Goal: Information Seeking & Learning: Find specific fact

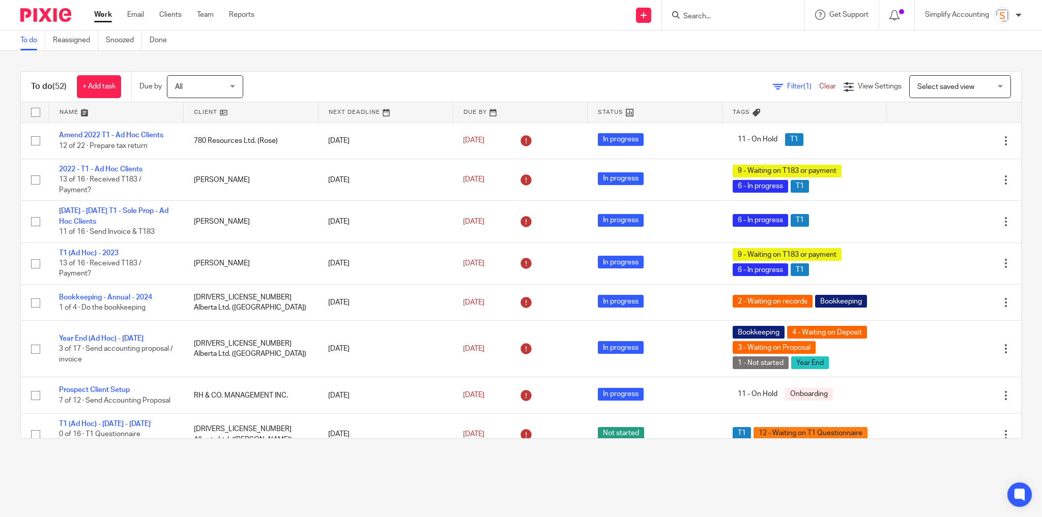
click at [699, 14] on input "Search" at bounding box center [728, 16] width 92 height 9
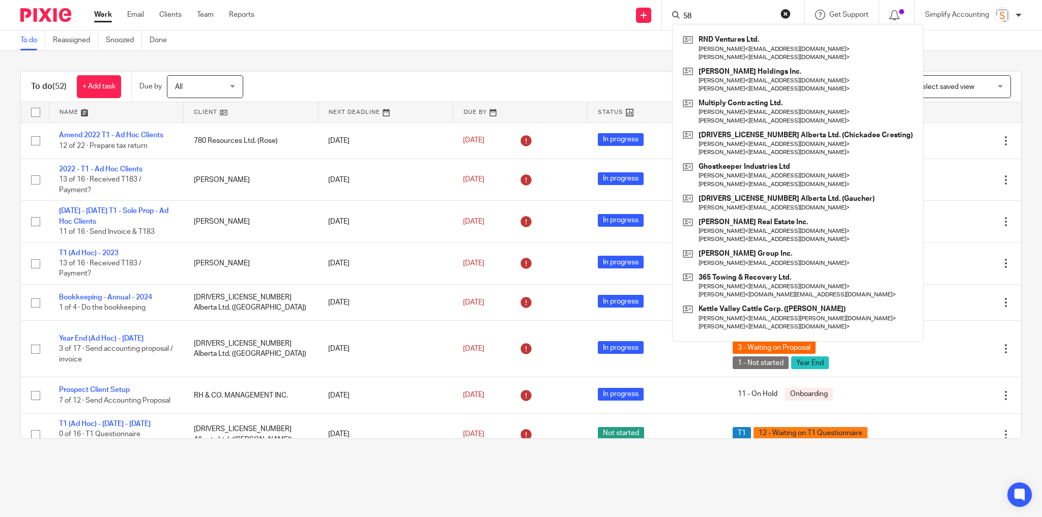
type input "5"
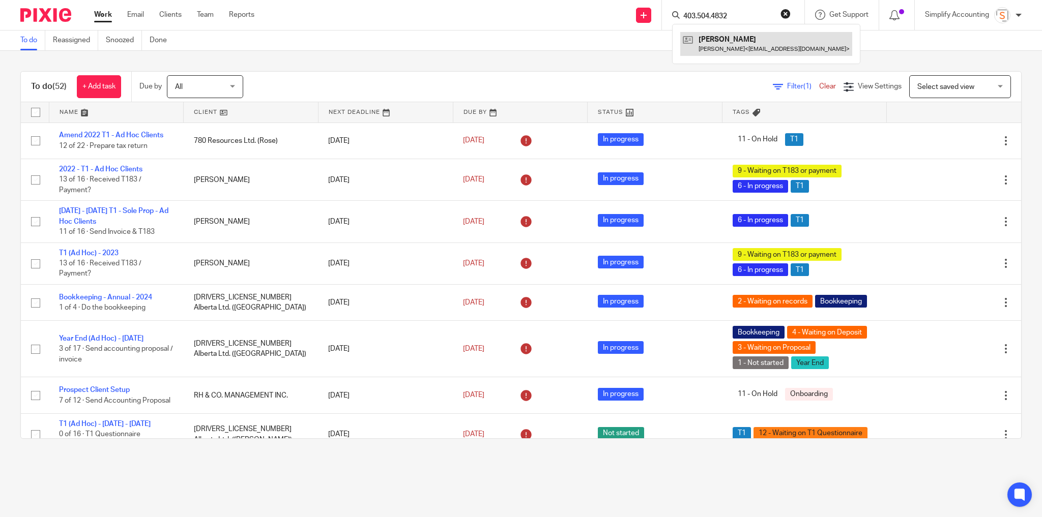
type input "403.504.4832"
click at [791, 14] on div "403.504.4832 Perry Guthmiller Perry Guthmiller < perrysg1@gmail.com >" at bounding box center [733, 15] width 142 height 30
click at [787, 14] on button "reset" at bounding box center [786, 14] width 10 height 10
click at [734, 18] on input "Search" at bounding box center [728, 16] width 92 height 9
type input "403.612.2451"
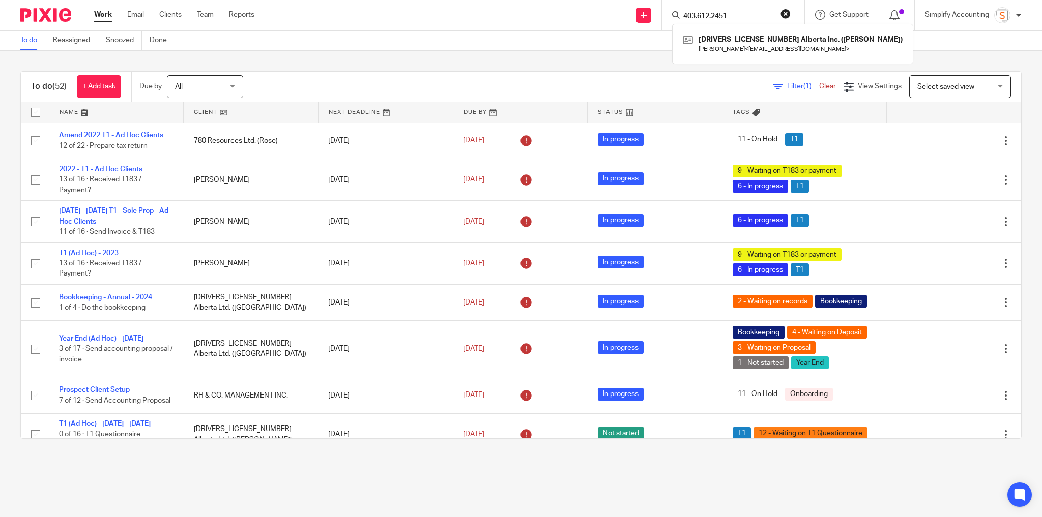
click at [784, 15] on button "reset" at bounding box center [786, 14] width 10 height 10
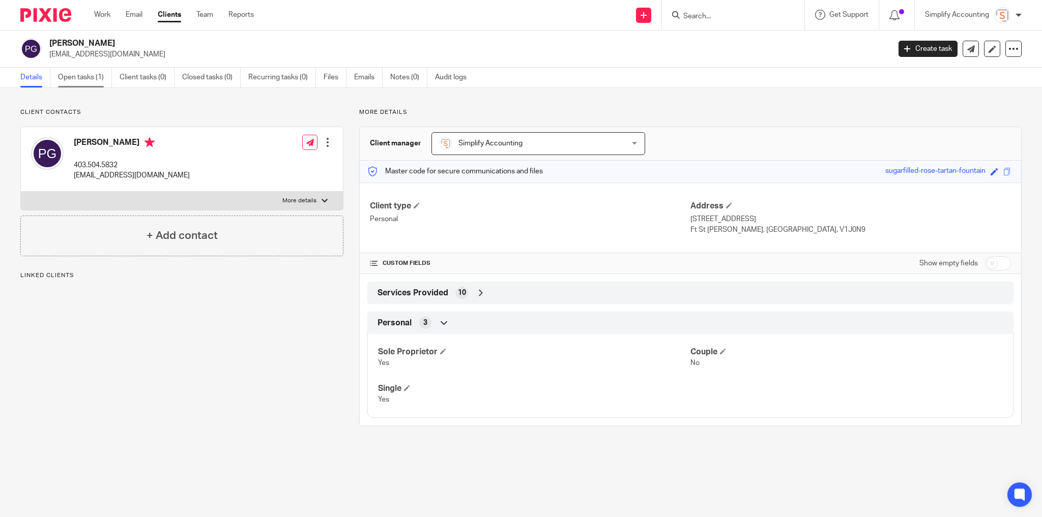
click at [82, 75] on link "Open tasks (1)" at bounding box center [85, 78] width 54 height 20
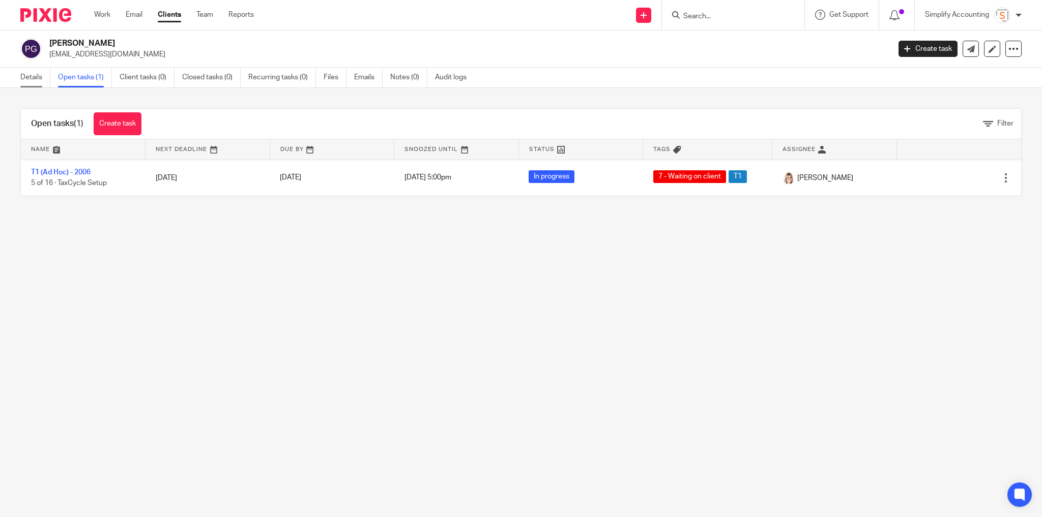
click at [29, 75] on link "Details" at bounding box center [35, 78] width 30 height 20
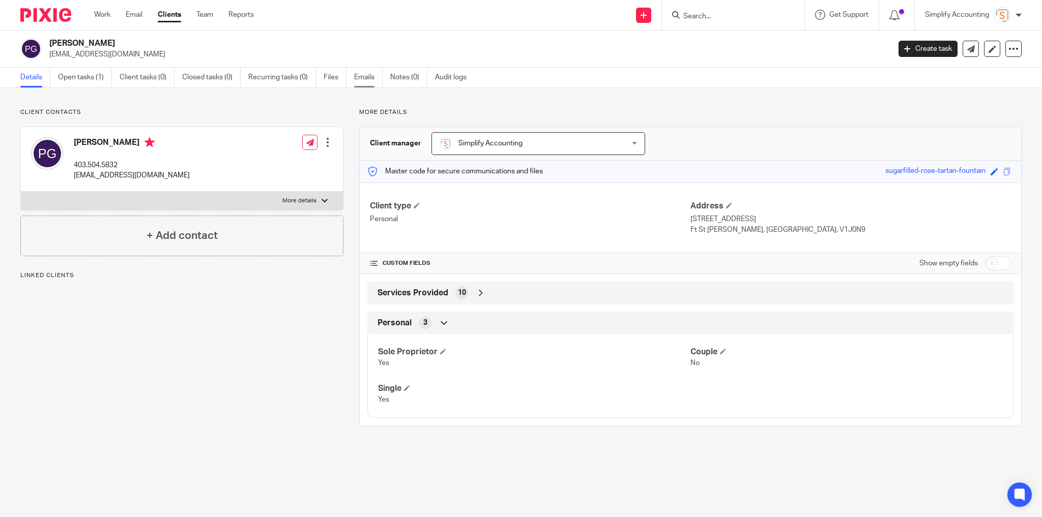
click at [368, 80] on link "Emails" at bounding box center [368, 78] width 28 height 20
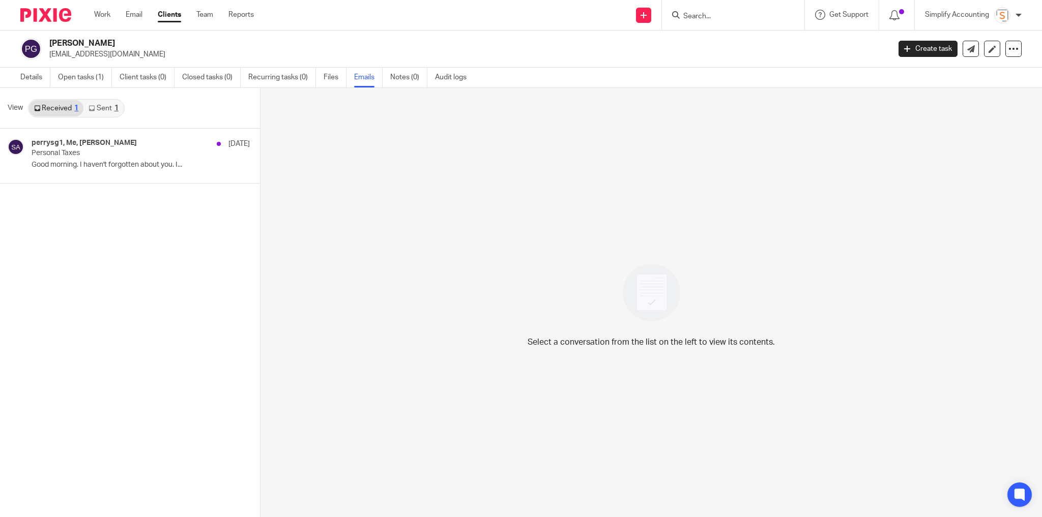
click at [110, 110] on link "Sent 1" at bounding box center [103, 108] width 40 height 16
click at [99, 153] on p "Personal Taxes" at bounding box center [107, 153] width 150 height 9
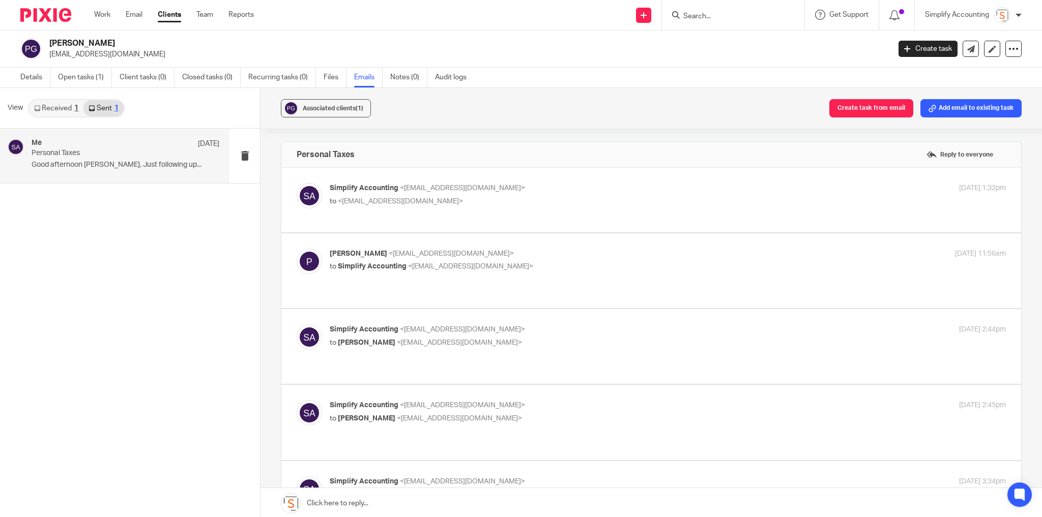
click at [471, 183] on p "Simplify Accounting <info@simplifyaccounting.ca>" at bounding box center [555, 188] width 451 height 11
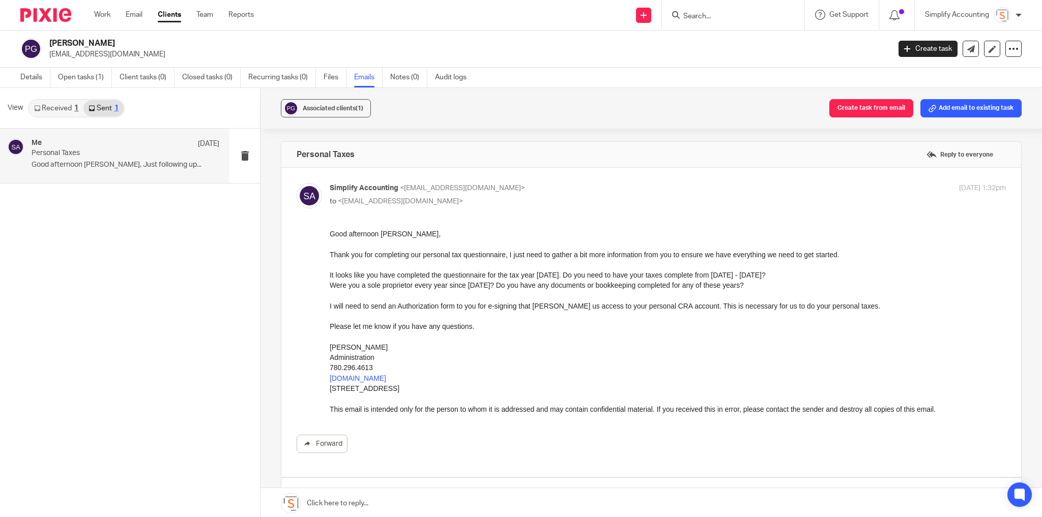
click at [535, 197] on p "to <perrysg1@gmail.com>" at bounding box center [555, 201] width 451 height 11
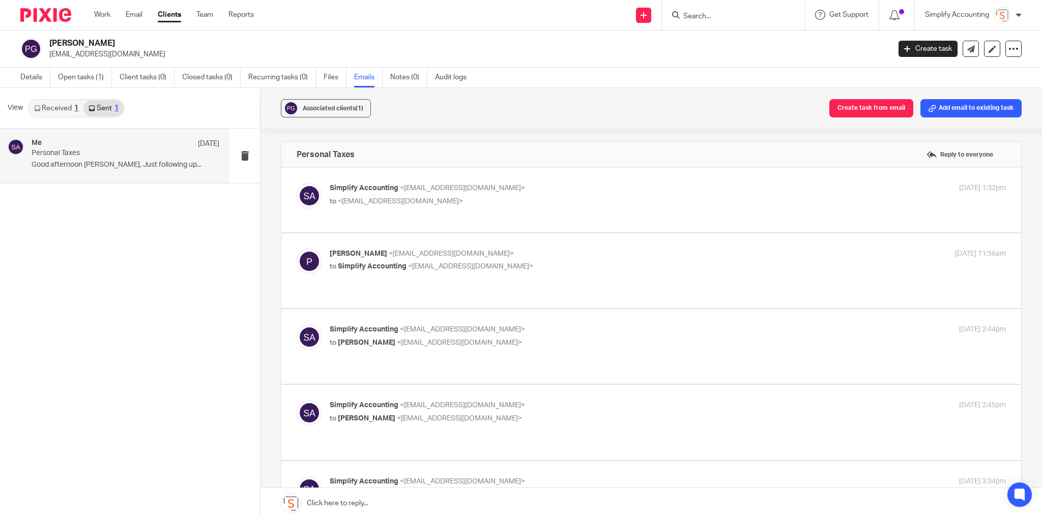
click at [537, 197] on p "to <perrysg1@gmail.com>" at bounding box center [555, 201] width 451 height 11
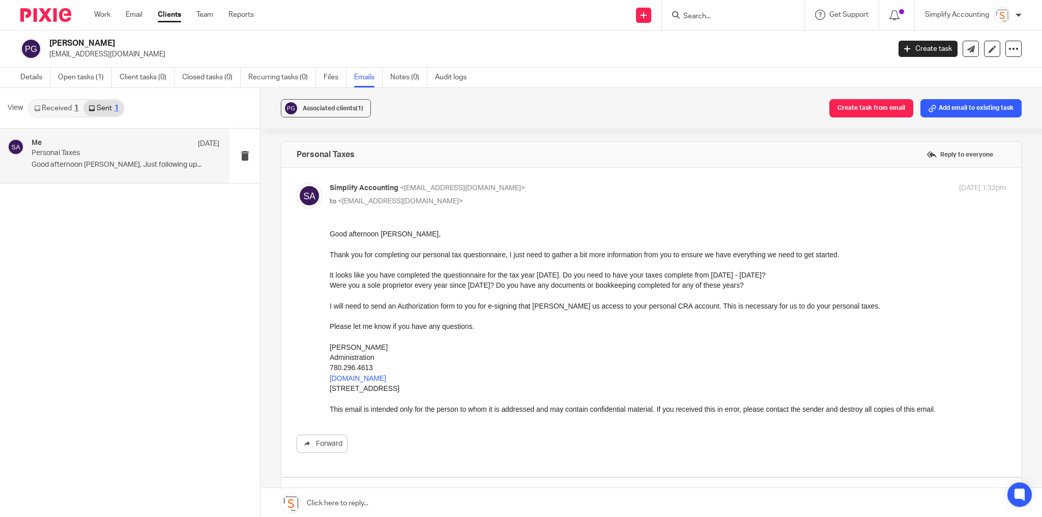
click at [537, 197] on p "to <perrysg1@gmail.com>" at bounding box center [555, 201] width 451 height 11
checkbox input "false"
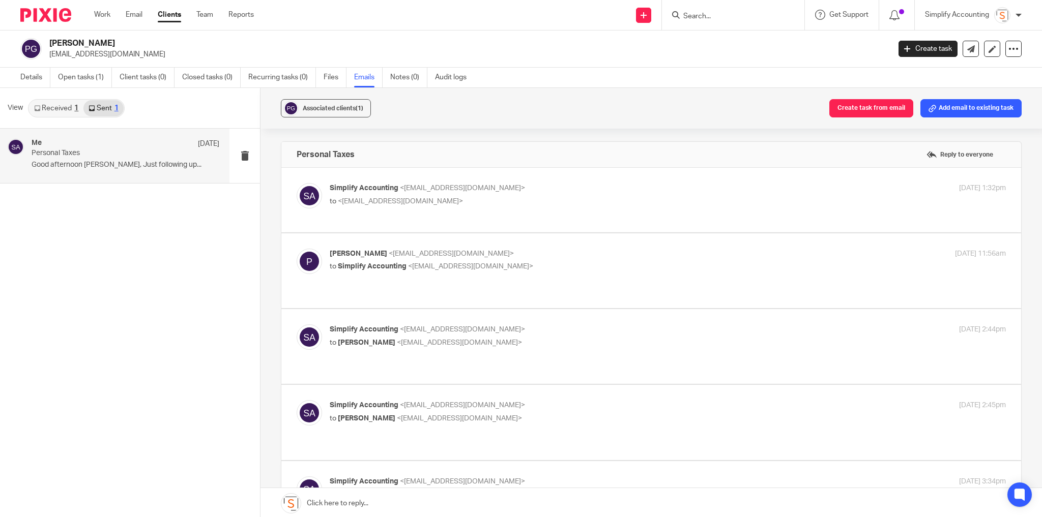
click at [538, 257] on p "Perry <perrysg1@gmail.com>" at bounding box center [555, 254] width 451 height 11
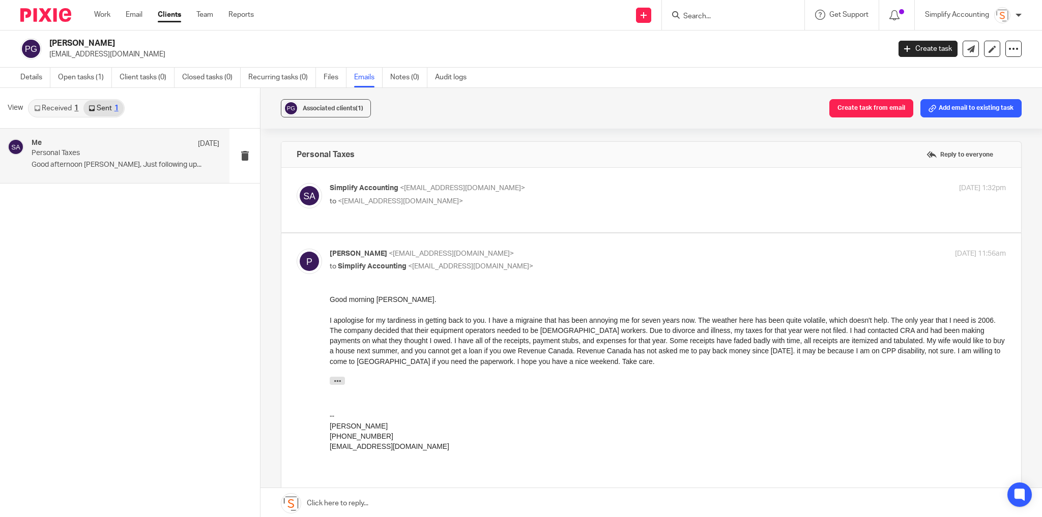
click at [521, 244] on label at bounding box center [651, 390] width 740 height 312
click at [297, 248] on input "checkbox" at bounding box center [296, 248] width 1 height 1
checkbox input "false"
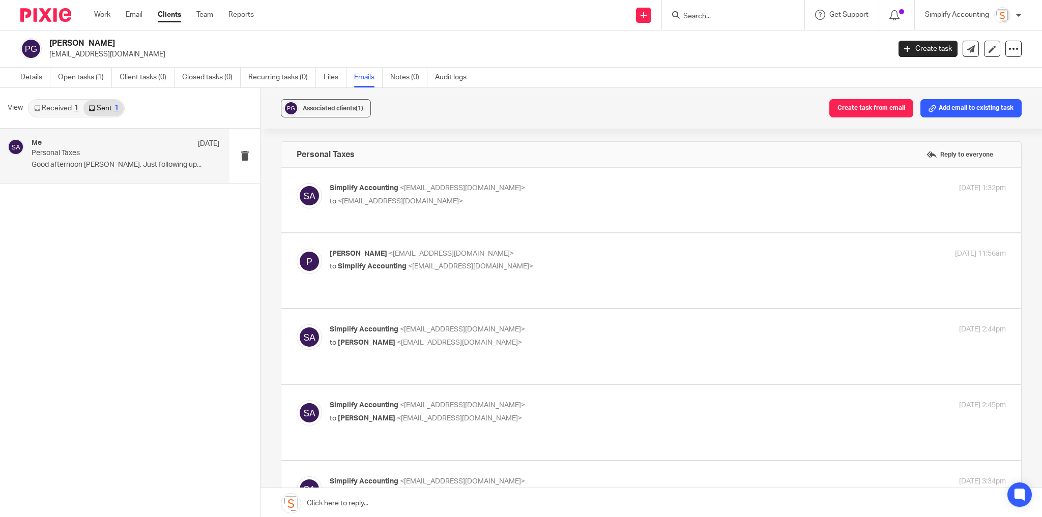
click at [528, 325] on div "Simplify Accounting <info@simplifyaccounting.ca> to Perry <perrysg1@gmail.com>" at bounding box center [555, 336] width 451 height 23
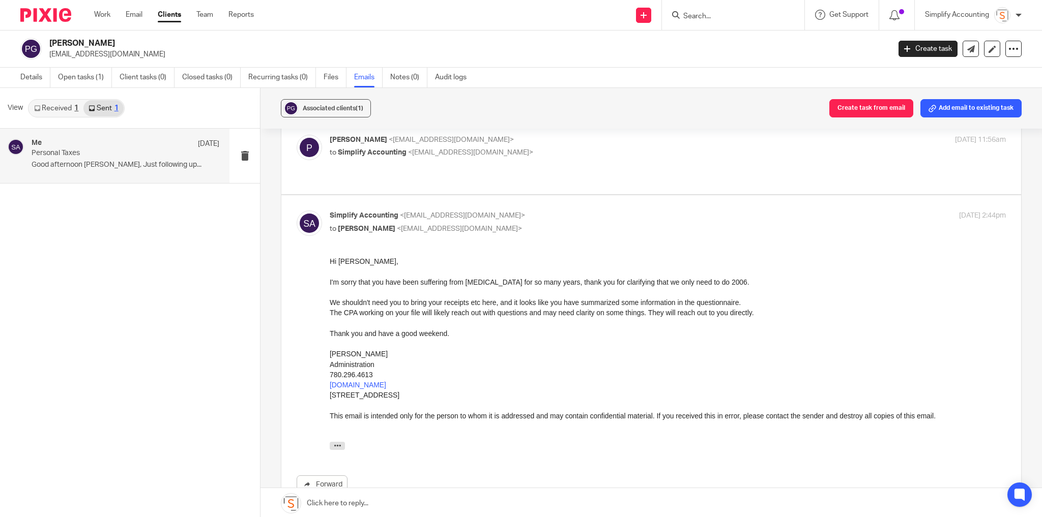
scroll to position [122, 0]
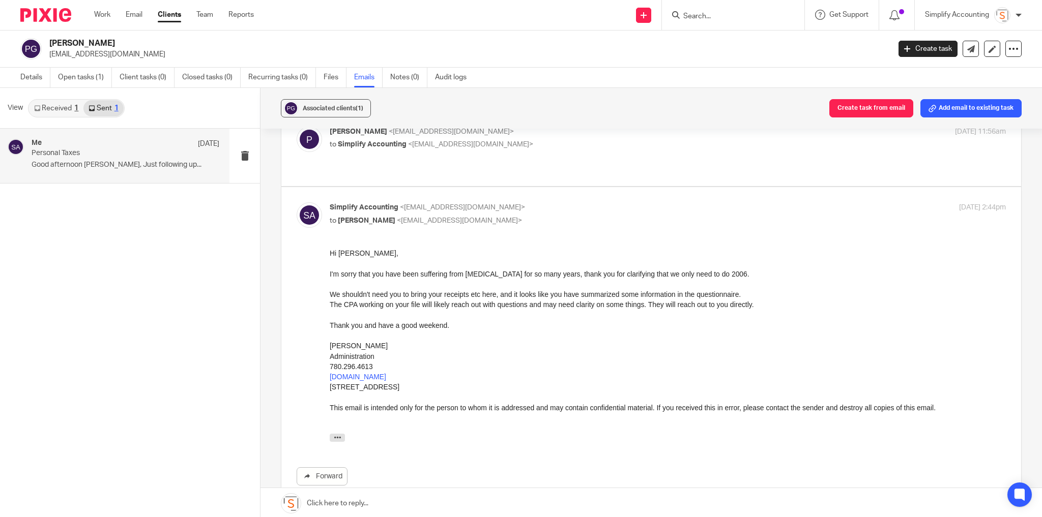
click at [510, 187] on label at bounding box center [651, 353] width 740 height 333
click at [297, 202] on input "checkbox" at bounding box center [296, 202] width 1 height 1
checkbox input "false"
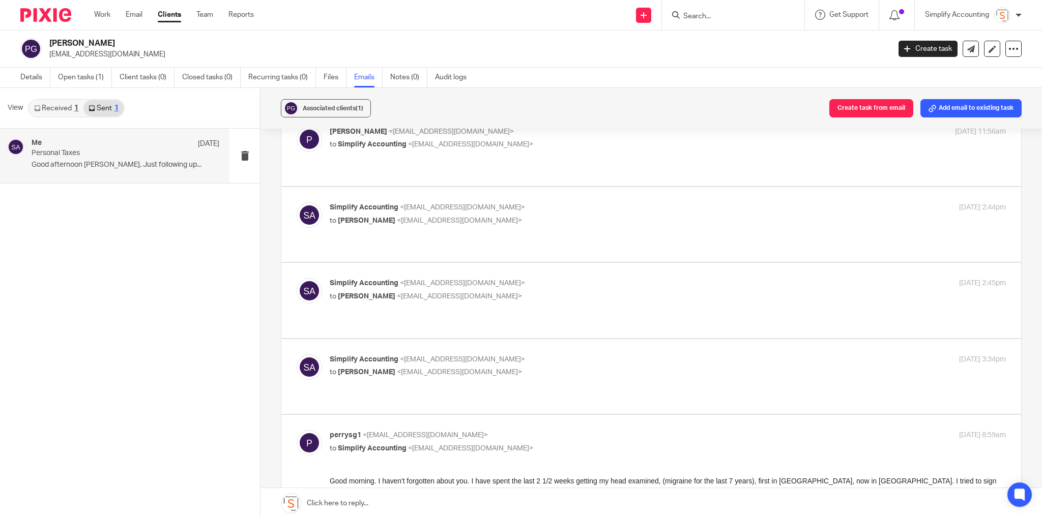
click at [516, 292] on p "to Perry <perrysg1@gmail.com>" at bounding box center [555, 297] width 451 height 11
checkbox input "true"
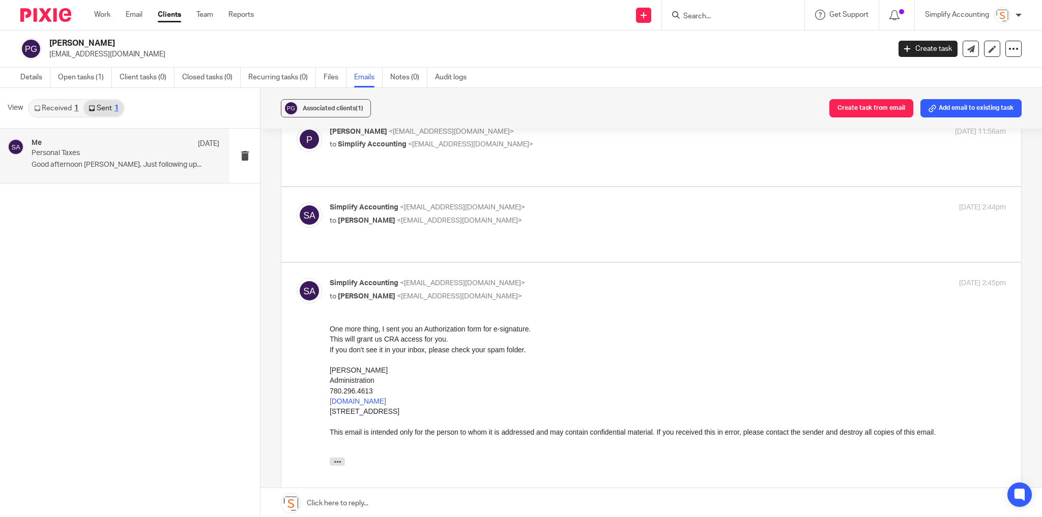
scroll to position [0, 0]
click at [524, 203] on p "Simplify Accounting <info@simplifyaccounting.ca>" at bounding box center [555, 208] width 451 height 11
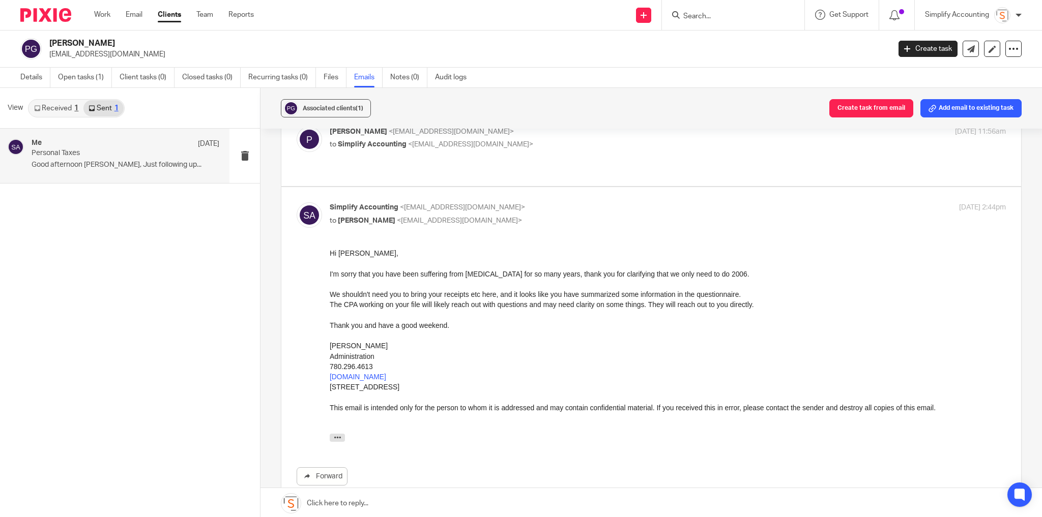
click at [524, 203] on p "Simplify Accounting <info@simplifyaccounting.ca>" at bounding box center [555, 208] width 451 height 11
checkbox input "false"
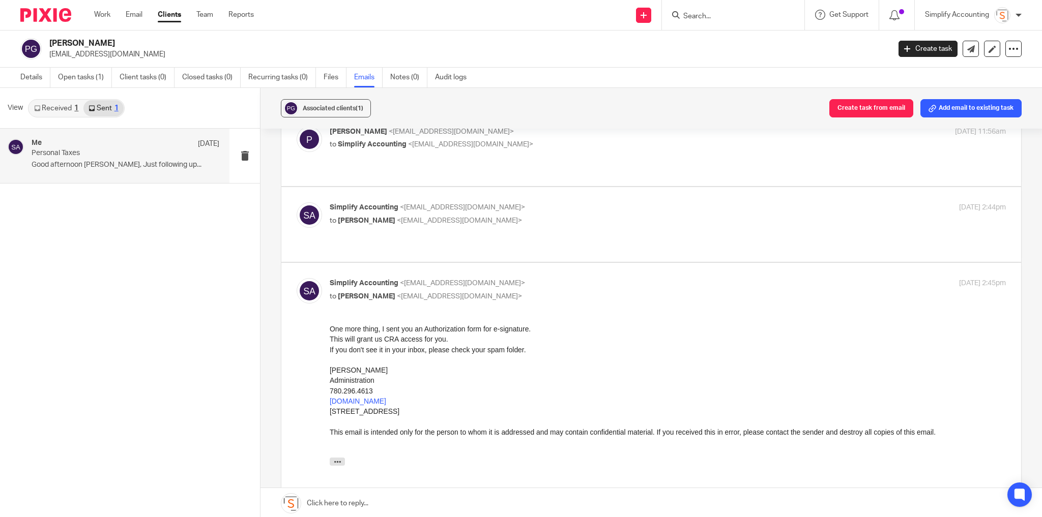
click at [528, 278] on p "Simplify Accounting <info@simplifyaccounting.ca>" at bounding box center [555, 283] width 451 height 11
checkbox input "false"
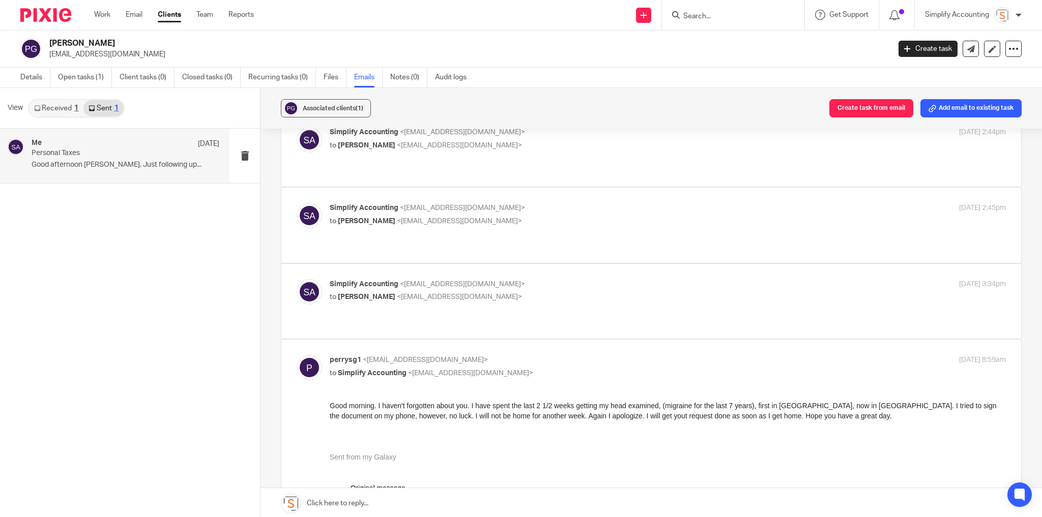
scroll to position [204, 0]
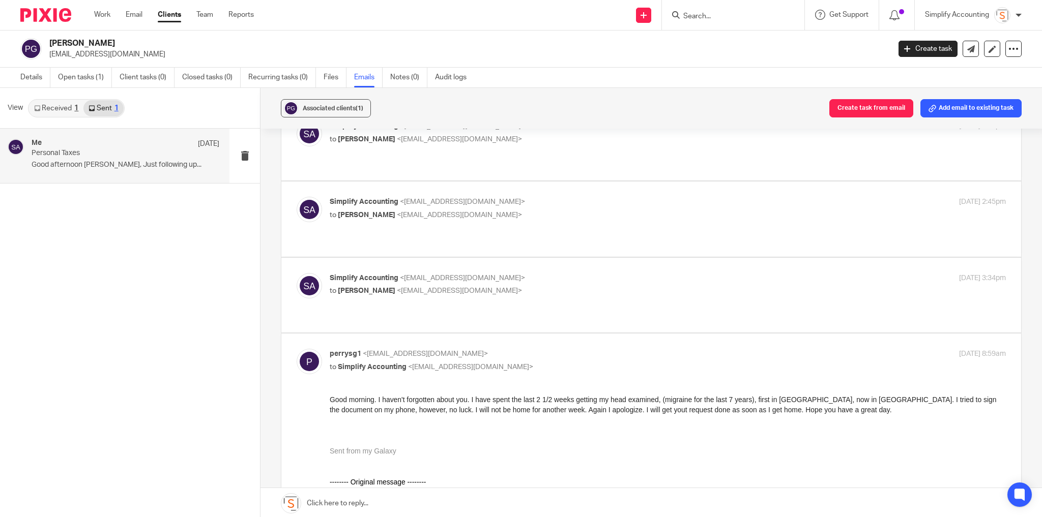
click at [527, 286] on p "to Perry <perrysg1@gmail.com>" at bounding box center [555, 291] width 451 height 11
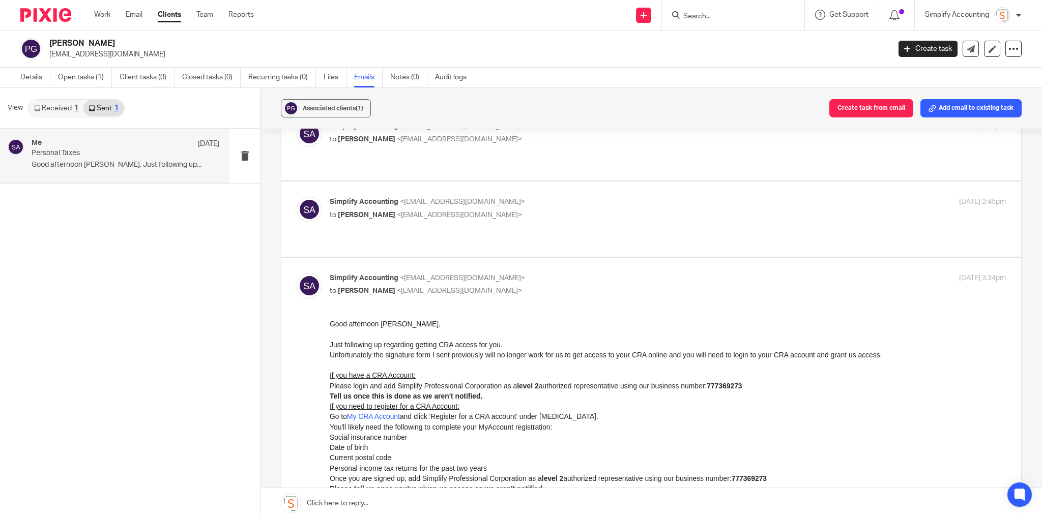
scroll to position [0, 0]
click at [526, 286] on p "to Perry <perrysg1@gmail.com>" at bounding box center [555, 291] width 451 height 11
checkbox input "false"
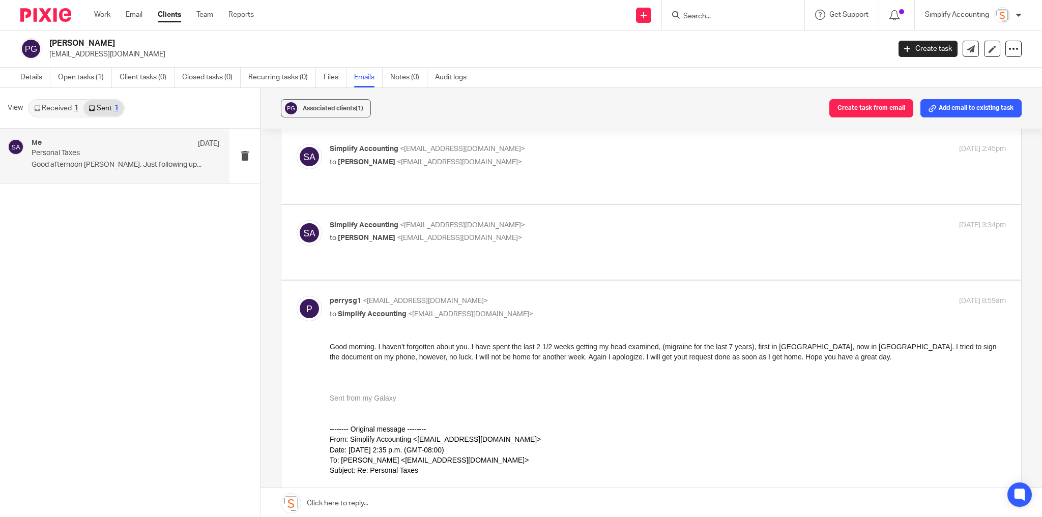
scroll to position [204, 0]
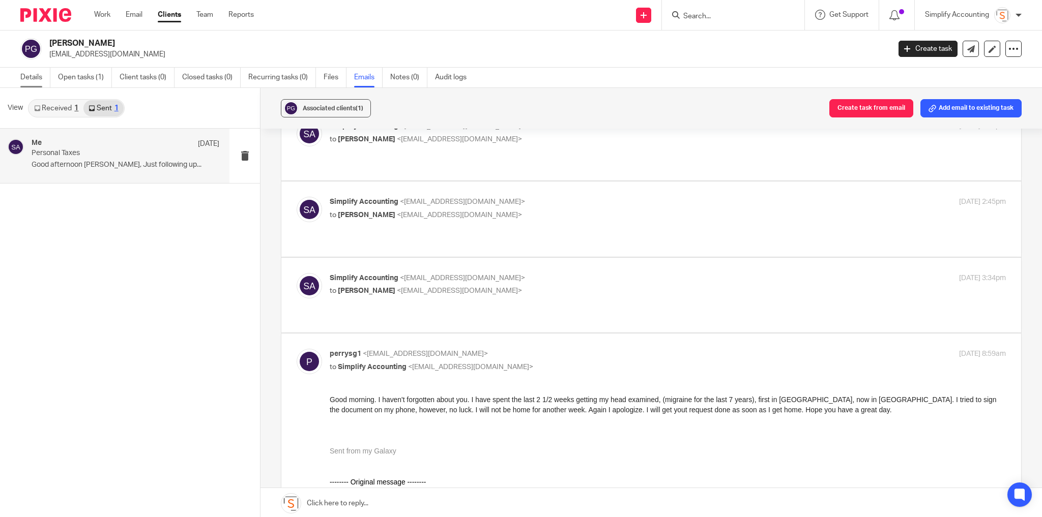
click at [30, 78] on link "Details" at bounding box center [35, 78] width 30 height 20
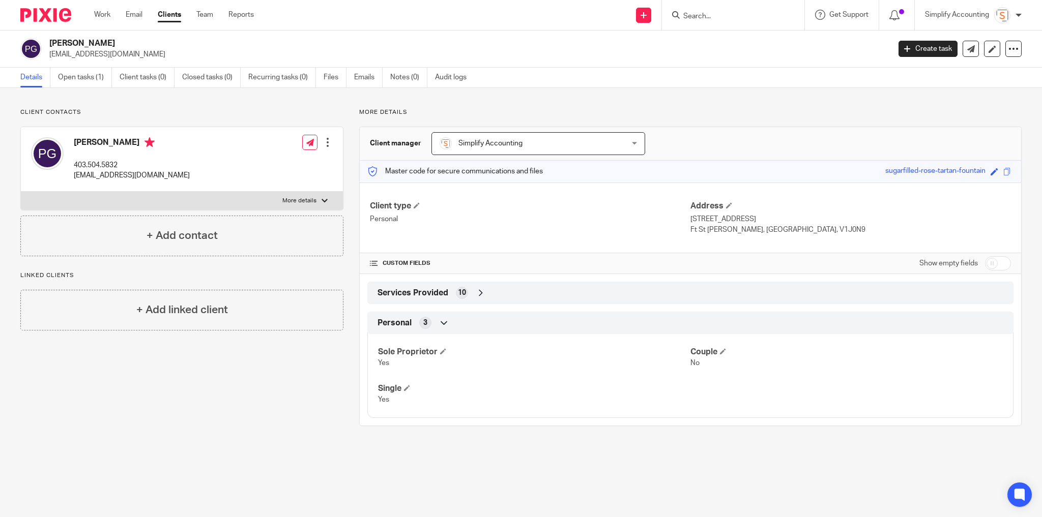
click at [291, 200] on p "More details" at bounding box center [299, 201] width 34 height 8
click at [21, 192] on input "More details" at bounding box center [20, 191] width 1 height 1
checkbox input "true"
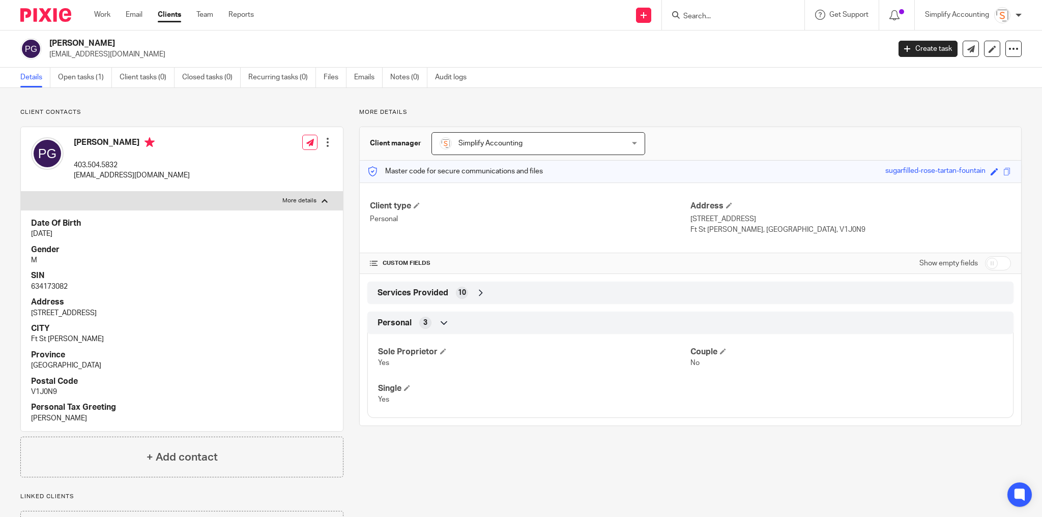
click at [55, 286] on p "634173082" at bounding box center [182, 287] width 302 height 10
copy p "634173082"
click at [95, 78] on link "Open tasks (1)" at bounding box center [85, 78] width 54 height 20
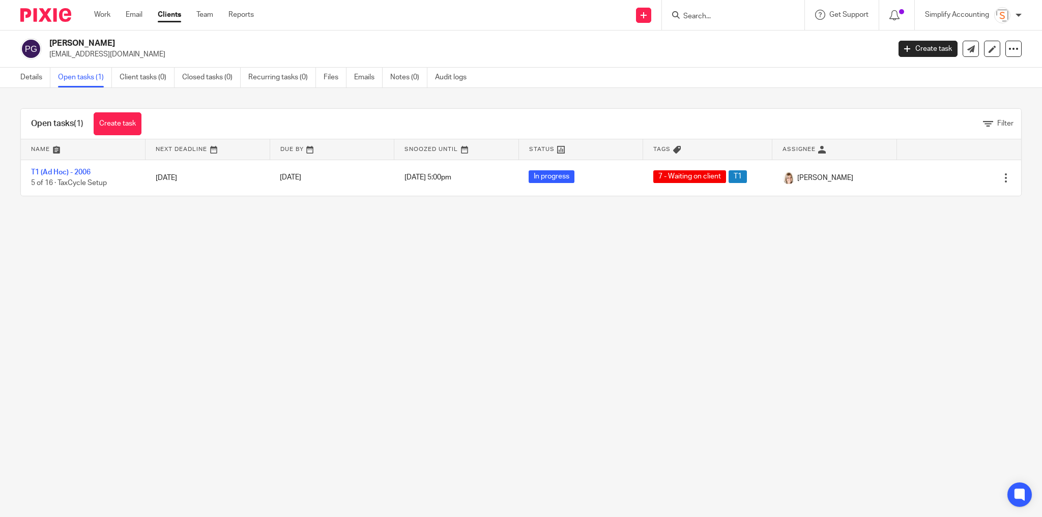
click at [710, 14] on input "Search" at bounding box center [728, 16] width 92 height 9
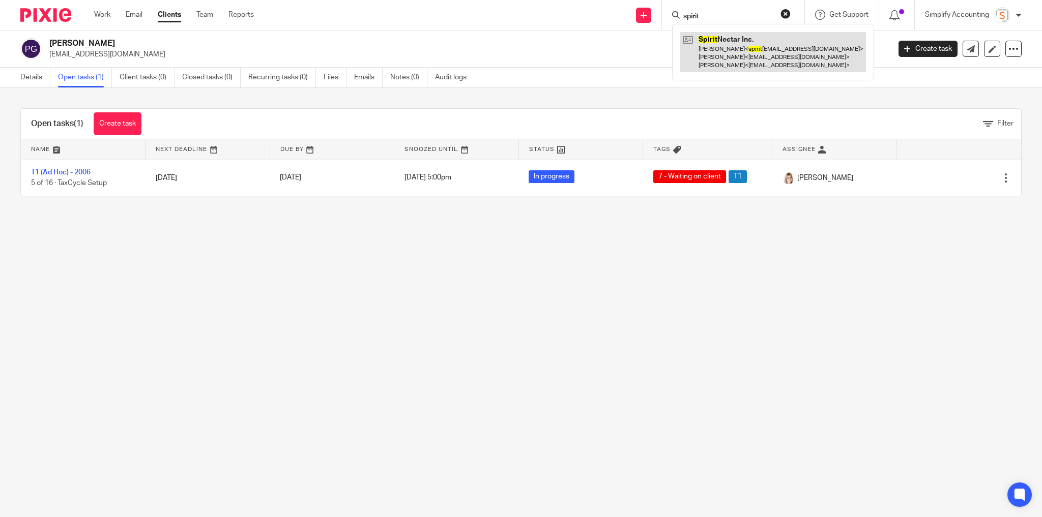
type input "spirit"
click at [740, 45] on link at bounding box center [773, 52] width 186 height 40
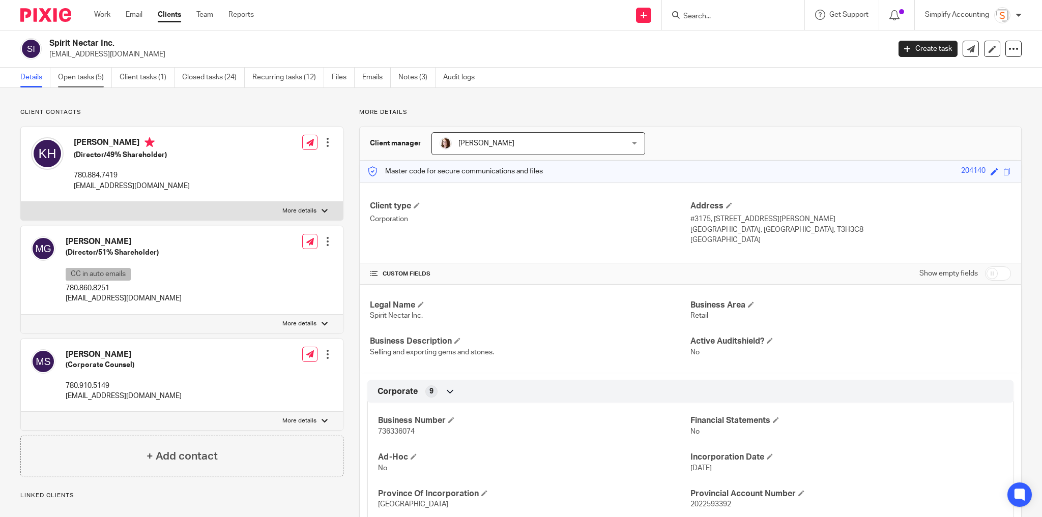
click at [90, 80] on link "Open tasks (5)" at bounding box center [85, 78] width 54 height 20
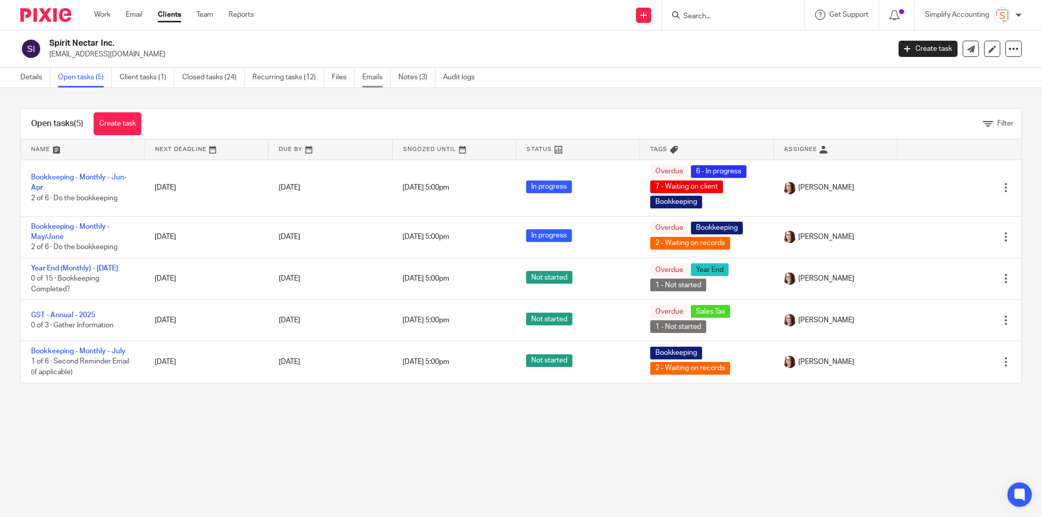
click at [371, 77] on link "Emails" at bounding box center [376, 78] width 28 height 20
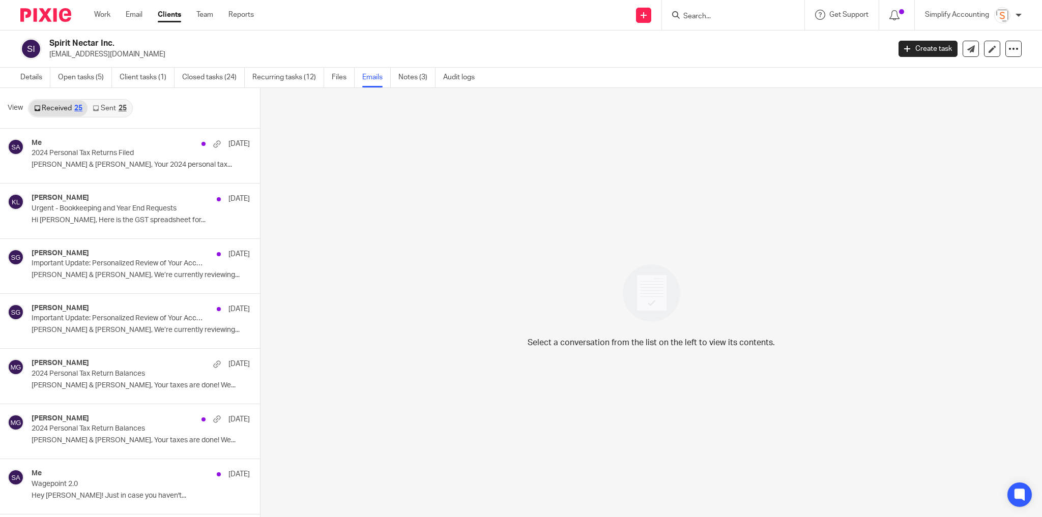
click at [113, 108] on link "Sent 25" at bounding box center [110, 108] width 44 height 16
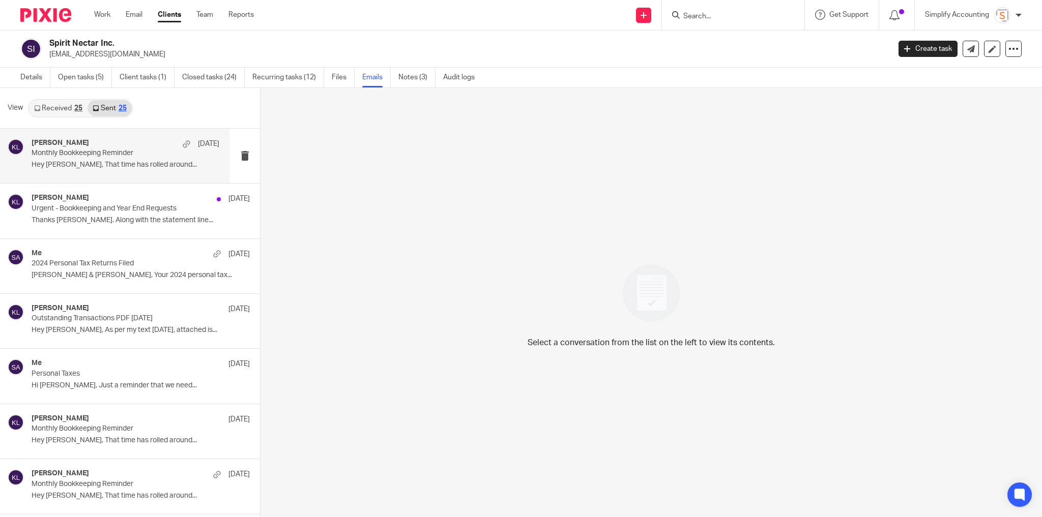
scroll to position [1, 0]
click at [36, 77] on link "Details" at bounding box center [35, 77] width 30 height 20
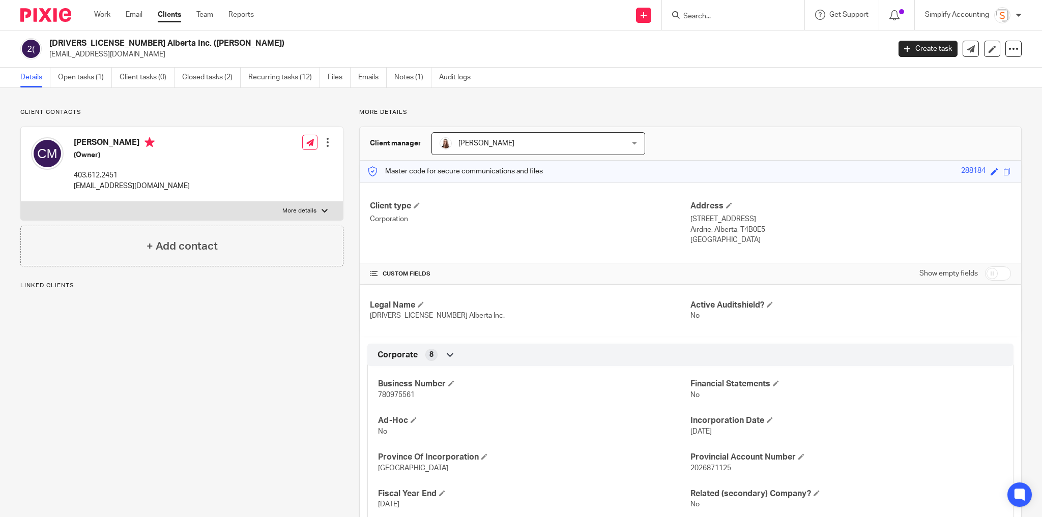
click at [357, 76] on ul "Details Open tasks (1) Client tasks (0) Closed tasks (2) Recurring tasks (12) F…" at bounding box center [253, 78] width 466 height 20
click at [361, 76] on link "Emails" at bounding box center [372, 78] width 28 height 20
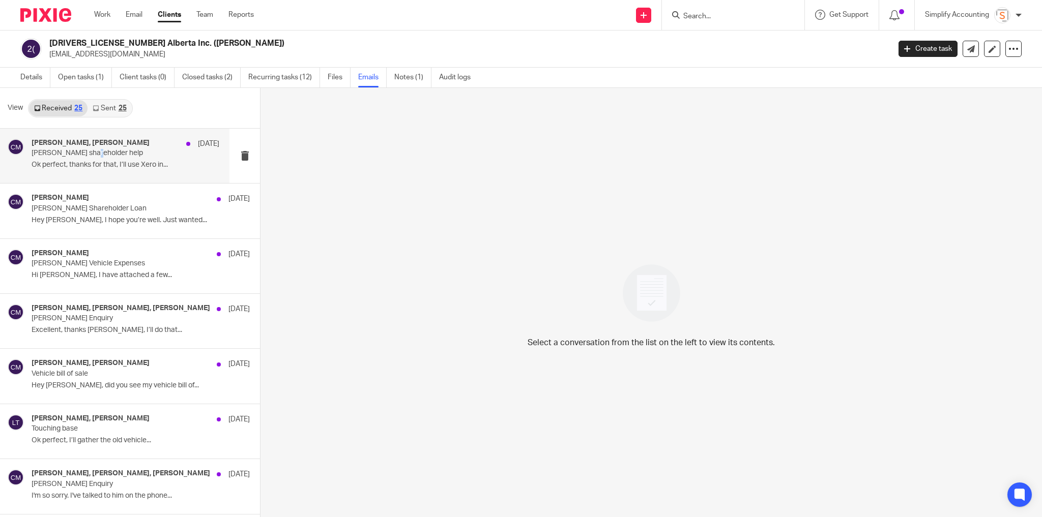
click at [92, 153] on p "Chris Maguire shareholder help" at bounding box center [107, 153] width 150 height 9
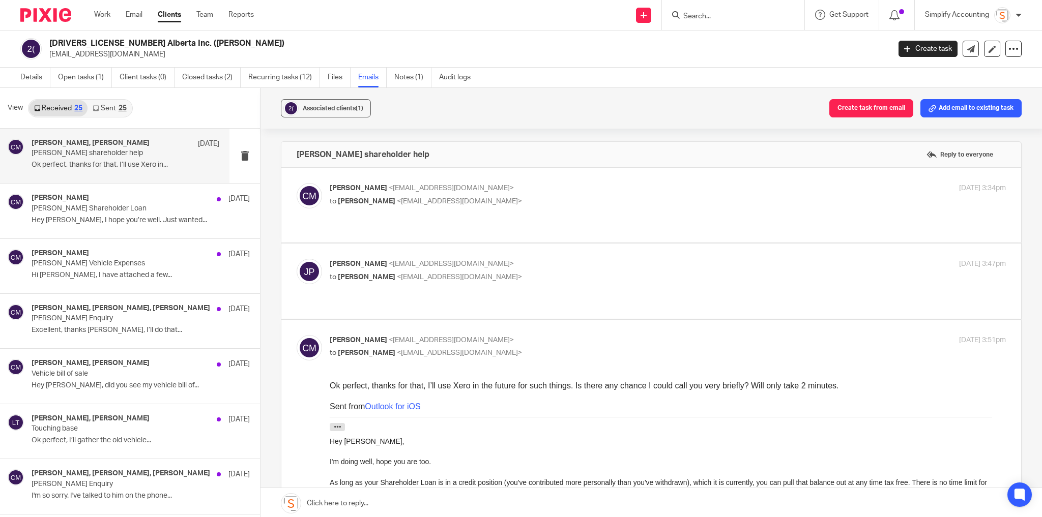
click at [511, 184] on p "Chris Maguire <chriserd@outlook.com>" at bounding box center [555, 188] width 451 height 11
checkbox input "true"
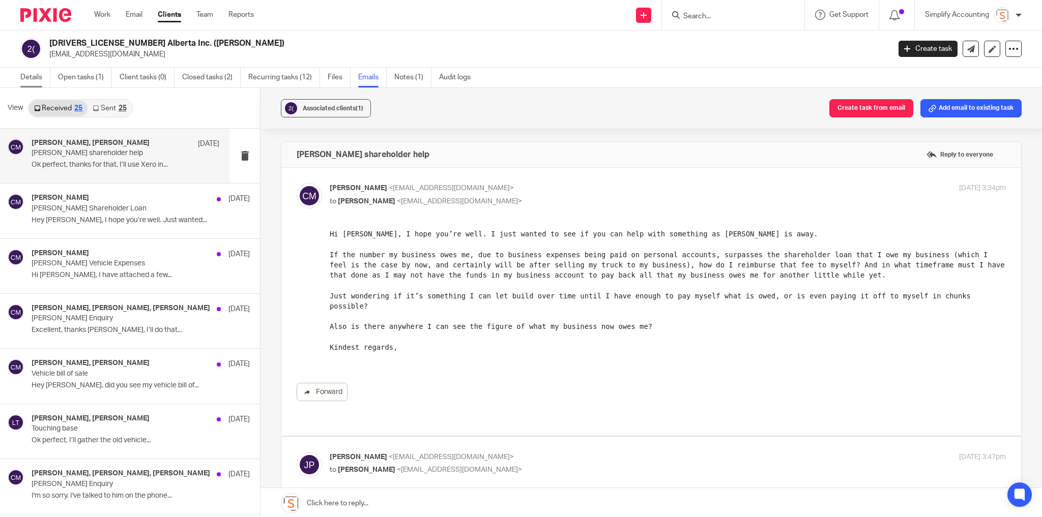
click at [26, 75] on link "Details" at bounding box center [35, 78] width 30 height 20
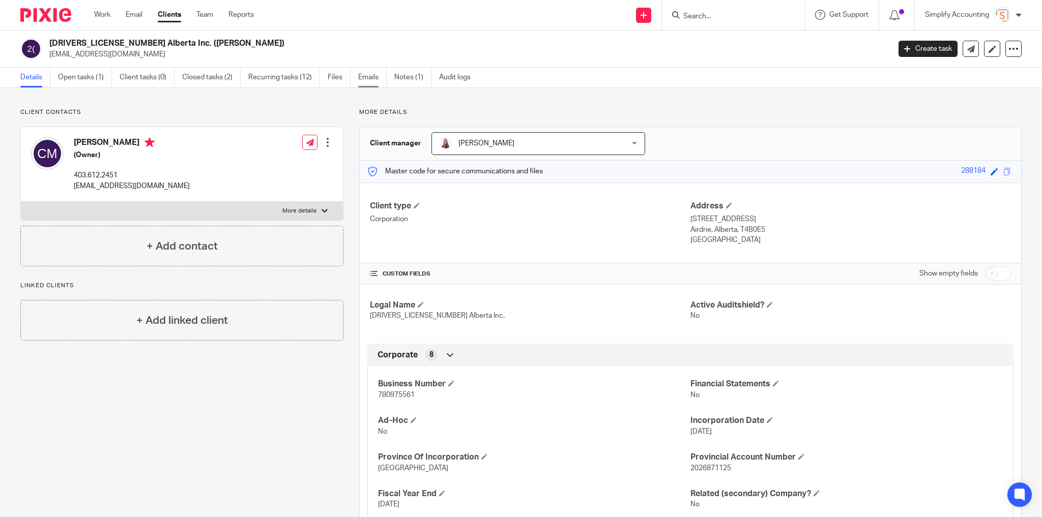
click at [360, 77] on link "Emails" at bounding box center [372, 78] width 28 height 20
click at [359, 75] on link "Emails" at bounding box center [372, 78] width 28 height 20
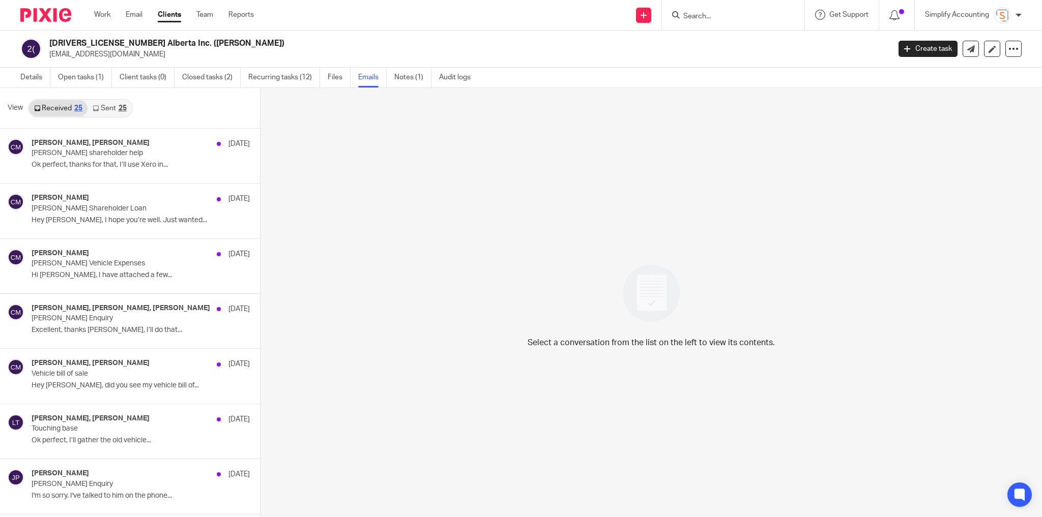
click at [116, 113] on link "Sent 25" at bounding box center [110, 108] width 44 height 16
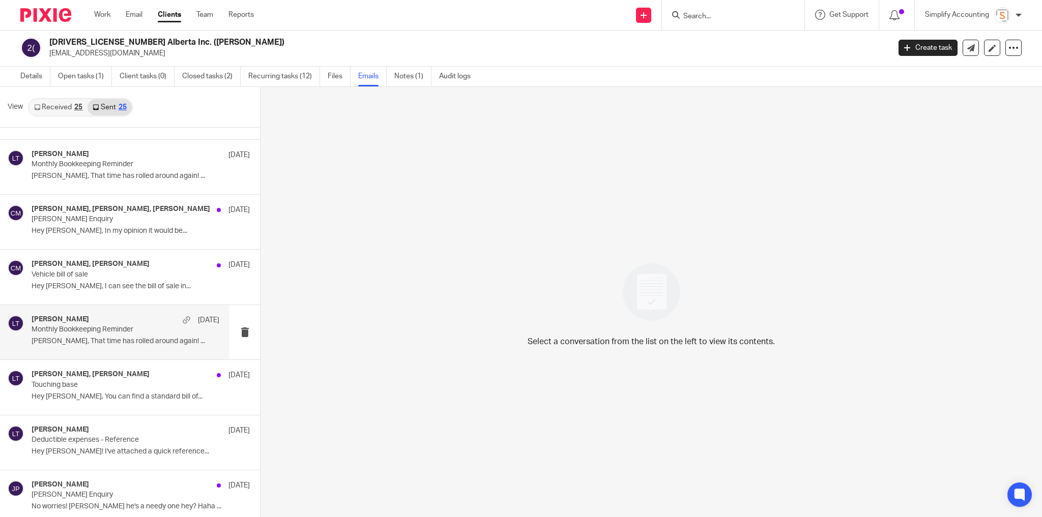
scroll to position [122, 0]
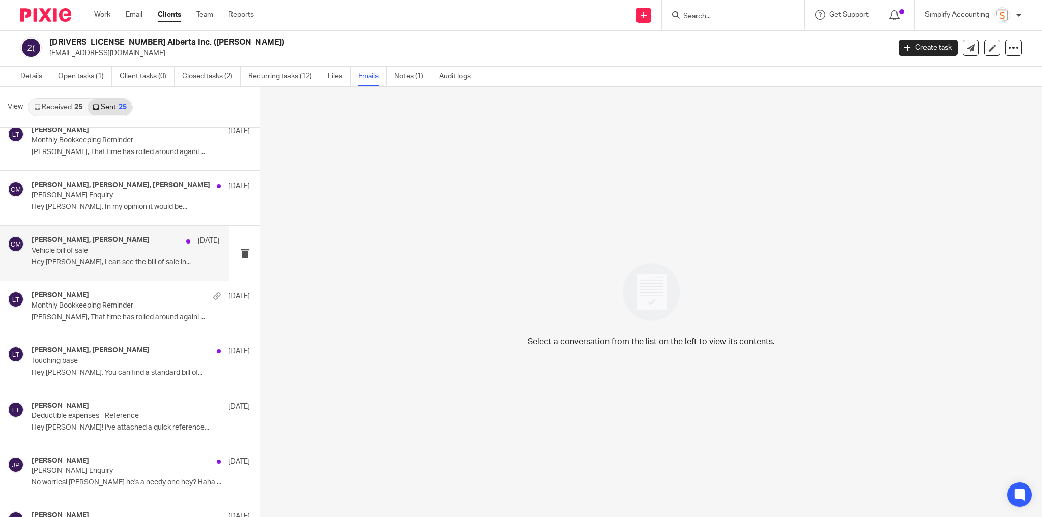
drag, startPoint x: 97, startPoint y: 254, endPoint x: 121, endPoint y: 265, distance: 26.2
click at [97, 254] on div "[PERSON_NAME], [PERSON_NAME] [DATE] Vehicle bill of sale Hey [PERSON_NAME], I c…" at bounding box center [126, 253] width 188 height 34
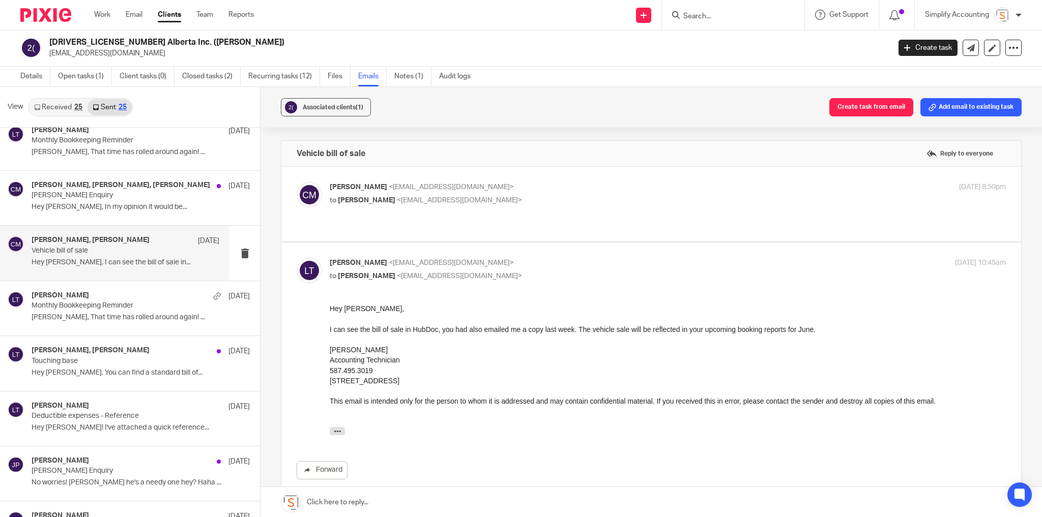
scroll to position [0, 0]
drag, startPoint x: 522, startPoint y: 203, endPoint x: 522, endPoint y: 196, distance: 6.6
click at [522, 203] on p "to [PERSON_NAME] <[EMAIL_ADDRESS][DOMAIN_NAME]>" at bounding box center [555, 200] width 451 height 11
checkbox input "true"
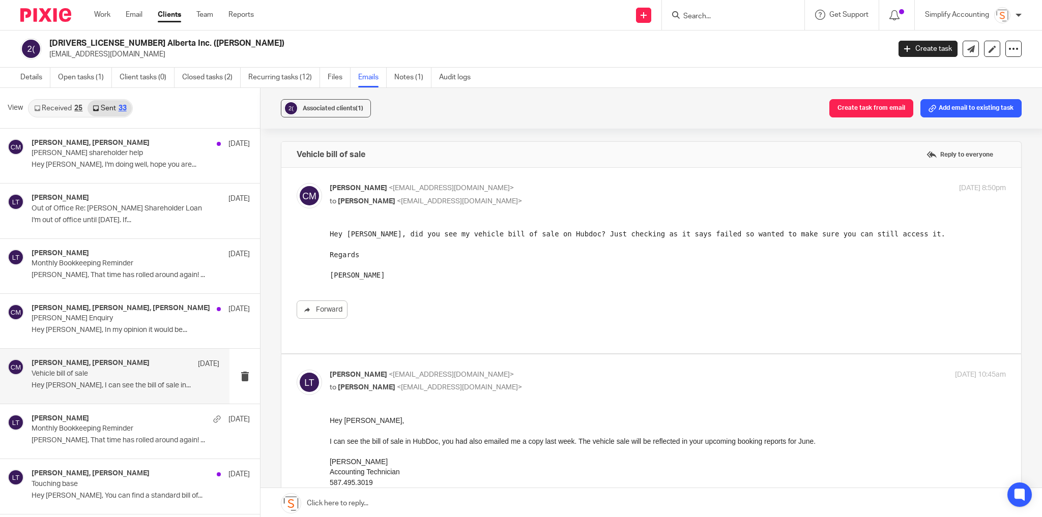
click at [55, 110] on link "Received 25" at bounding box center [58, 108] width 59 height 16
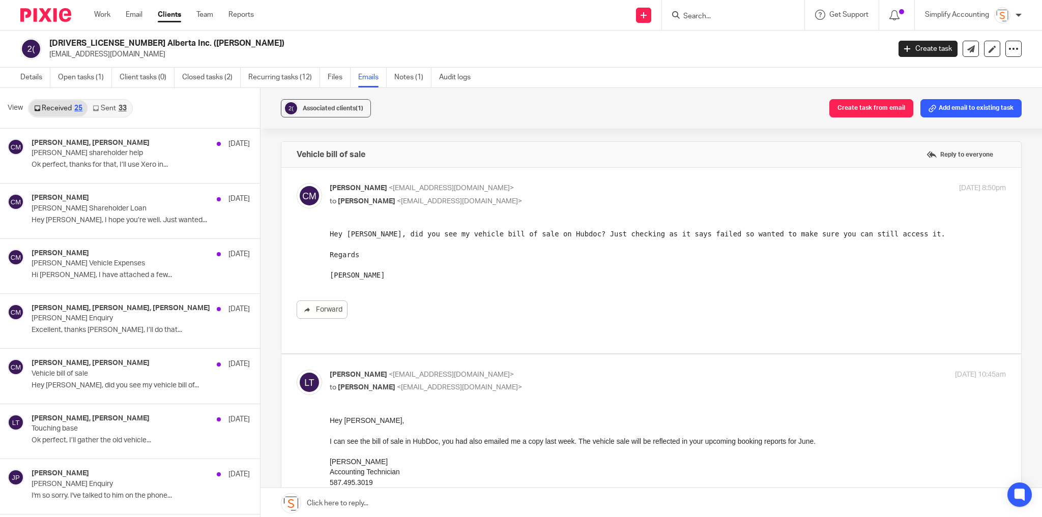
scroll to position [1, 0]
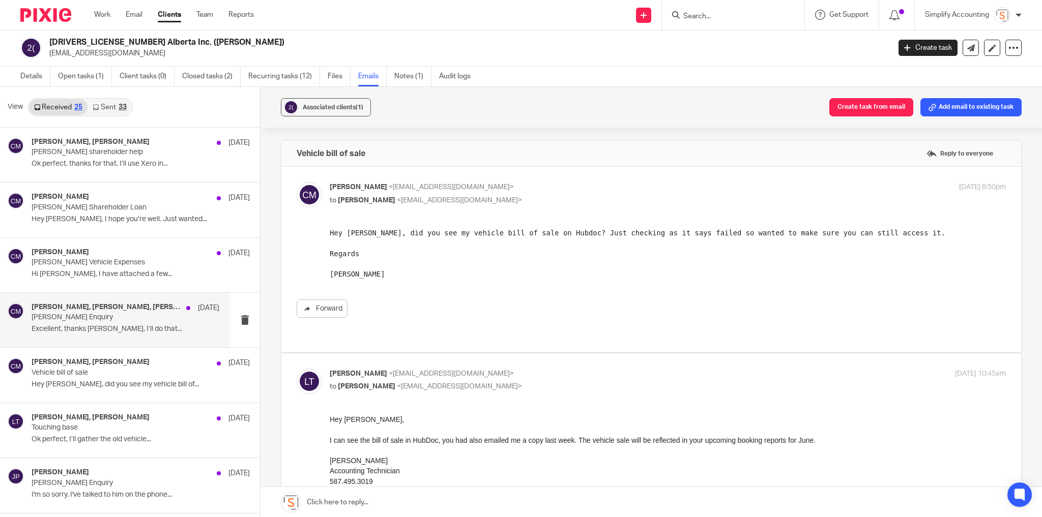
click at [60, 323] on div "[PERSON_NAME], [PERSON_NAME], [PERSON_NAME] [DATE] [PERSON_NAME] Enquiry Excell…" at bounding box center [126, 320] width 188 height 34
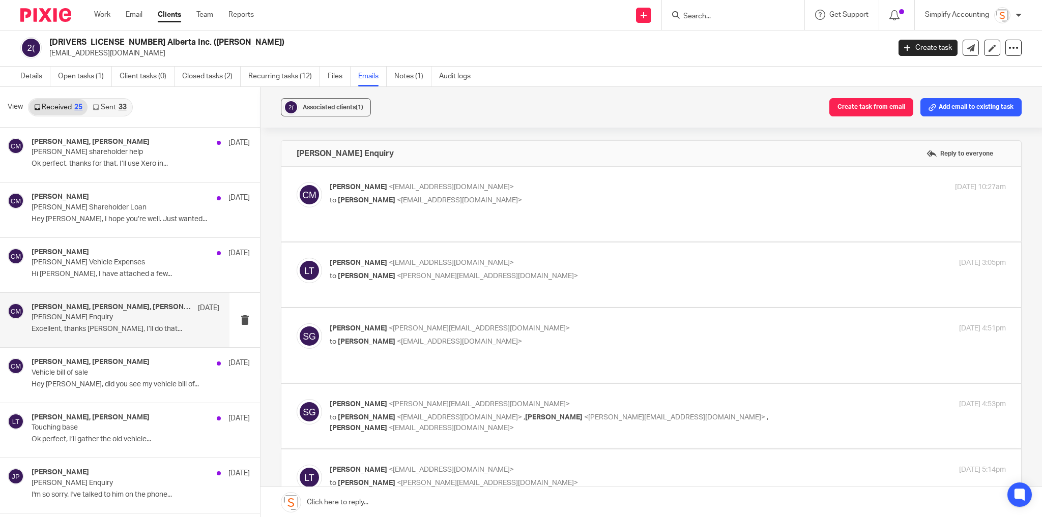
scroll to position [0, 0]
click at [643, 196] on p "to Larissa Teichman <larissa@simplifyaccounting.ca>" at bounding box center [555, 200] width 451 height 11
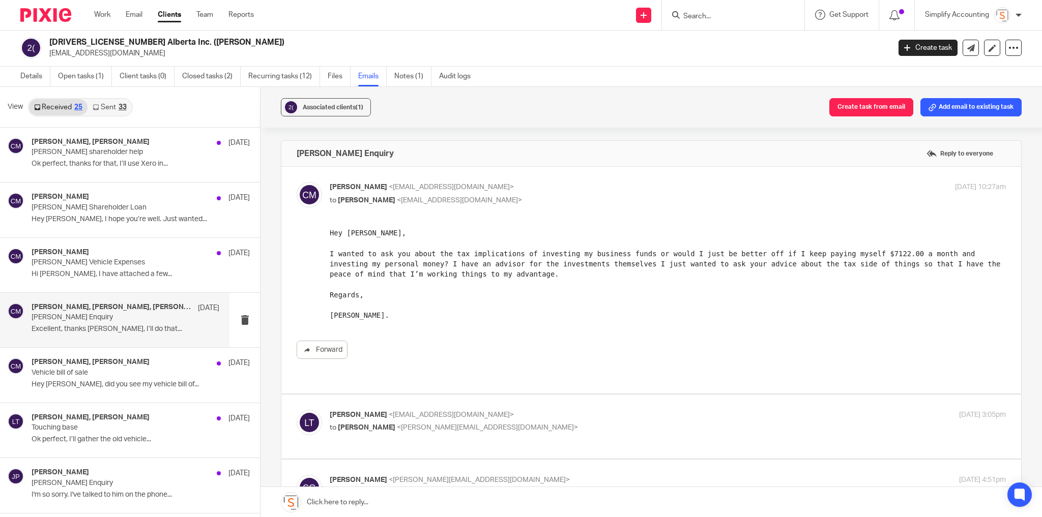
click at [608, 196] on p "to Larissa Teichman <larissa@simplifyaccounting.ca>" at bounding box center [555, 200] width 451 height 11
checkbox input "false"
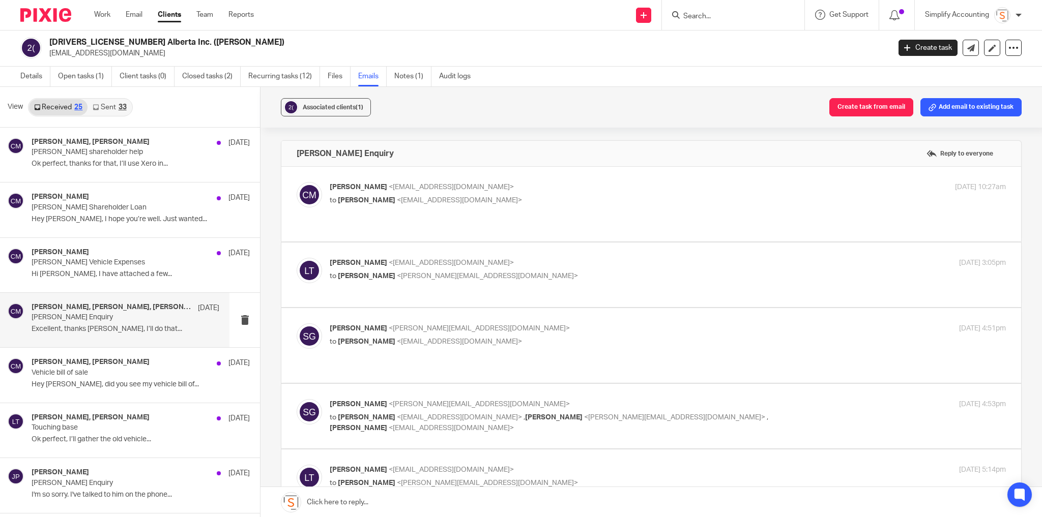
click at [572, 258] on p "Larissa Teichman <larissa@simplifyaccounting.ca>" at bounding box center [555, 263] width 451 height 11
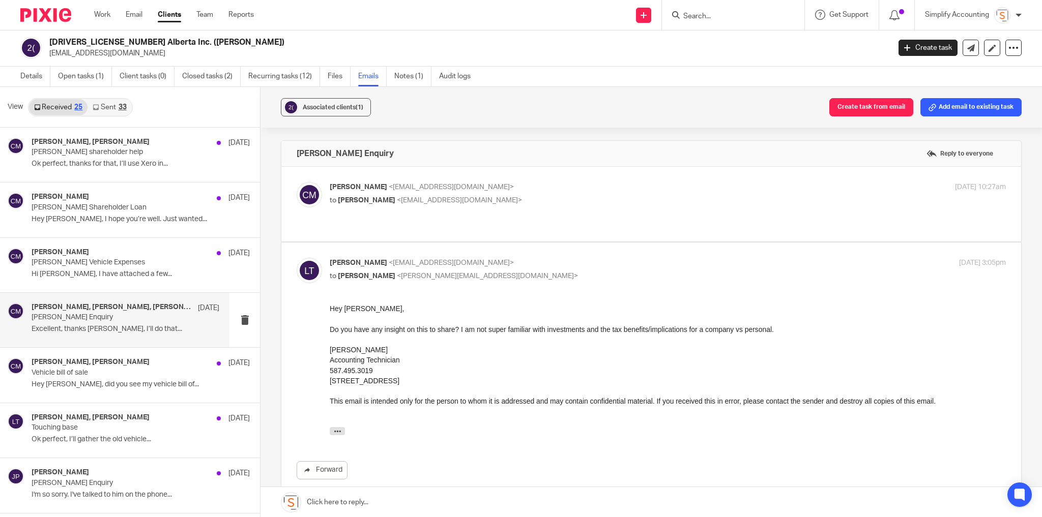
click at [572, 258] on p "Larissa Teichman <larissa@simplifyaccounting.ca>" at bounding box center [555, 263] width 451 height 11
checkbox input "false"
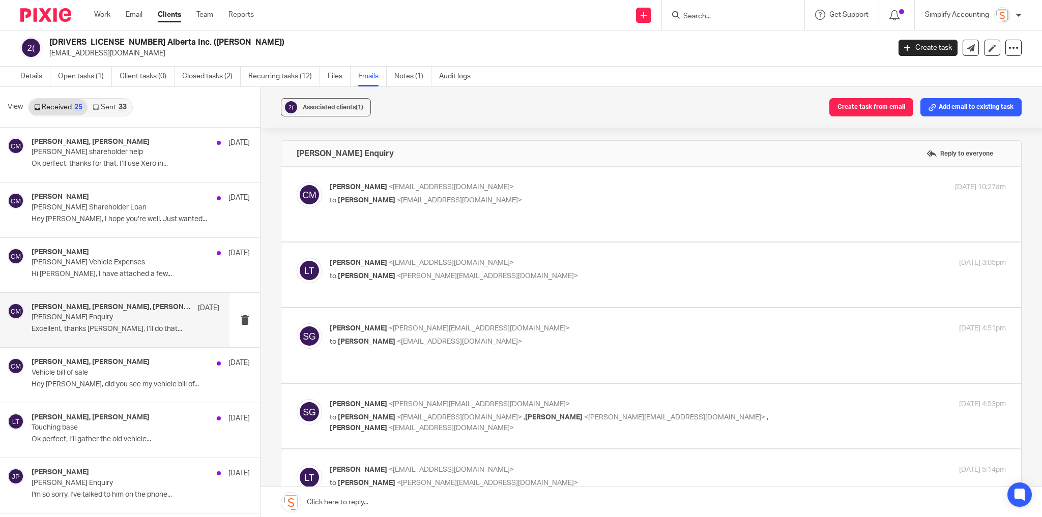
click at [575, 324] on p "Shawn Gander <shawn@simplifyaccounting.ca>" at bounding box center [555, 329] width 451 height 11
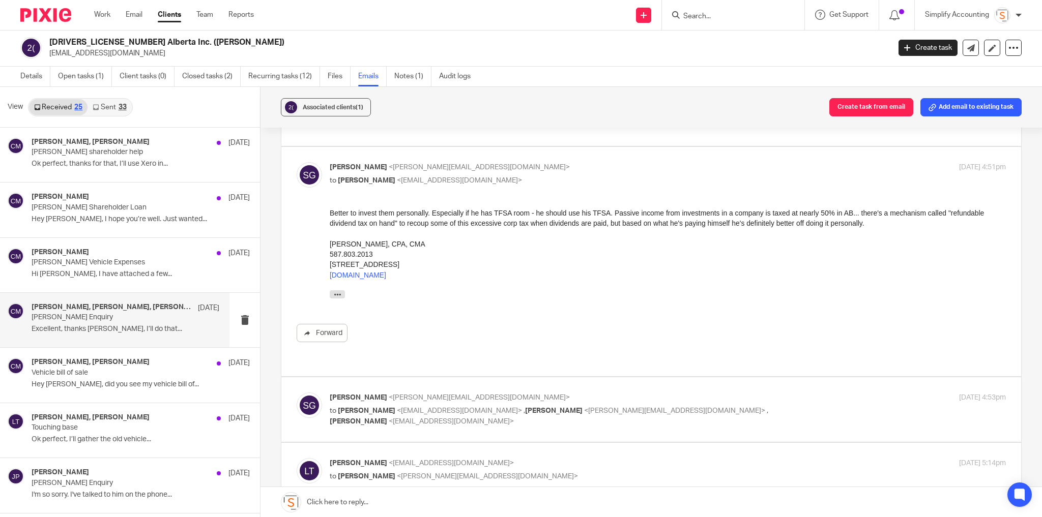
scroll to position [163, 0]
click at [521, 163] on p "Shawn Gander <shawn@simplifyaccounting.ca>" at bounding box center [555, 166] width 451 height 11
checkbox input "false"
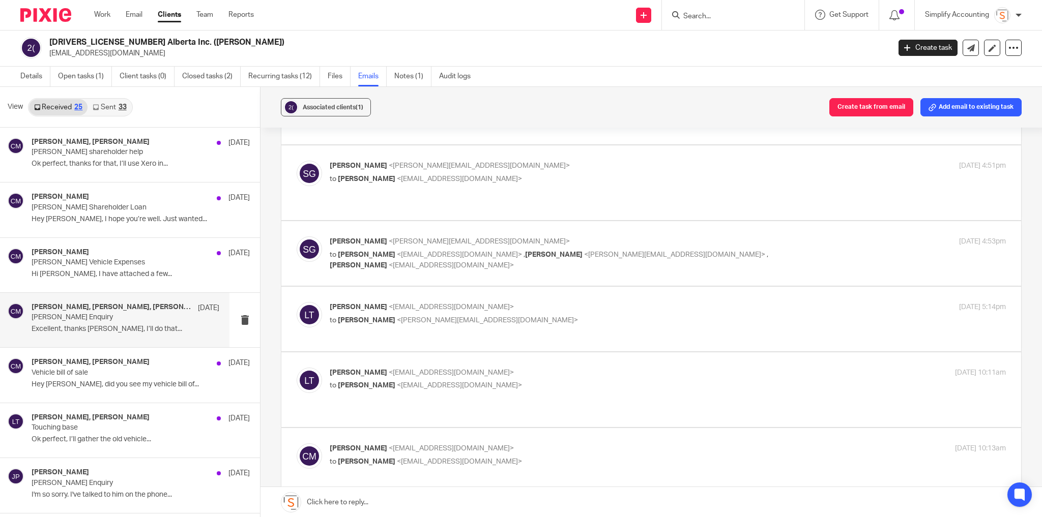
click at [551, 221] on label at bounding box center [651, 253] width 740 height 65
click at [297, 236] on input "checkbox" at bounding box center [296, 236] width 1 height 1
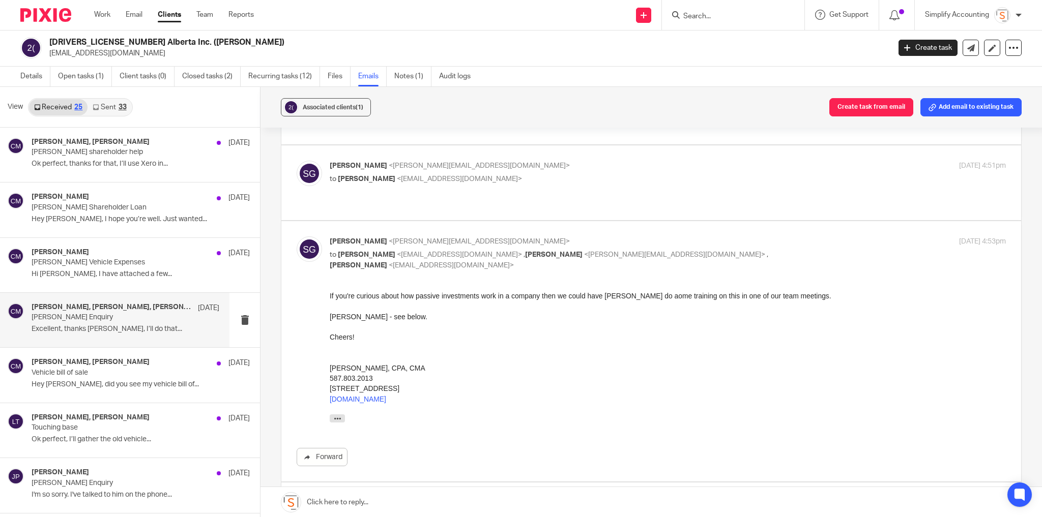
scroll to position [0, 0]
click at [551, 221] on label at bounding box center [651, 351] width 740 height 261
click at [297, 236] on input "checkbox" at bounding box center [296, 236] width 1 height 1
checkbox input "false"
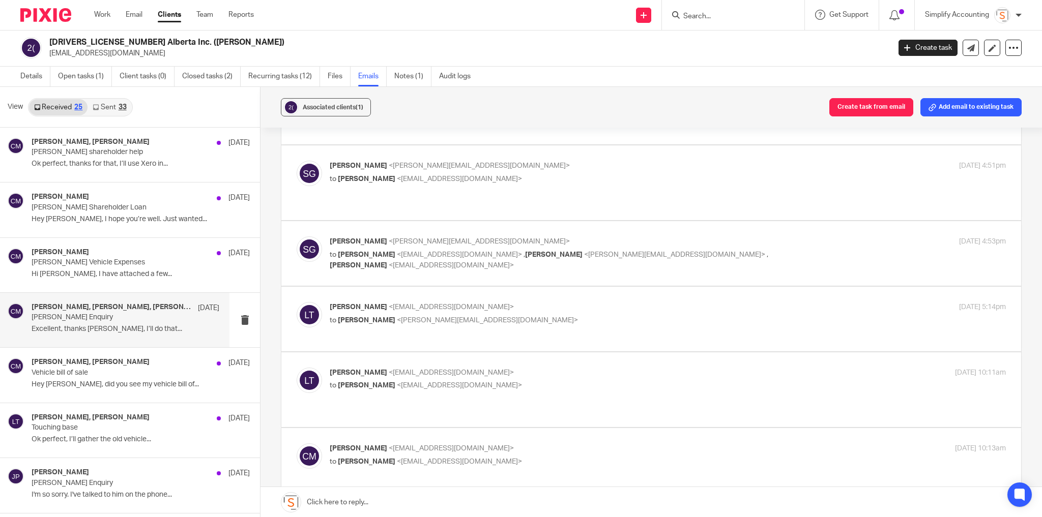
click at [563, 302] on p "Larissa Teichman <larissa@simplifyaccounting.ca>" at bounding box center [555, 307] width 451 height 11
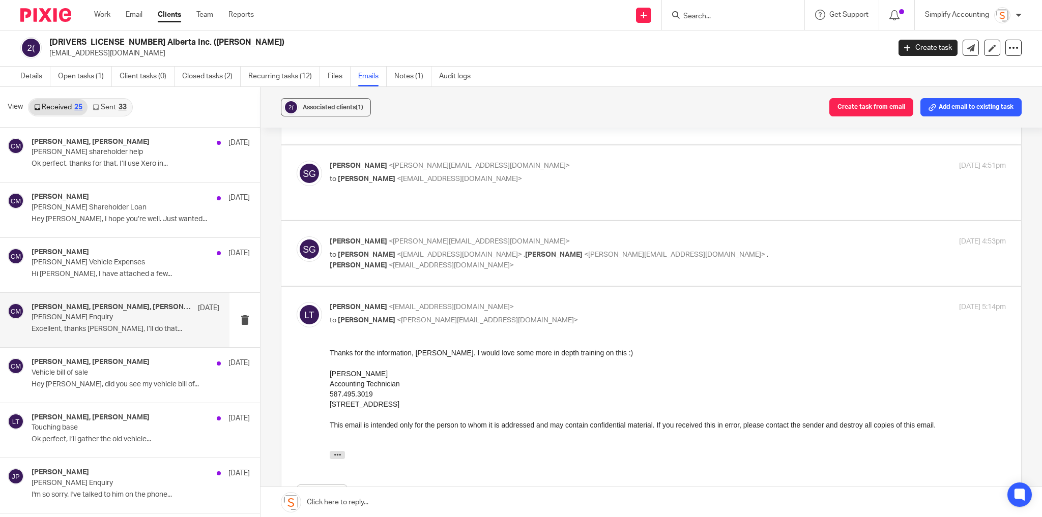
click at [563, 302] on p "Larissa Teichman <larissa@simplifyaccounting.ca>" at bounding box center [555, 307] width 451 height 11
checkbox input "false"
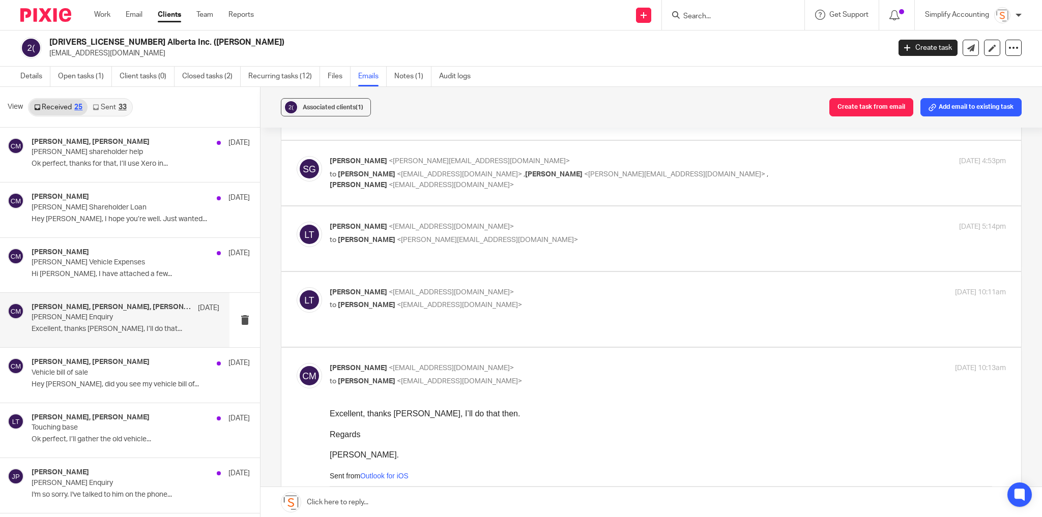
scroll to position [285, 0]
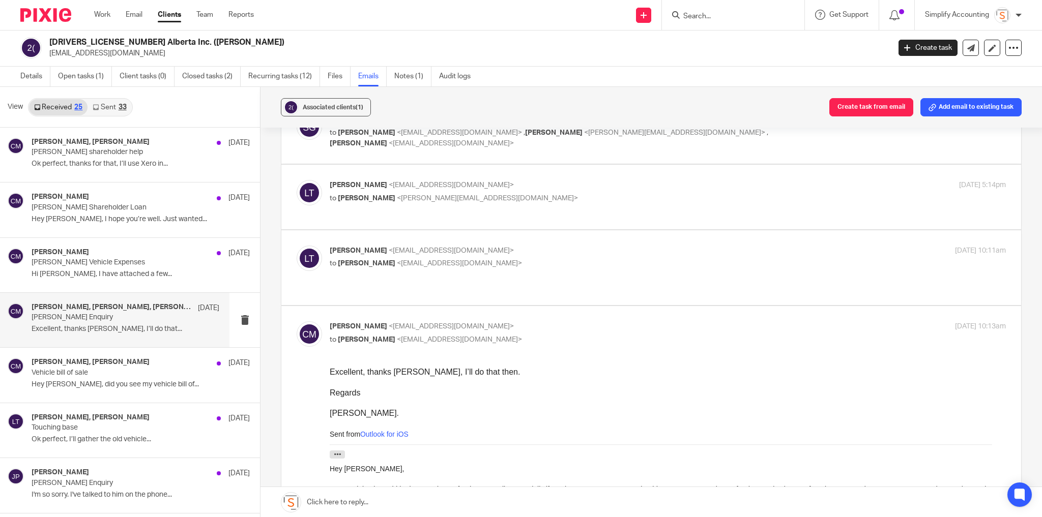
click at [548, 268] on div "Larissa Teichman <larissa@simplifyaccounting.ca> to Chris Maguire <chriserd@out…" at bounding box center [651, 268] width 709 height 44
click at [542, 258] on p "to Chris Maguire <chriserd@outlook.com>" at bounding box center [555, 263] width 451 height 11
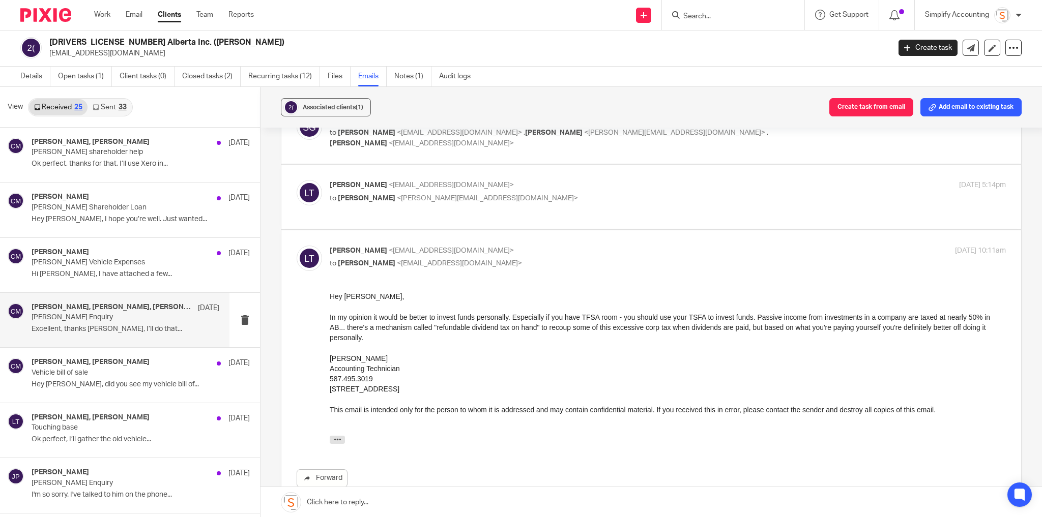
scroll to position [0, 0]
click at [534, 233] on label at bounding box center [651, 377] width 740 height 292
click at [297, 245] on input "checkbox" at bounding box center [296, 245] width 1 height 1
checkbox input "false"
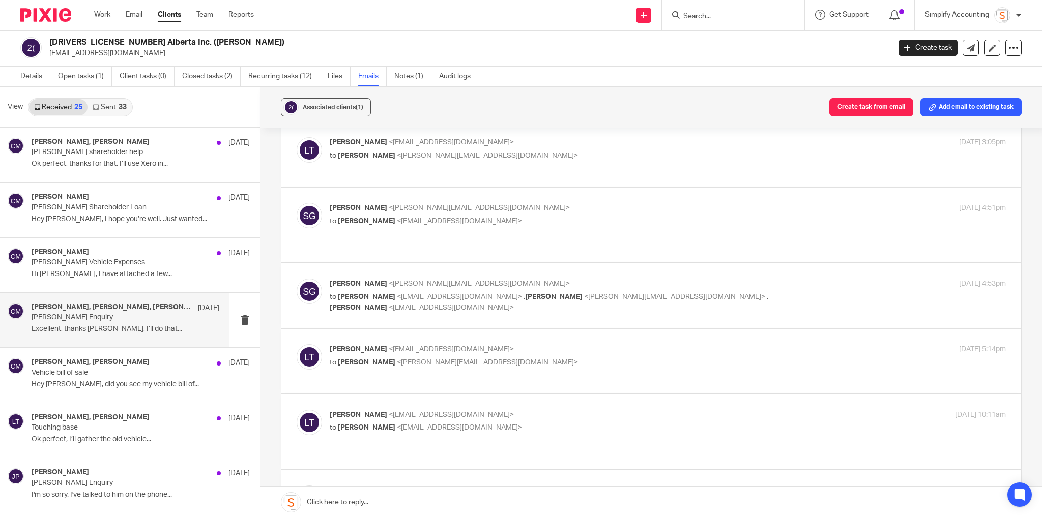
scroll to position [120, 0]
click at [133, 246] on div "Chris Maguire Jul 28 Chris Maguire Vehicle Expenses Hi Larissa, I have attached…" at bounding box center [114, 265] width 229 height 54
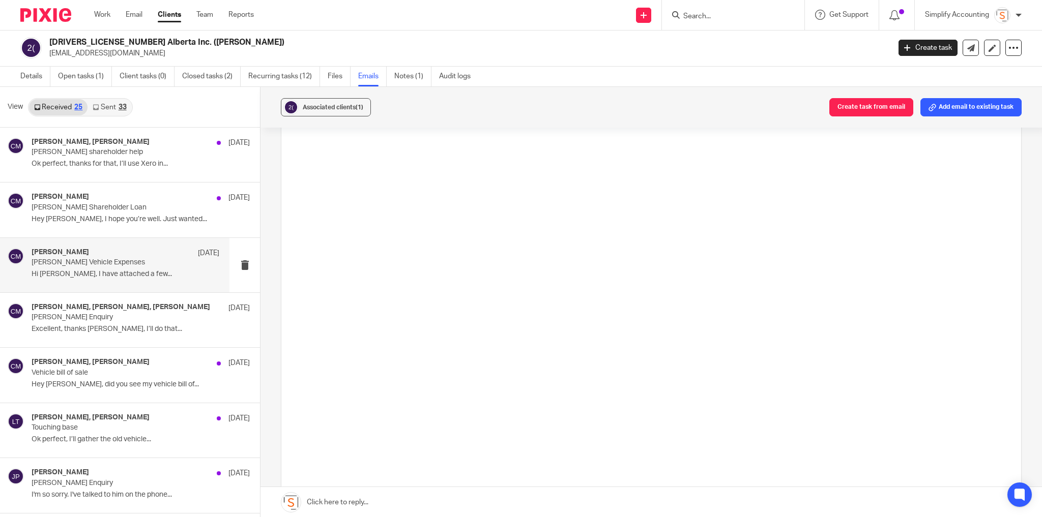
scroll to position [0, 0]
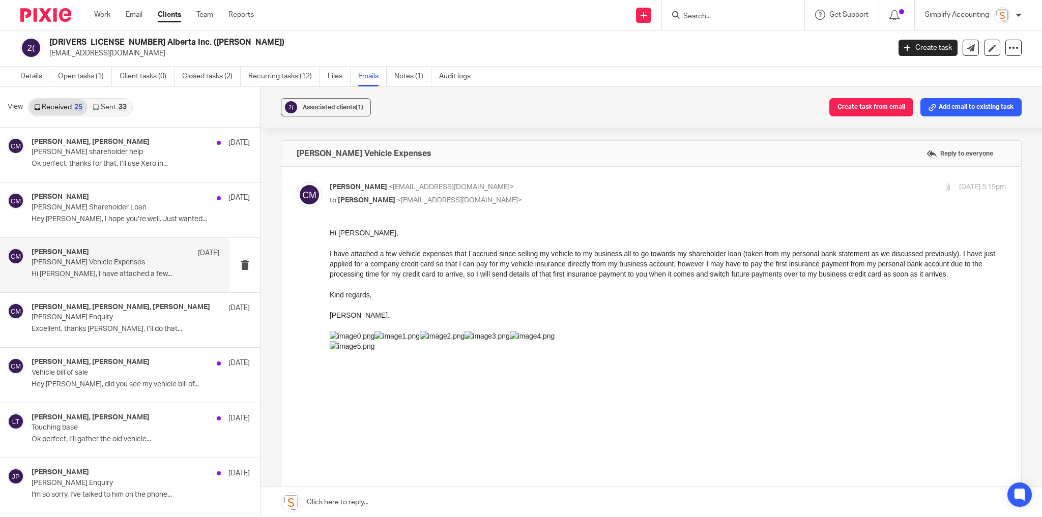
click at [592, 183] on p "Chris Maguire <chriserd@outlook.com>" at bounding box center [555, 187] width 451 height 11
checkbox input "false"
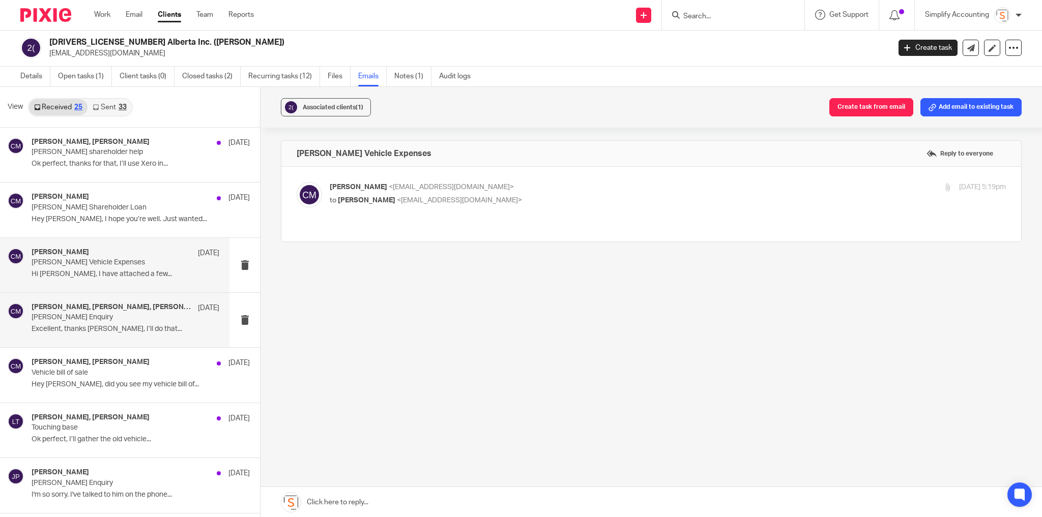
click at [134, 333] on div "Chris Maguire, Larissa Teichman, Shawn Gander Jul 22 Chris Maguire Enquiry Exce…" at bounding box center [126, 320] width 188 height 34
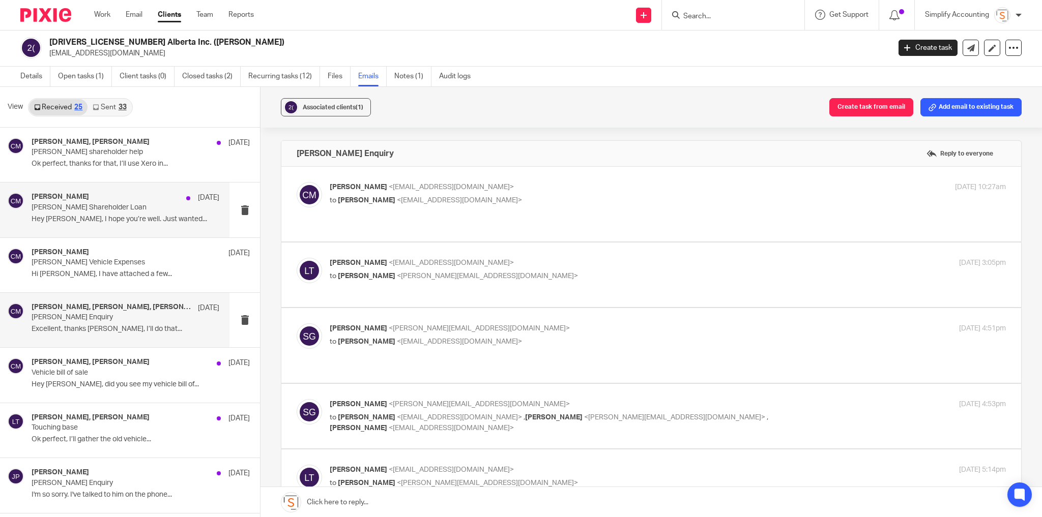
click at [126, 212] on div "Chris Maguire Aug 6 Chris Maguire Shareholder Loan Hey Larissa, I hope you’re w…" at bounding box center [126, 210] width 188 height 34
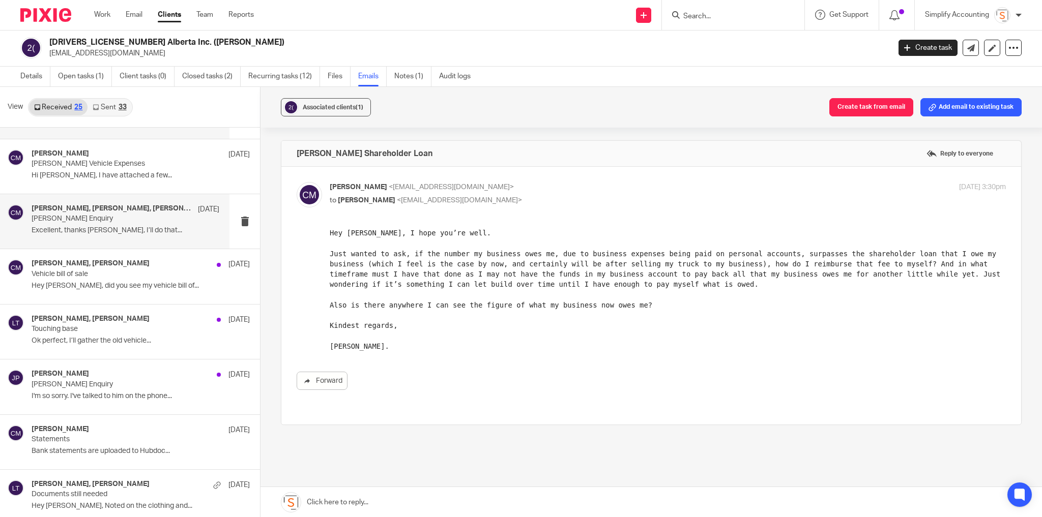
scroll to position [122, 0]
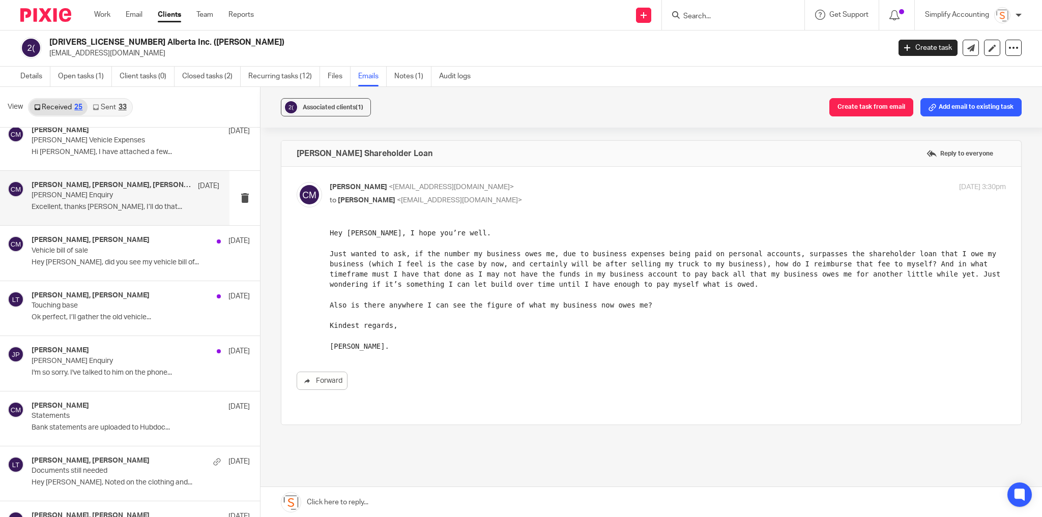
click at [111, 305] on p "Touching base" at bounding box center [119, 306] width 175 height 9
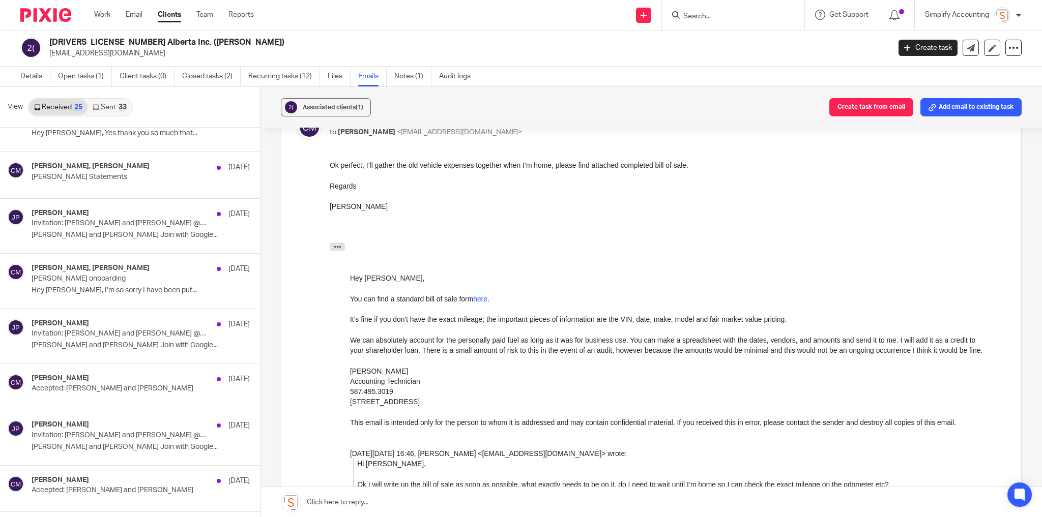
scroll to position [989, 0]
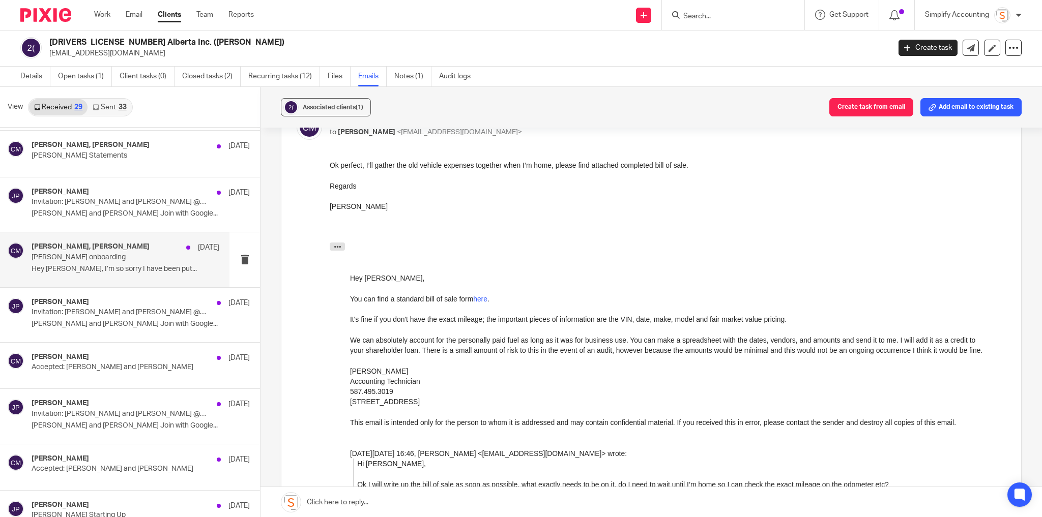
click at [68, 255] on p "Chris Maguire onboarding" at bounding box center [107, 257] width 150 height 9
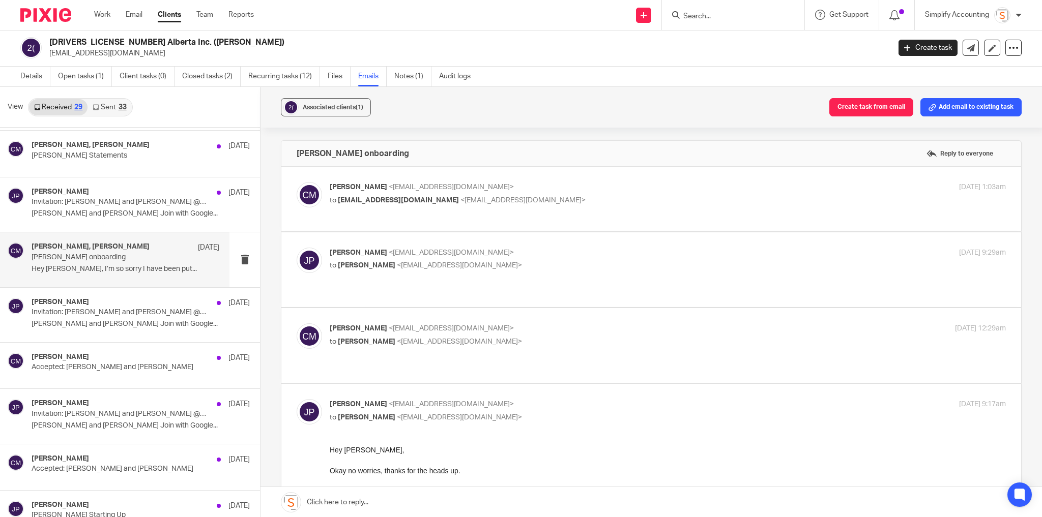
scroll to position [0, 0]
click at [562, 187] on p "Chris Maguire <chriserd@outlook.com>" at bounding box center [555, 187] width 451 height 11
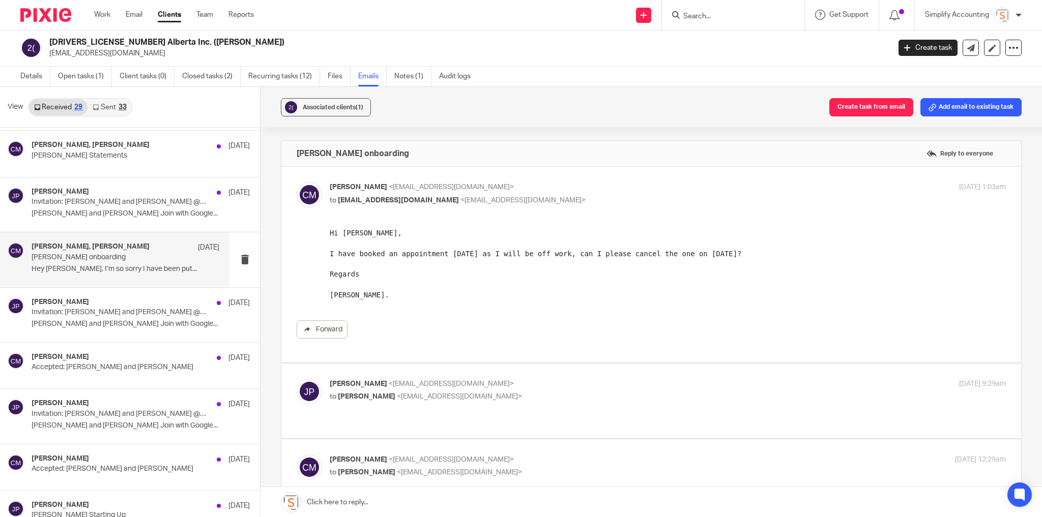
click at [562, 188] on p "Chris Maguire <chriserd@outlook.com>" at bounding box center [555, 187] width 451 height 11
checkbox input "false"
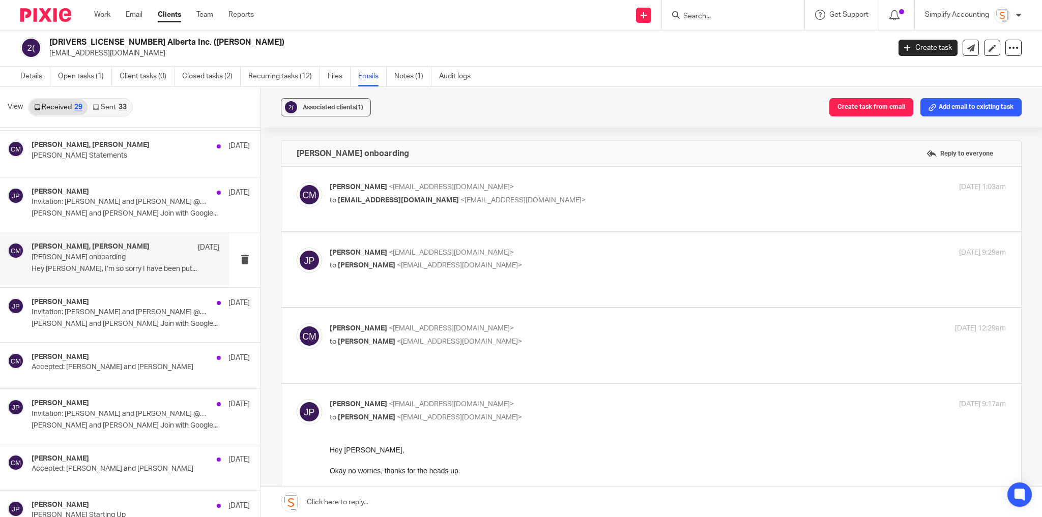
click at [560, 268] on p "to Chris Maguire <chriserd@outlook.com>" at bounding box center [555, 266] width 451 height 11
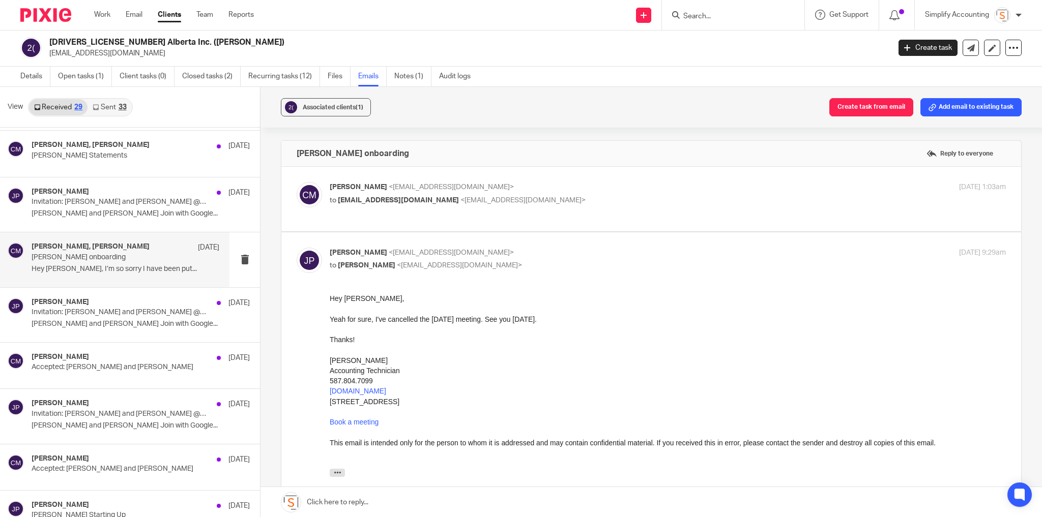
click at [560, 267] on p "to Chris Maguire <chriserd@outlook.com>" at bounding box center [555, 266] width 451 height 11
checkbox input "false"
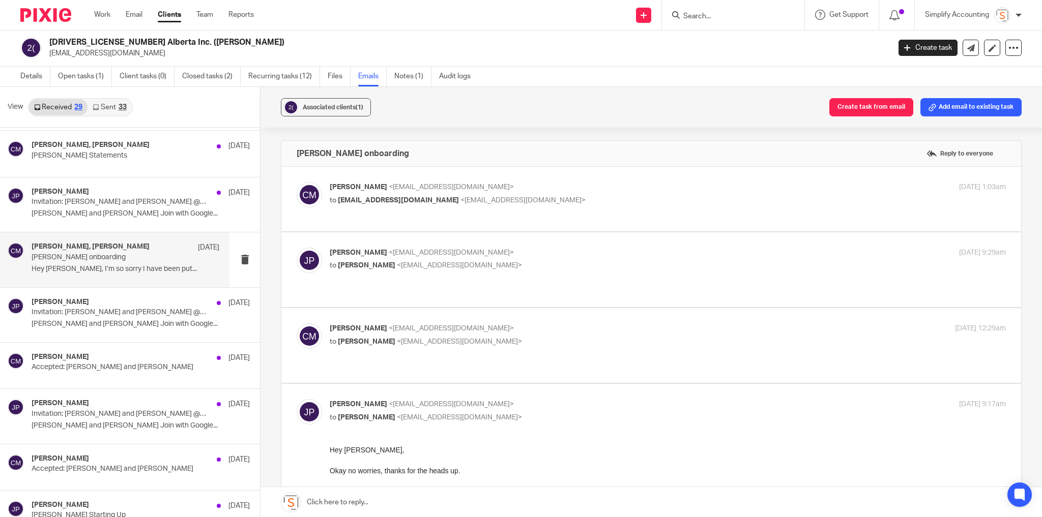
click at [563, 309] on label at bounding box center [651, 345] width 740 height 75
click at [297, 323] on input "checkbox" at bounding box center [296, 323] width 1 height 1
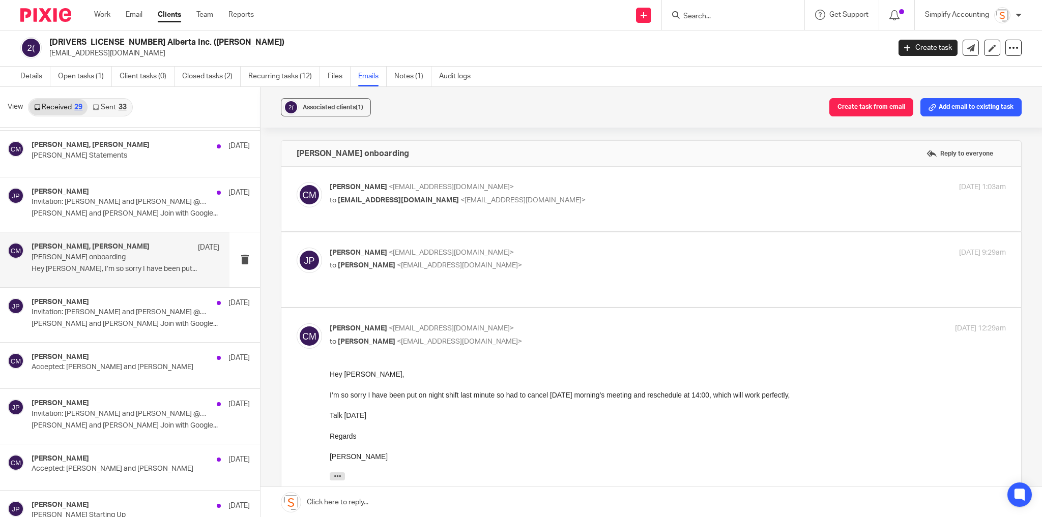
click at [297, 323] on input "checkbox" at bounding box center [296, 323] width 1 height 1
checkbox input "false"
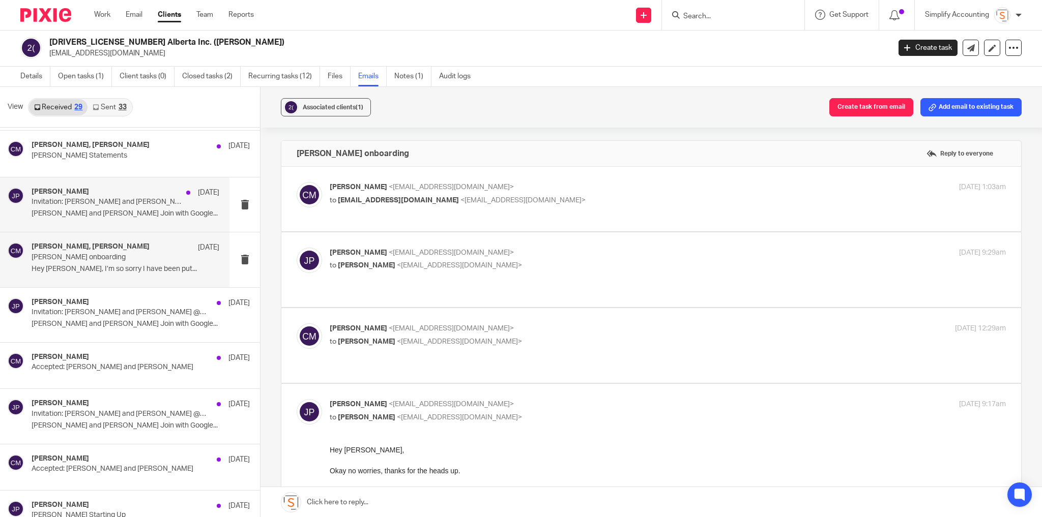
click at [128, 215] on div "Jayde Penner May 29 Invitation: Chris Maguire and Jayde Penner @ Thu 29 May 202…" at bounding box center [126, 205] width 188 height 34
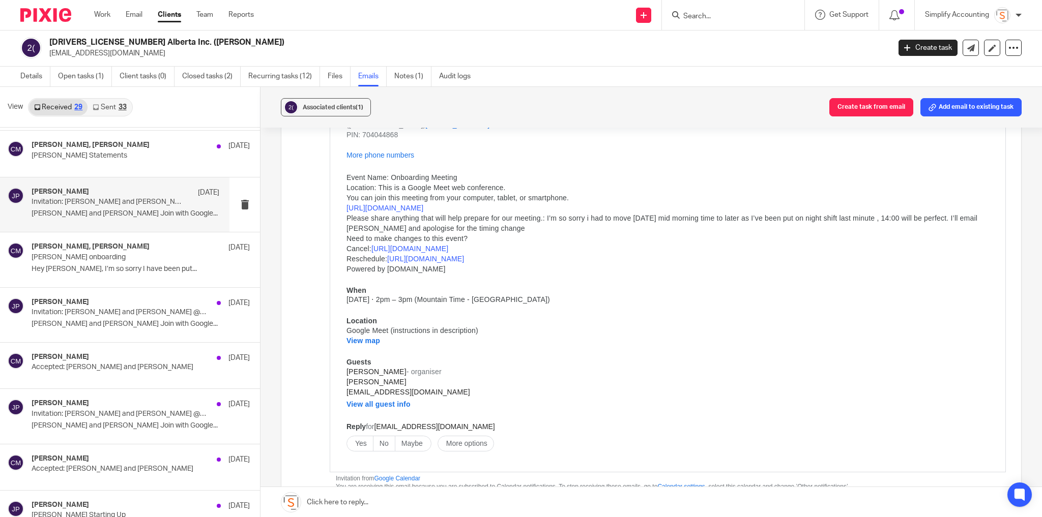
scroll to position [438, 0]
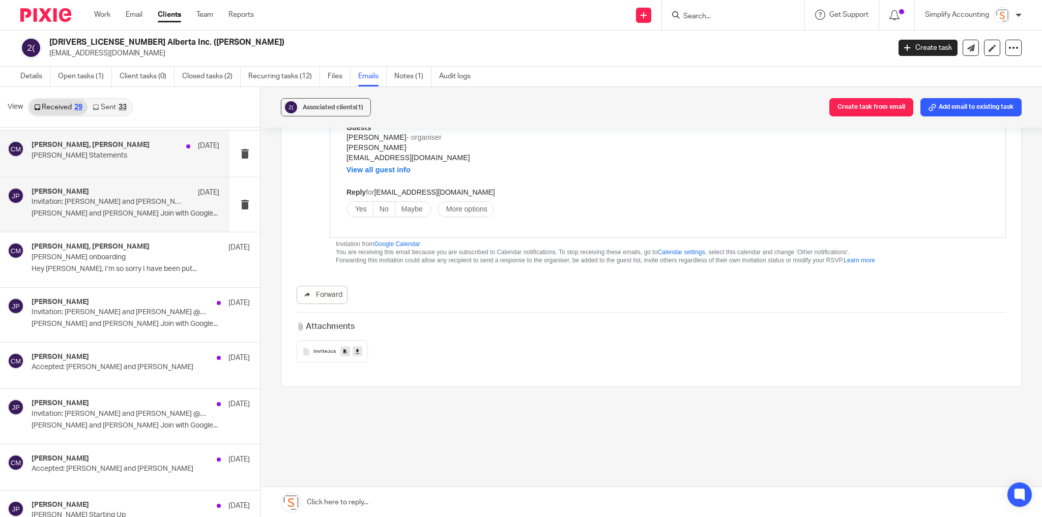
click at [109, 152] on p "Chris Maguire Statements" at bounding box center [107, 156] width 150 height 9
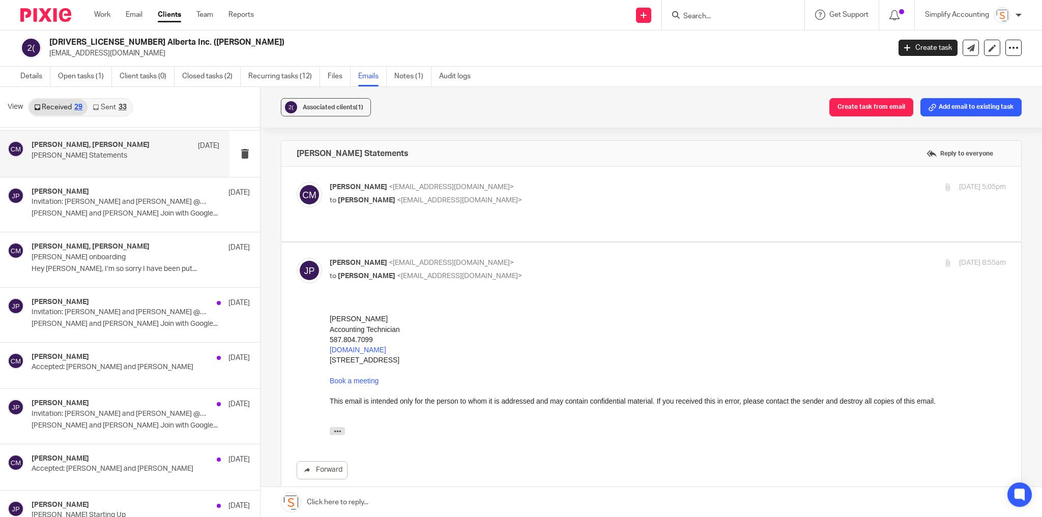
scroll to position [0, 0]
drag, startPoint x: 682, startPoint y: 214, endPoint x: 676, endPoint y: 209, distance: 7.9
click at [681, 213] on label at bounding box center [651, 204] width 740 height 75
click at [297, 182] on input "checkbox" at bounding box center [296, 182] width 1 height 1
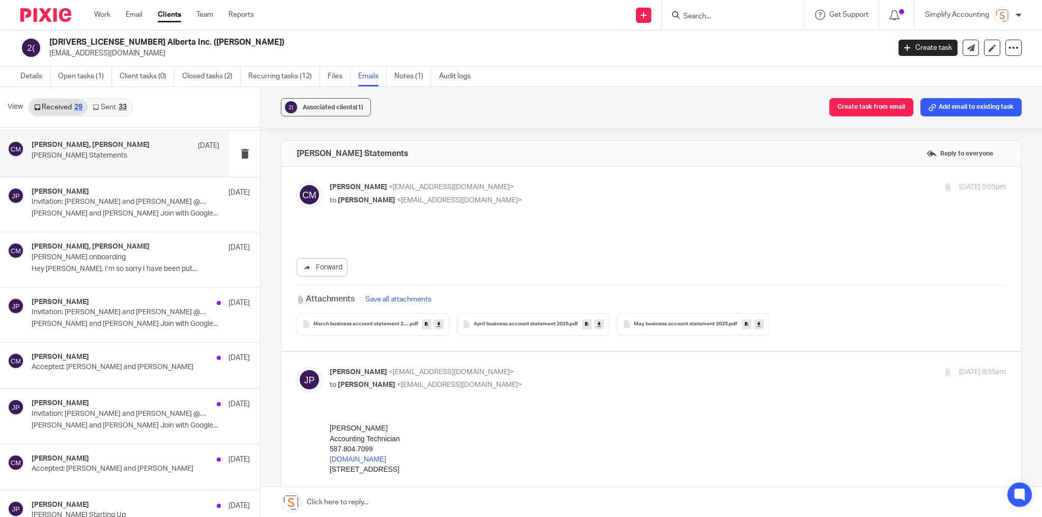
click at [652, 195] on p "to Jayde Penner <jayde@simplifyaccounting.ca>" at bounding box center [555, 200] width 451 height 11
checkbox input "false"
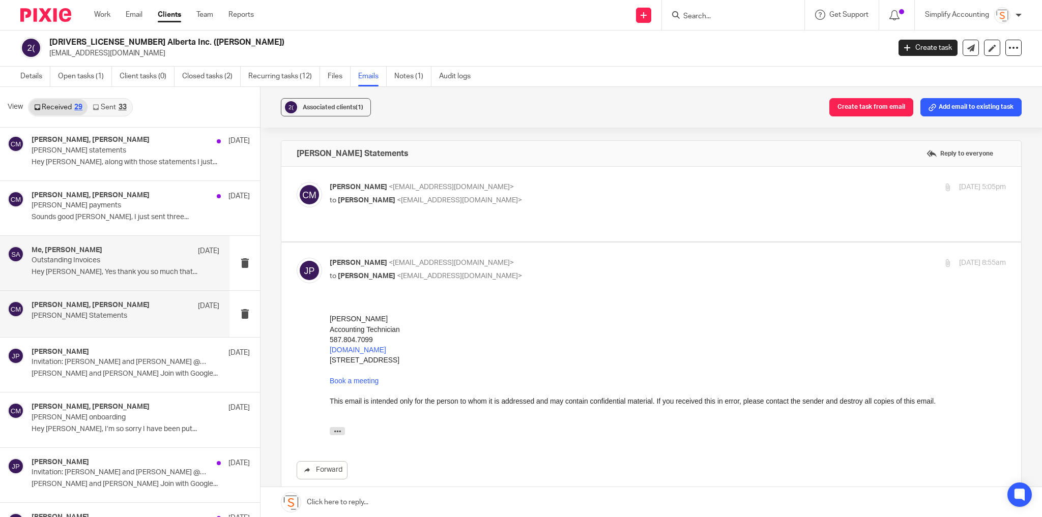
scroll to position [826, 0]
click at [102, 266] on div "Me, Chris Maguire May 30 Outstanding Invoices Hey Doria, Yes thank you so much …" at bounding box center [126, 266] width 188 height 34
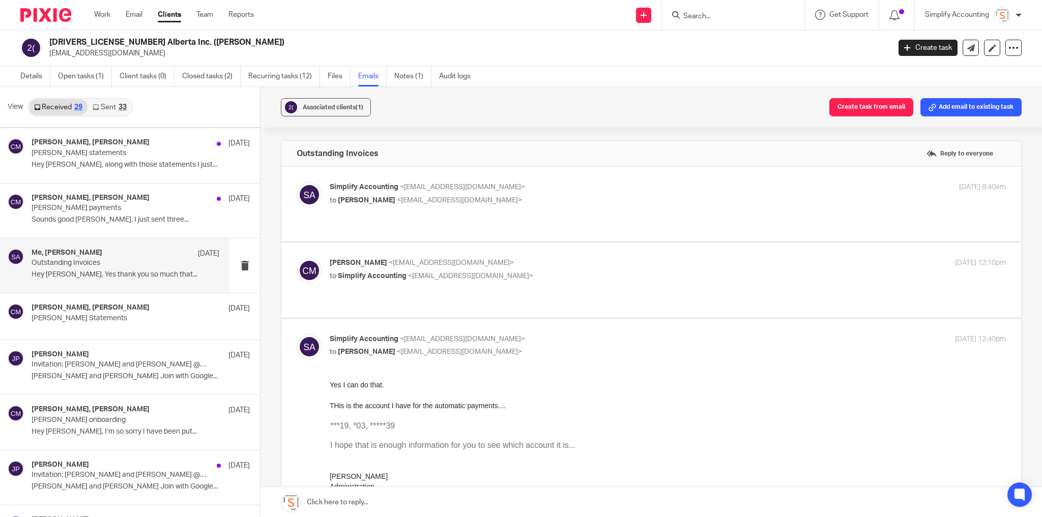
scroll to position [0, 0]
click at [621, 191] on p "Simplify Accounting <info@simplifyaccounting.ca>" at bounding box center [555, 187] width 451 height 11
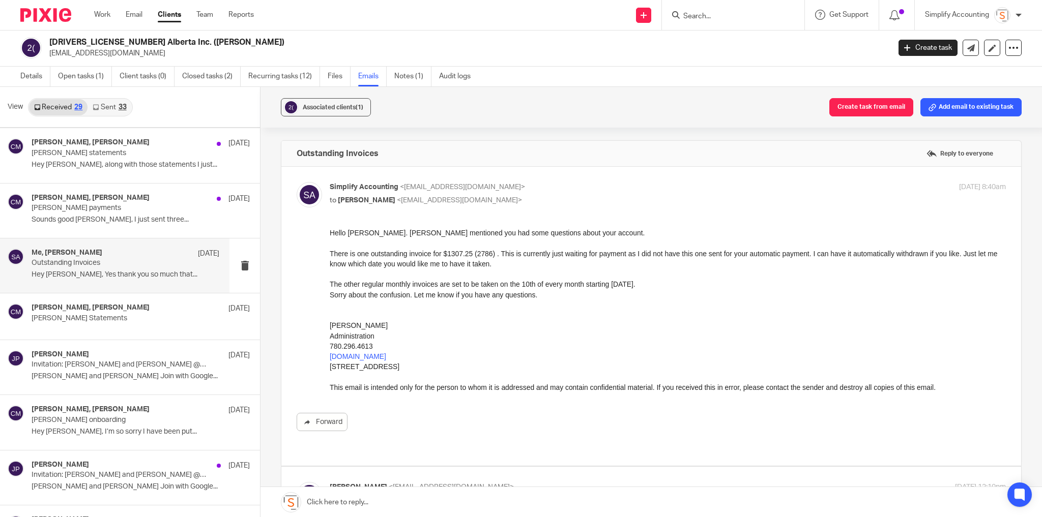
click at [621, 191] on p "Simplify Accounting <info@simplifyaccounting.ca>" at bounding box center [555, 187] width 451 height 11
checkbox input "false"
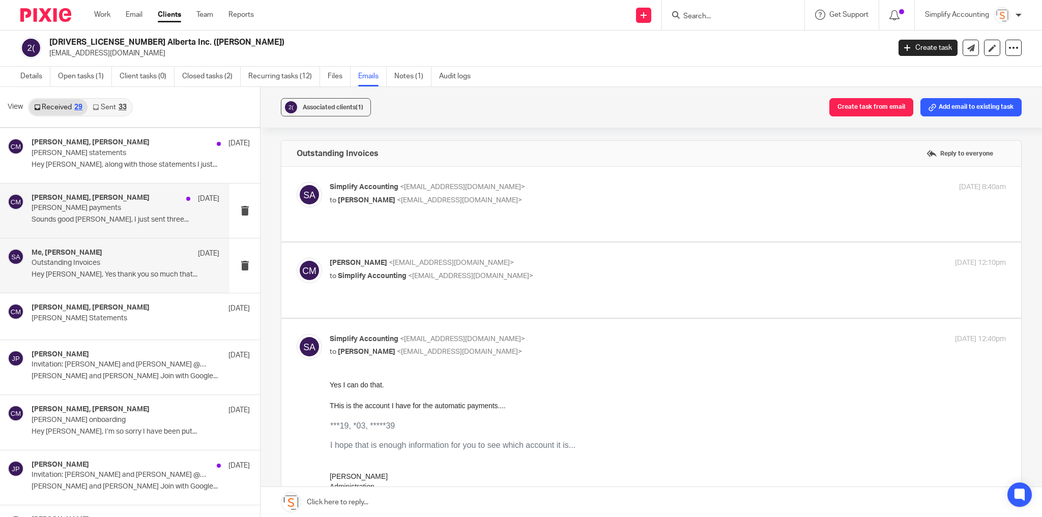
click at [93, 217] on p "Sounds good Jayden, I just sent three..." at bounding box center [126, 220] width 188 height 9
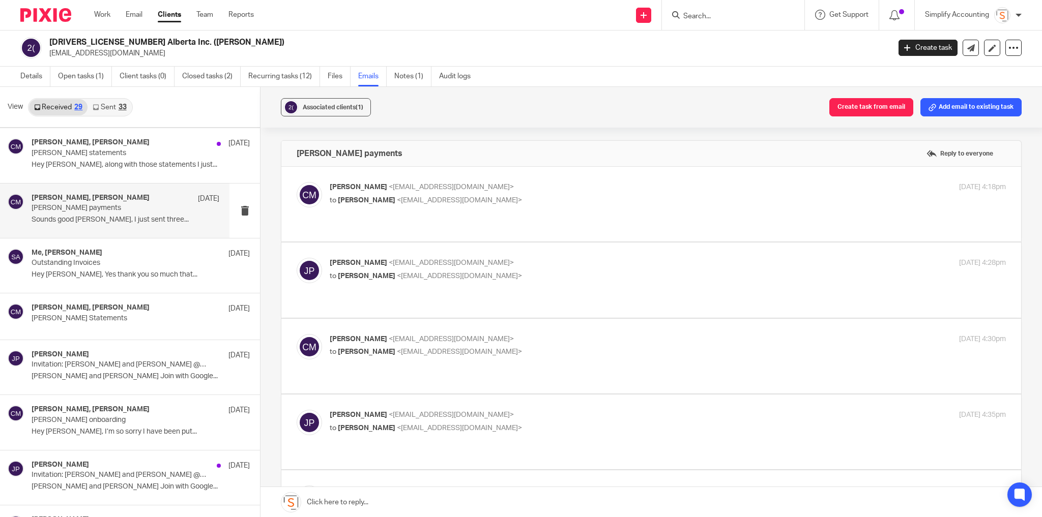
click at [601, 182] on p "Chris Maguire <chriserd@outlook.com>" at bounding box center [555, 187] width 451 height 11
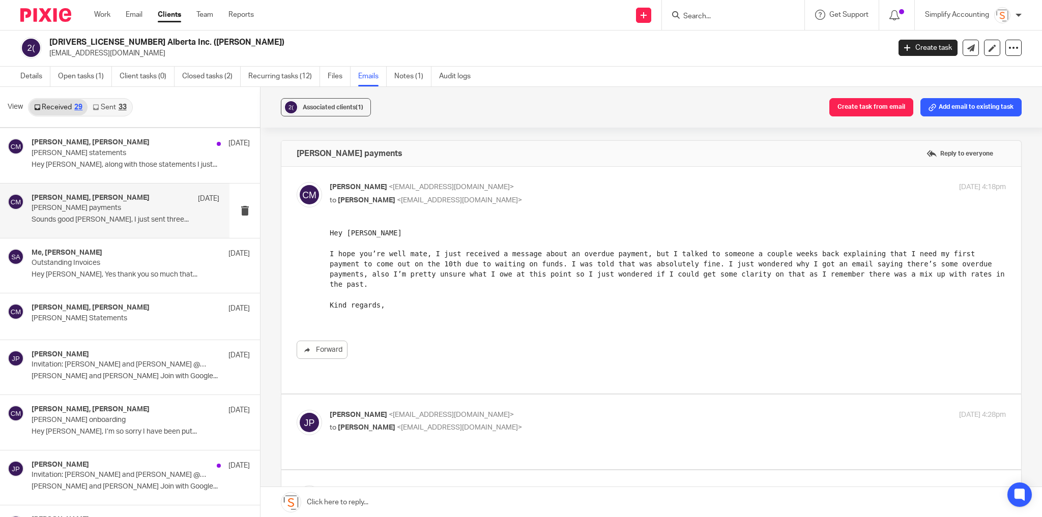
click at [595, 183] on p "Chris Maguire <chriserd@outlook.com>" at bounding box center [555, 187] width 451 height 11
checkbox input "false"
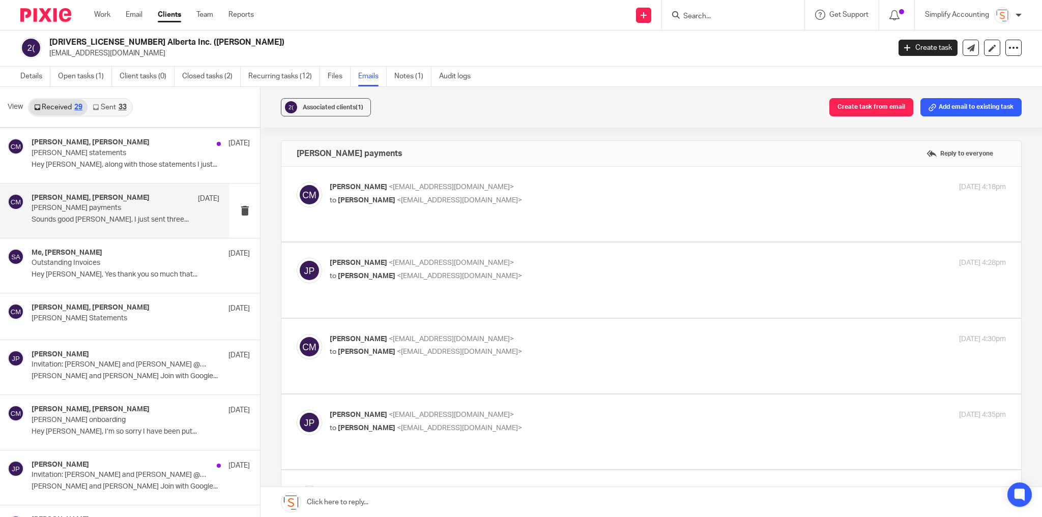
click at [596, 271] on p "to Chris Maguire <chriserd@outlook.com>" at bounding box center [555, 276] width 451 height 11
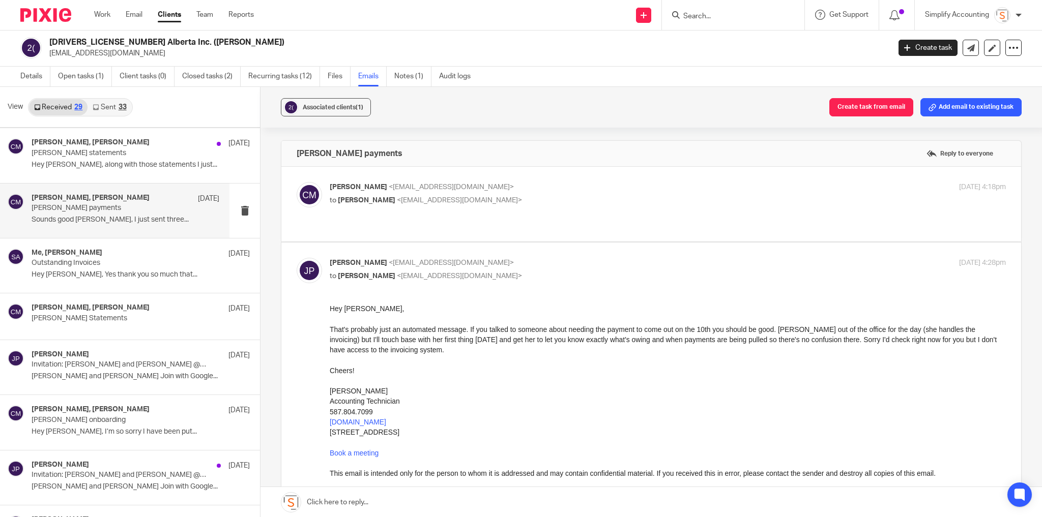
click at [596, 271] on p "to Chris Maguire <chriserd@outlook.com>" at bounding box center [555, 276] width 451 height 11
checkbox input "false"
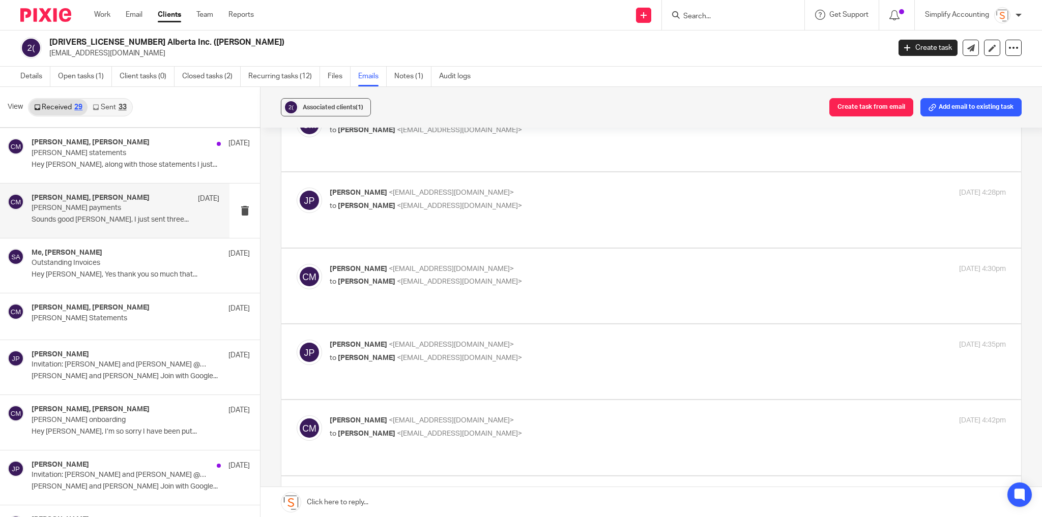
scroll to position [81, 0]
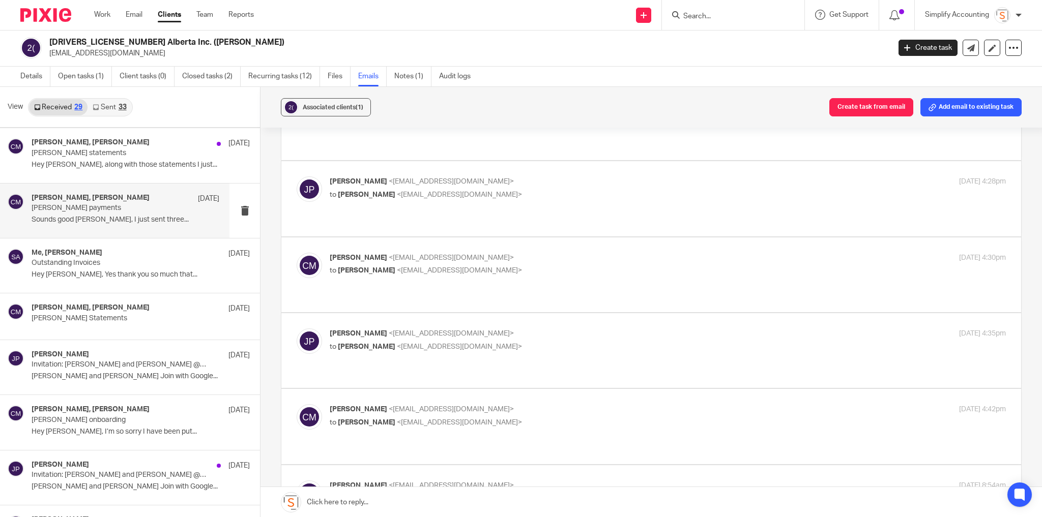
click at [588, 253] on p "Chris Maguire <chriserd@outlook.com>" at bounding box center [555, 258] width 451 height 11
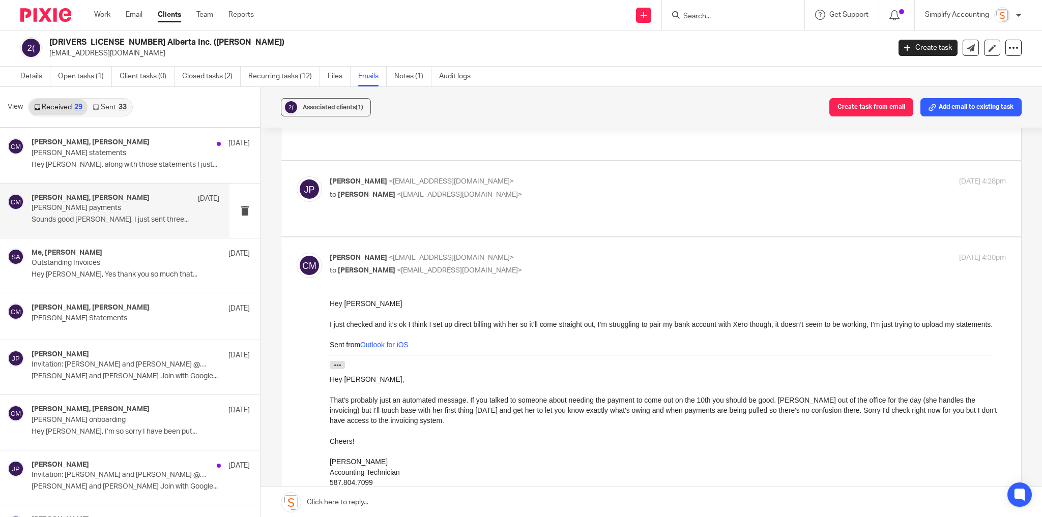
scroll to position [0, 0]
click at [588, 253] on p "Chris Maguire <chriserd@outlook.com>" at bounding box center [555, 258] width 451 height 11
checkbox input "false"
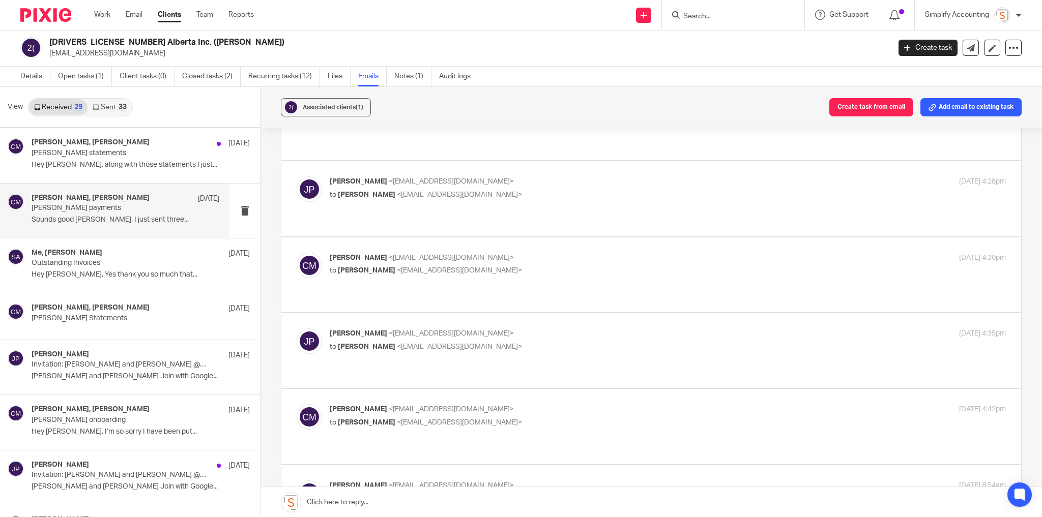
click at [563, 329] on p "Jayde Penner <jayde@simplifyaccounting.ca>" at bounding box center [555, 334] width 451 height 11
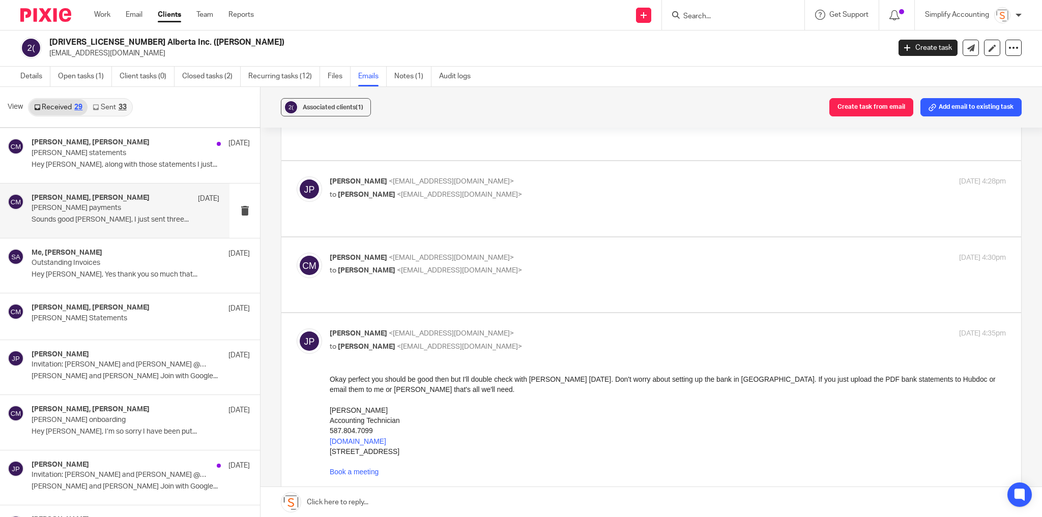
click at [563, 313] on label at bounding box center [651, 453] width 740 height 281
click at [297, 328] on input "checkbox" at bounding box center [296, 328] width 1 height 1
checkbox input "false"
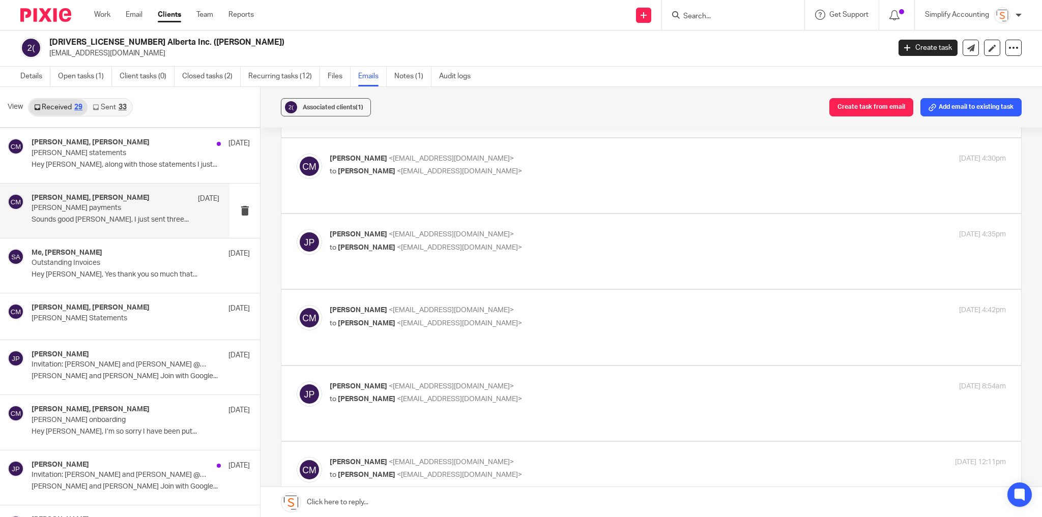
scroll to position [204, 0]
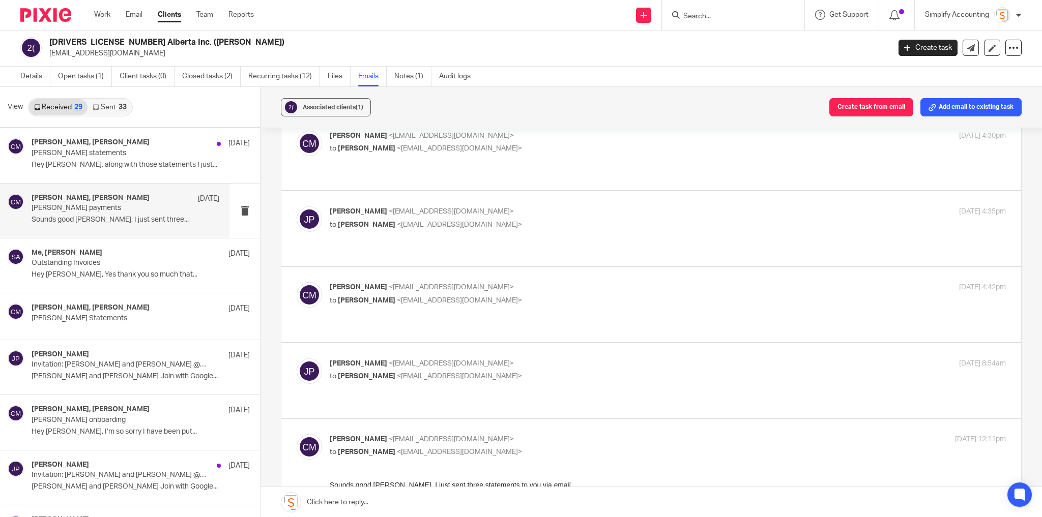
click at [557, 282] on div "Chris Maguire <chriserd@outlook.com> to Jayde Penner <jayde@simplifyaccounting.…" at bounding box center [555, 293] width 451 height 23
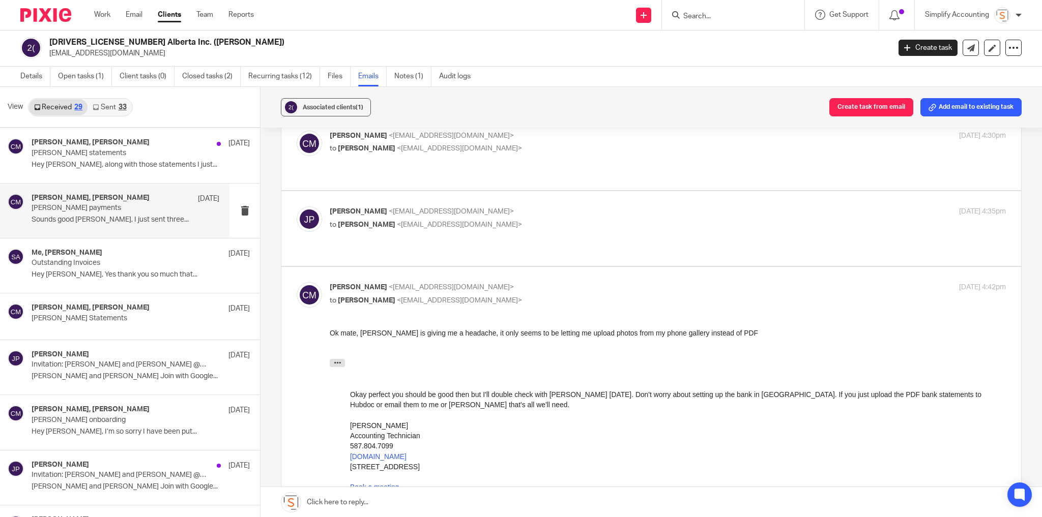
scroll to position [0, 0]
click at [556, 282] on p "Chris Maguire <chriserd@outlook.com>" at bounding box center [555, 287] width 451 height 11
checkbox input "false"
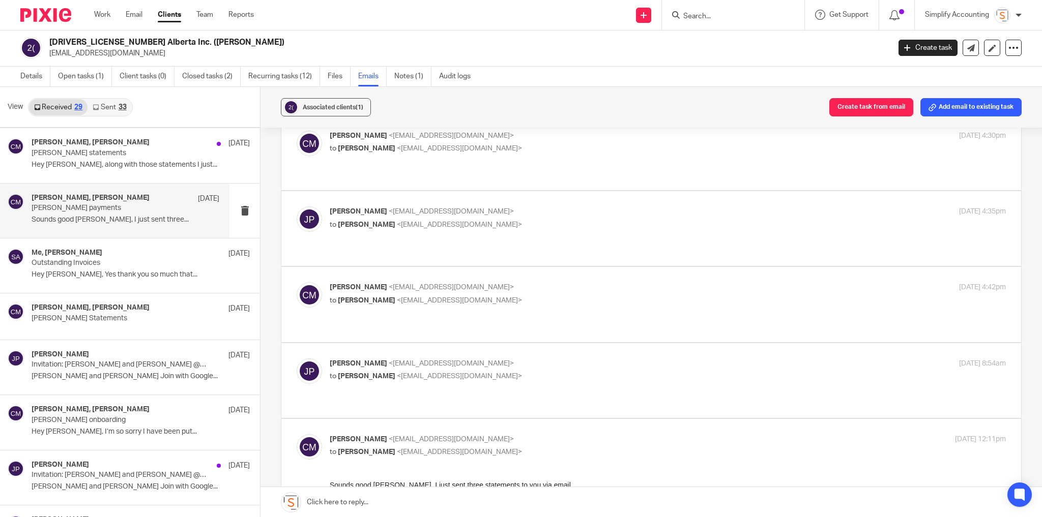
click at [534, 359] on p "Jayde Penner <jayde@simplifyaccounting.ca>" at bounding box center [555, 364] width 451 height 11
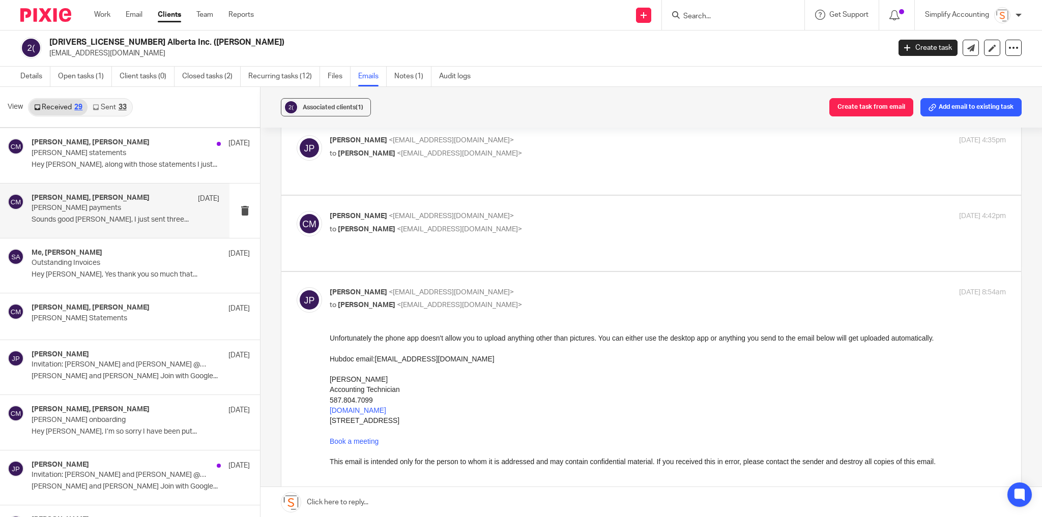
scroll to position [285, 0]
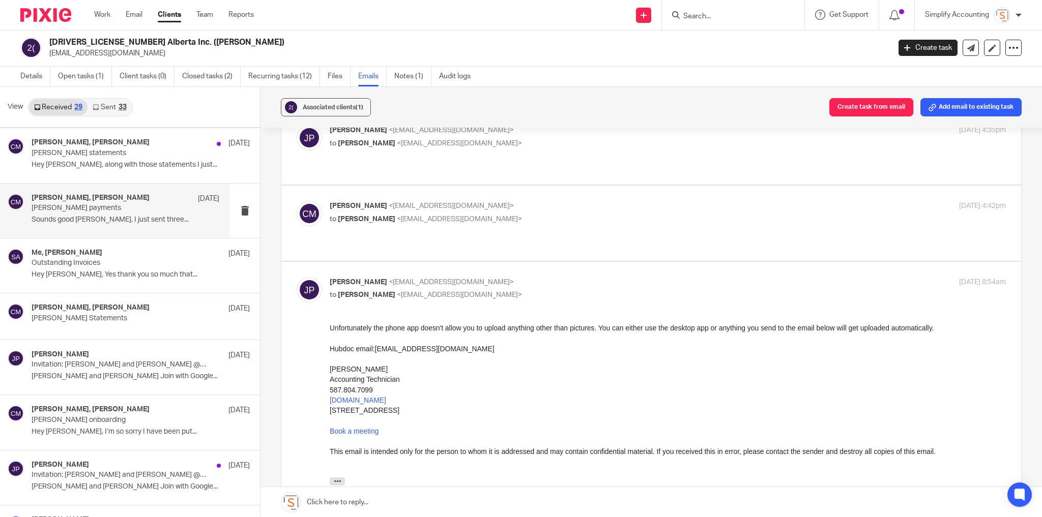
click at [526, 277] on p "Jayde Penner <jayde@simplifyaccounting.ca>" at bounding box center [555, 282] width 451 height 11
checkbox input "false"
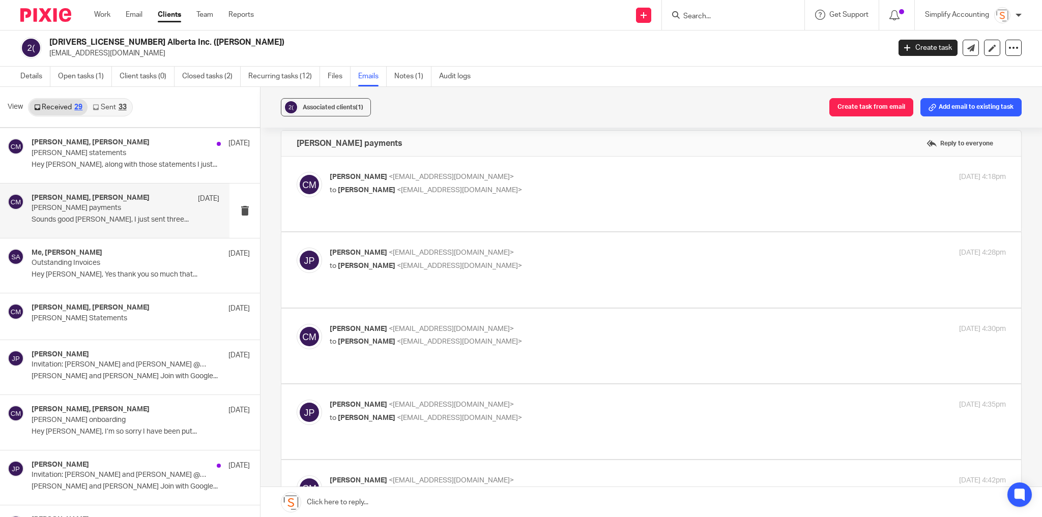
scroll to position [0, 0]
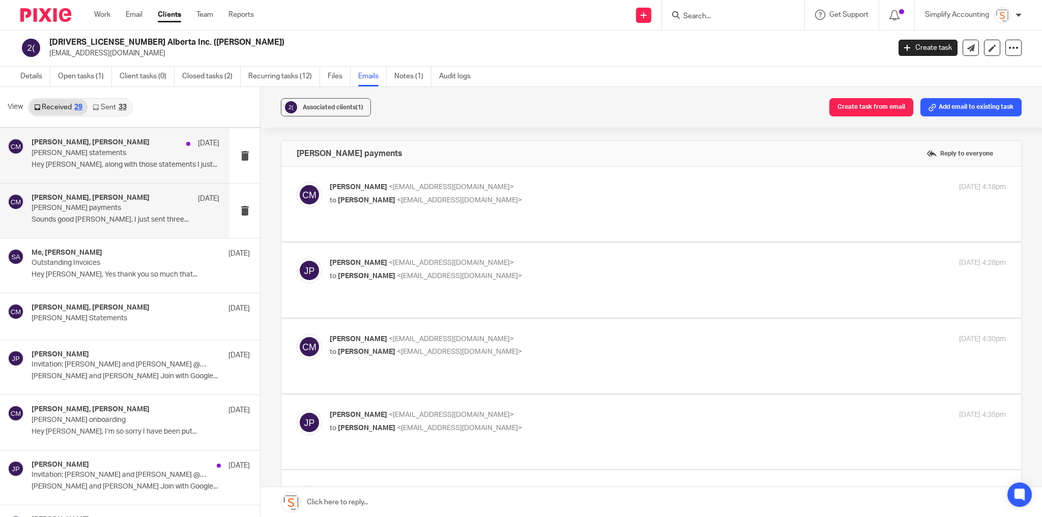
click at [158, 149] on p "Chris Maguire statements" at bounding box center [107, 153] width 150 height 9
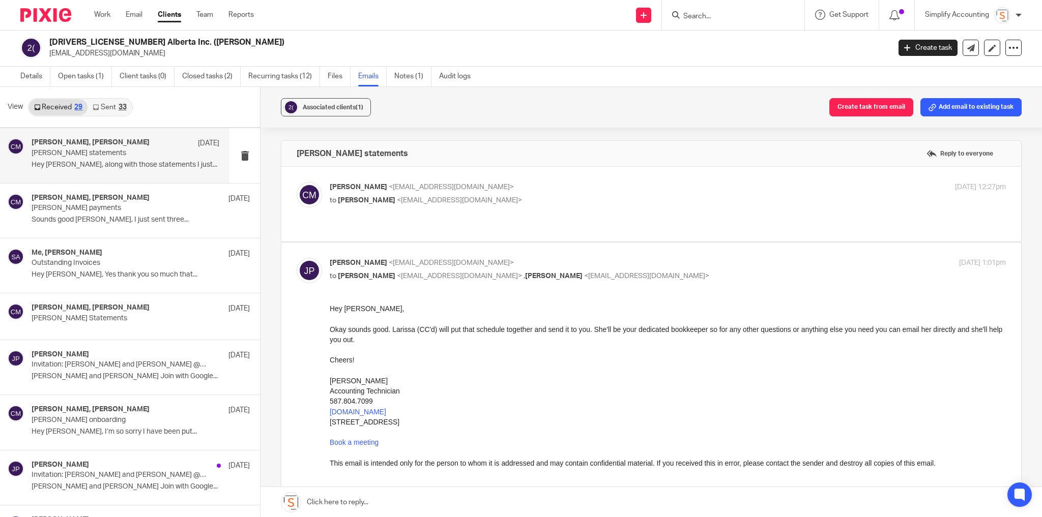
click at [545, 182] on p "Chris Maguire <chriserd@outlook.com>" at bounding box center [555, 187] width 451 height 11
checkbox input "true"
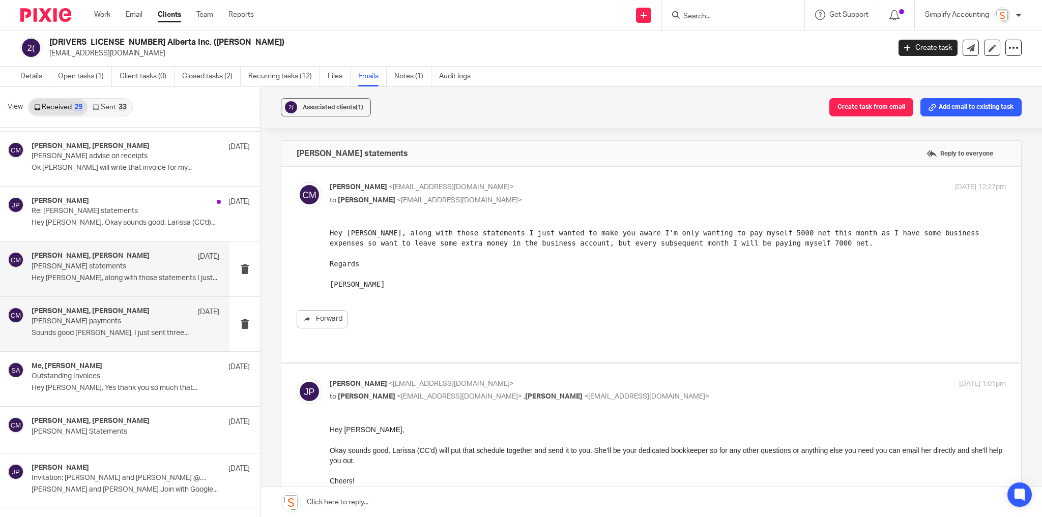
scroll to position [704, 0]
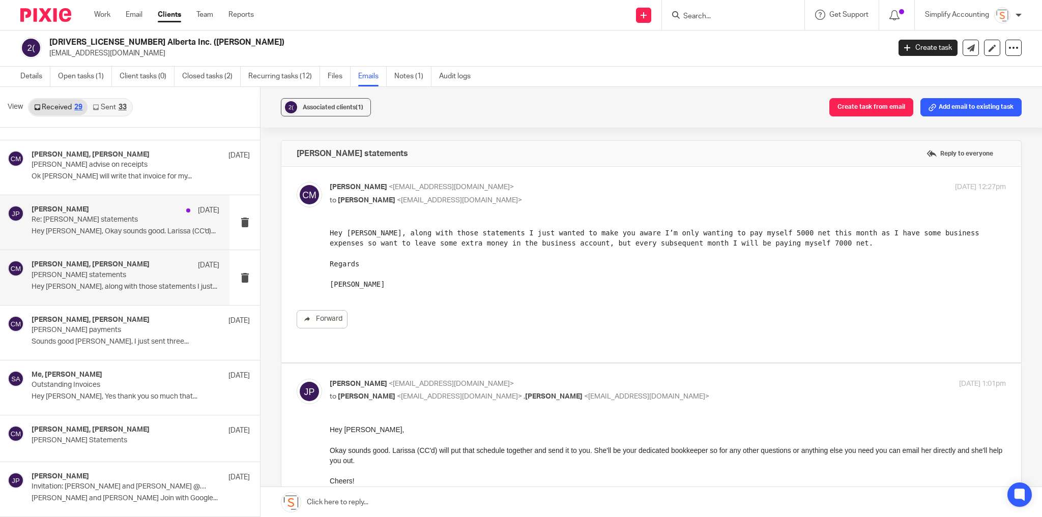
click at [82, 227] on p "Hey Chris, Okay sounds good. Larissa (CC'd)..." at bounding box center [126, 231] width 188 height 9
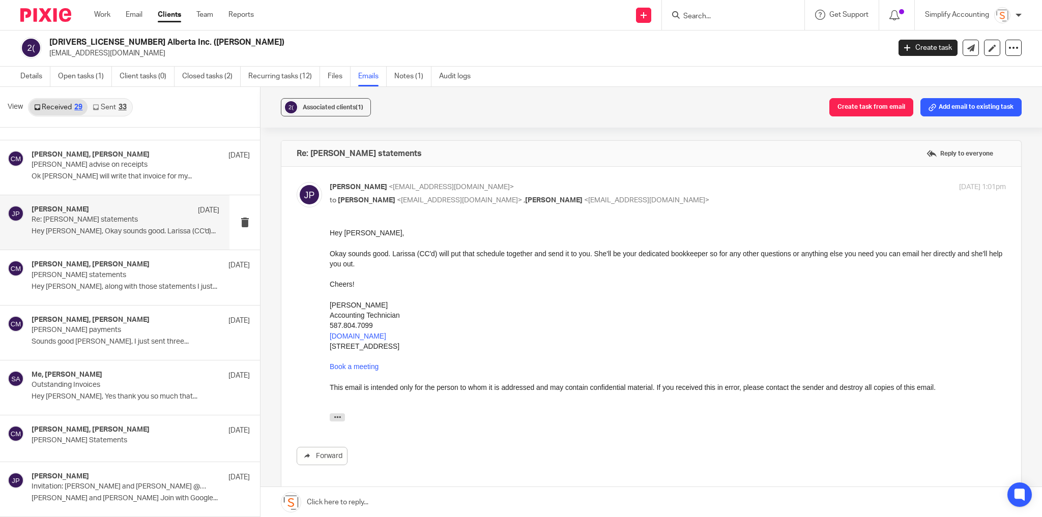
scroll to position [0, 0]
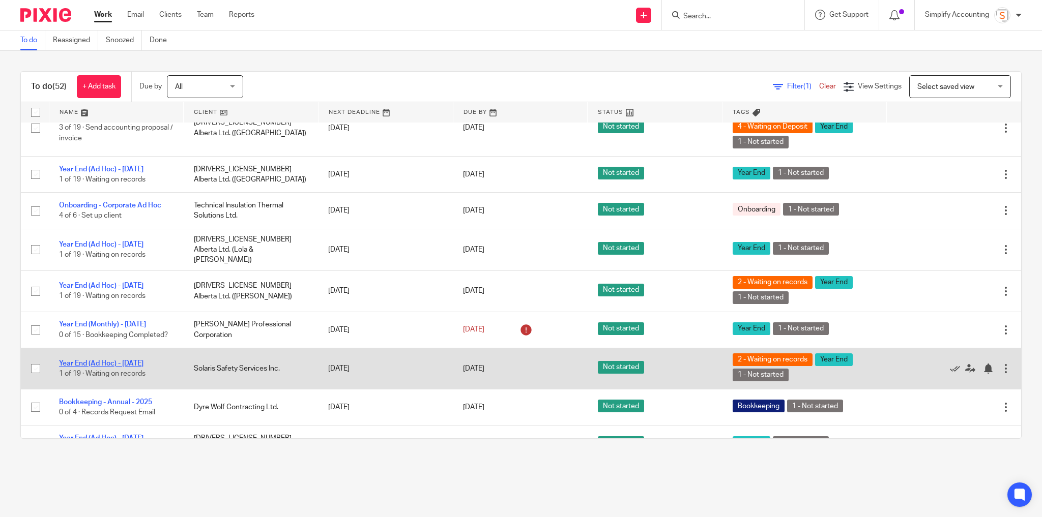
scroll to position [1471, 0]
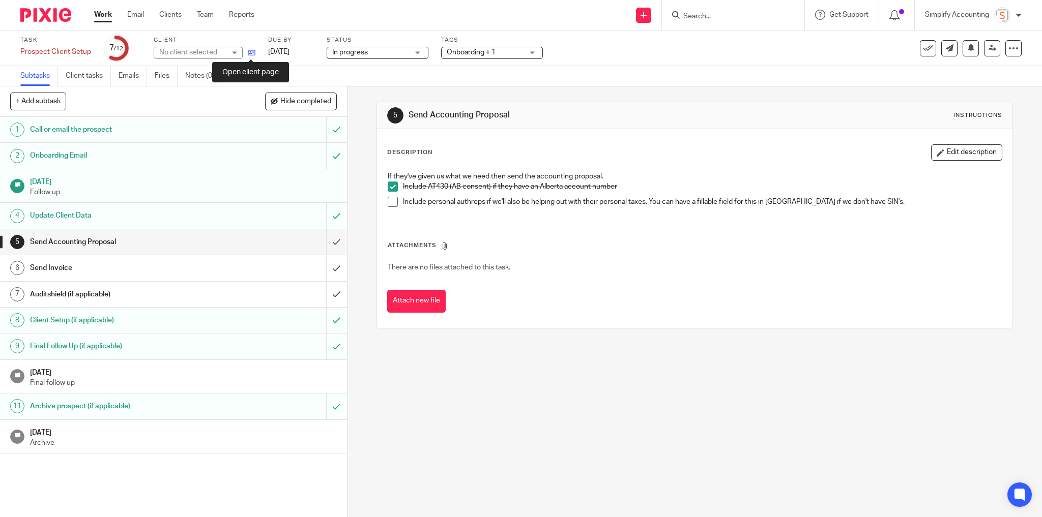
click at [249, 54] on icon at bounding box center [252, 53] width 8 height 8
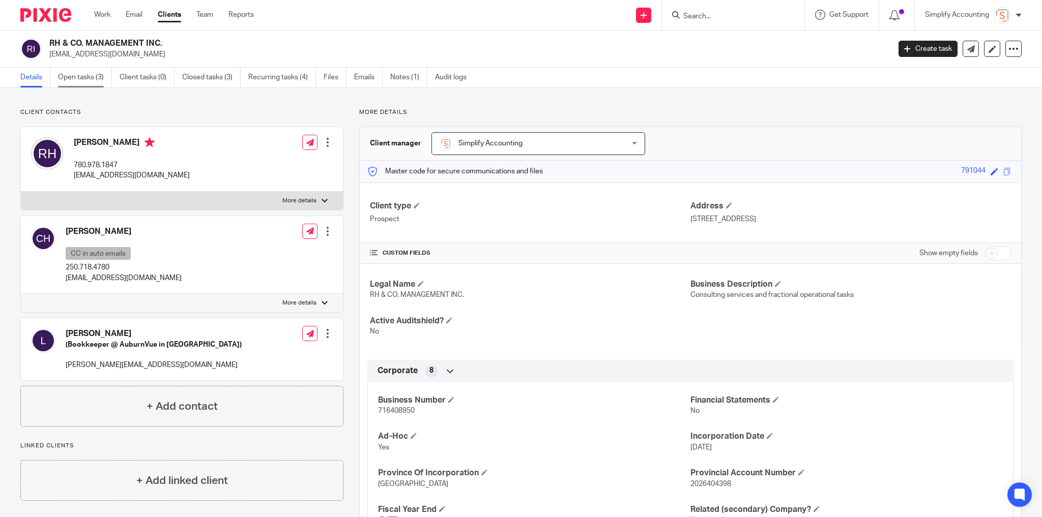
click at [95, 76] on link "Open tasks (3)" at bounding box center [85, 78] width 54 height 20
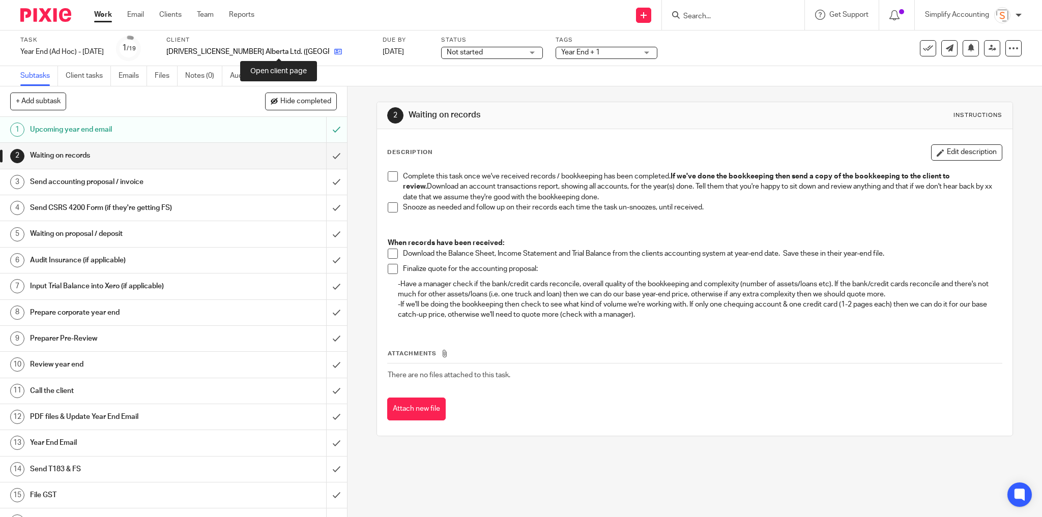
click at [334, 53] on icon at bounding box center [338, 52] width 8 height 8
click at [334, 52] on icon at bounding box center [338, 52] width 8 height 8
click at [261, 55] on icon at bounding box center [257, 52] width 8 height 8
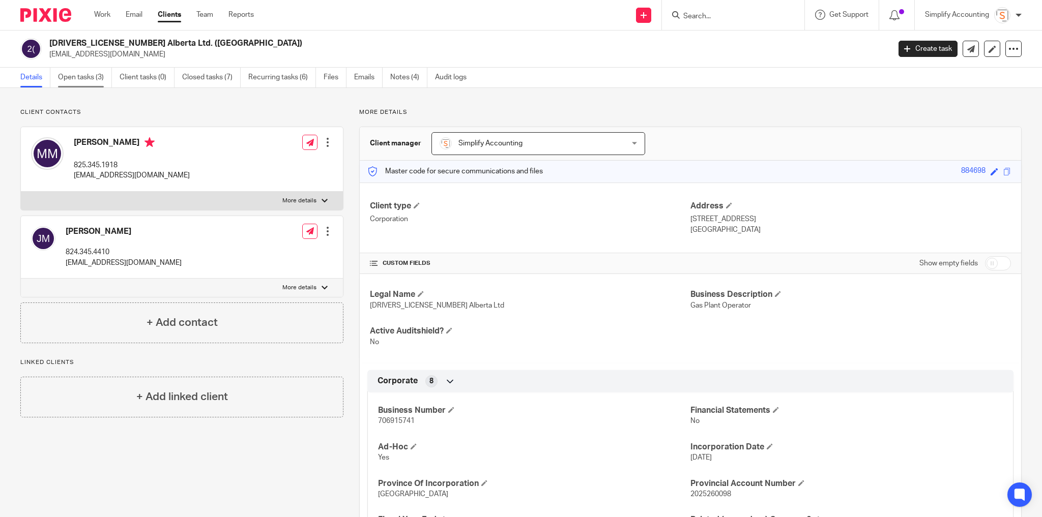
click at [87, 78] on link "Open tasks (3)" at bounding box center [85, 78] width 54 height 20
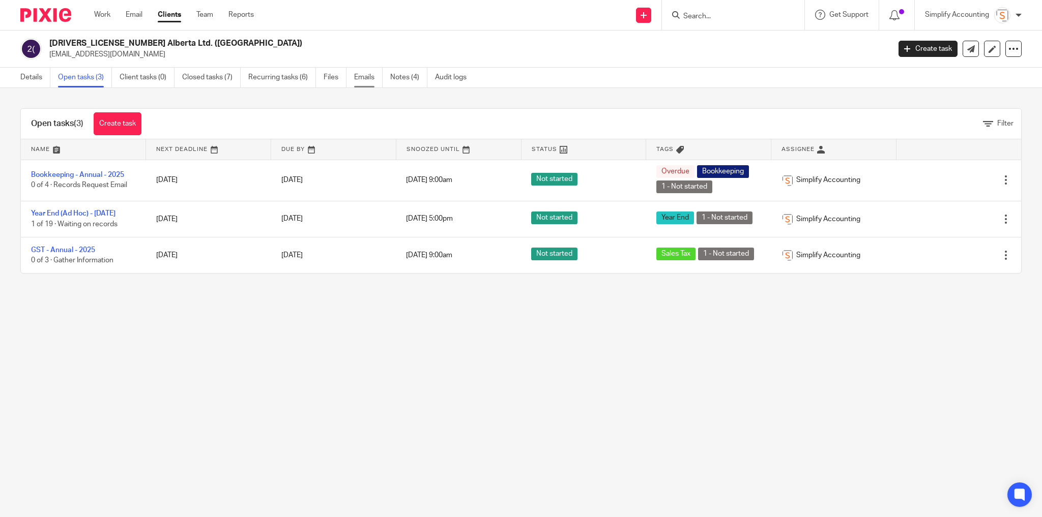
click at [366, 81] on link "Emails" at bounding box center [368, 78] width 28 height 20
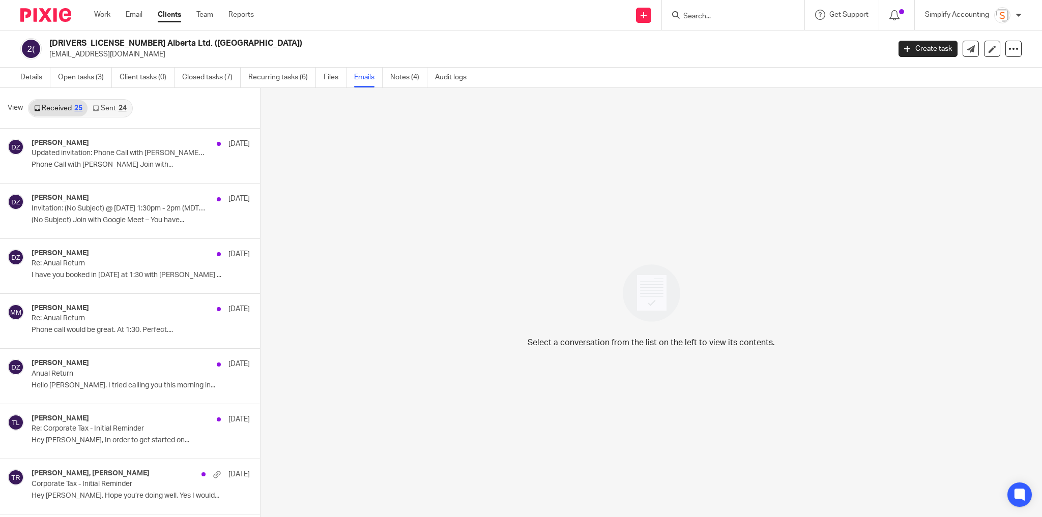
click at [119, 108] on div "24" at bounding box center [123, 108] width 8 height 7
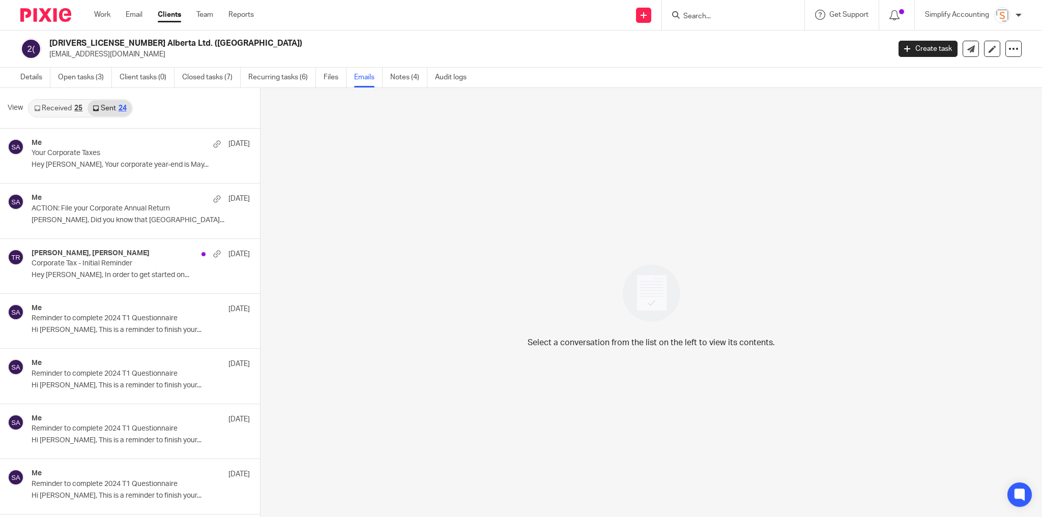
scroll to position [1, 0]
click at [137, 166] on p "Hey Mike, Your corporate year-end is May..." at bounding box center [126, 164] width 188 height 9
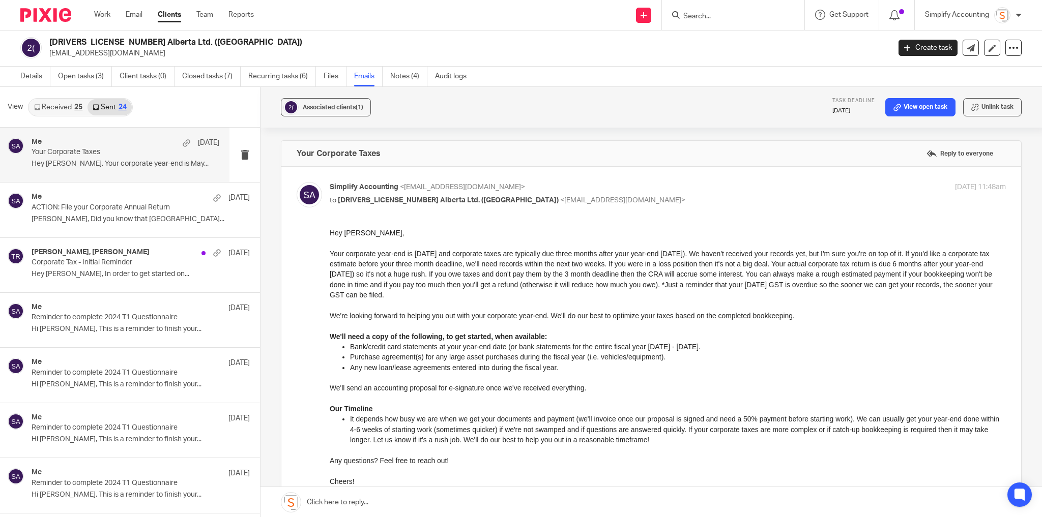
scroll to position [0, 0]
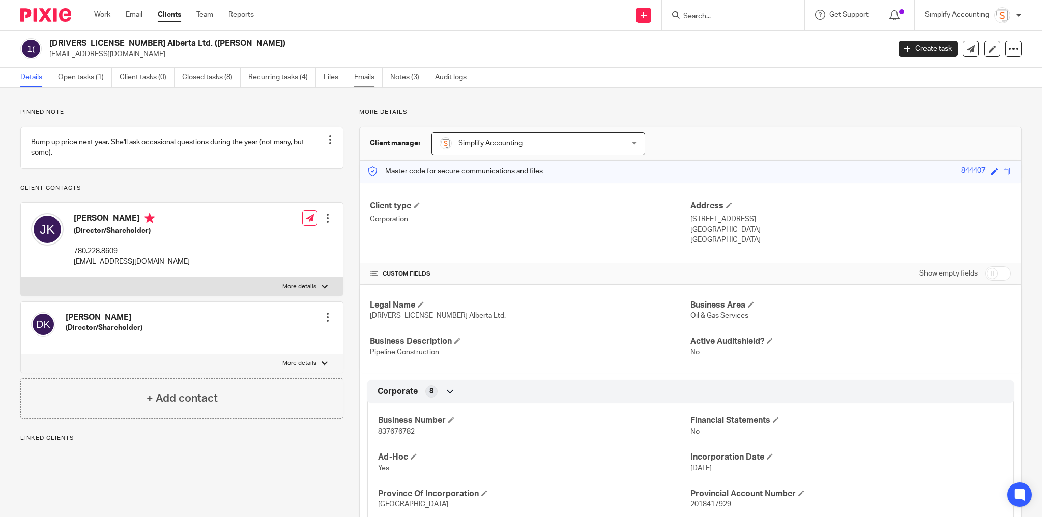
click at [359, 70] on link "Emails" at bounding box center [368, 78] width 28 height 20
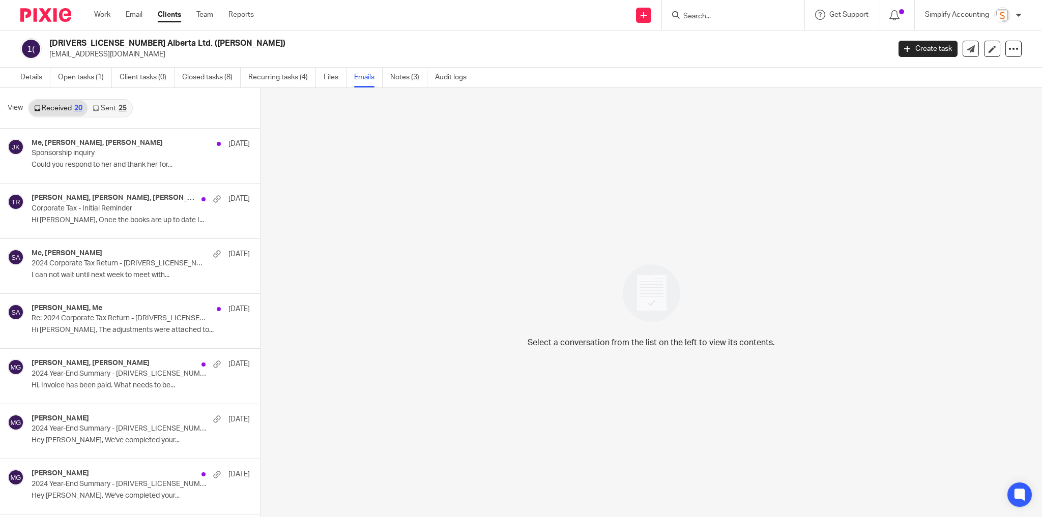
click at [113, 107] on link "Sent 25" at bounding box center [110, 108] width 44 height 16
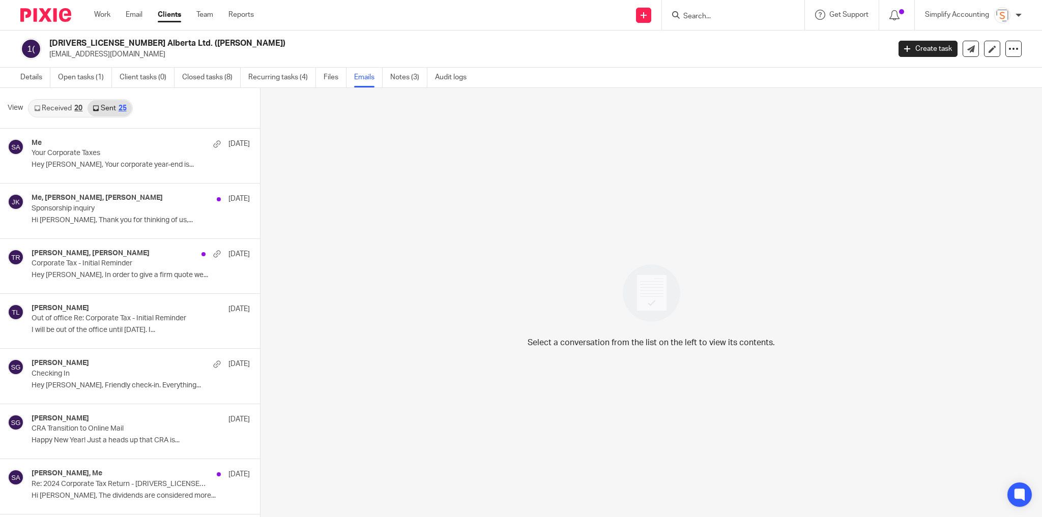
scroll to position [1, 0]
click at [116, 162] on p "Hey [PERSON_NAME], Your corporate year-end is..." at bounding box center [126, 164] width 188 height 9
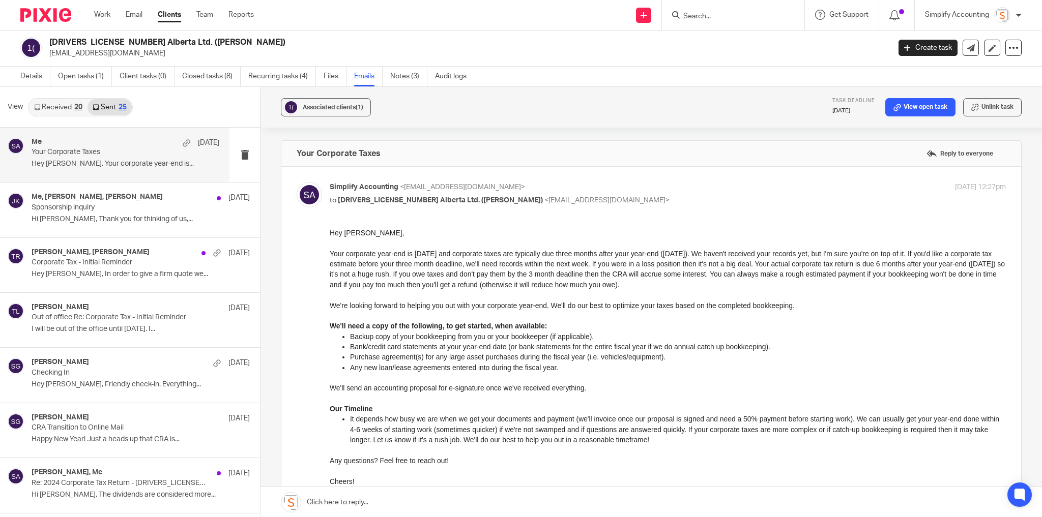
scroll to position [0, 0]
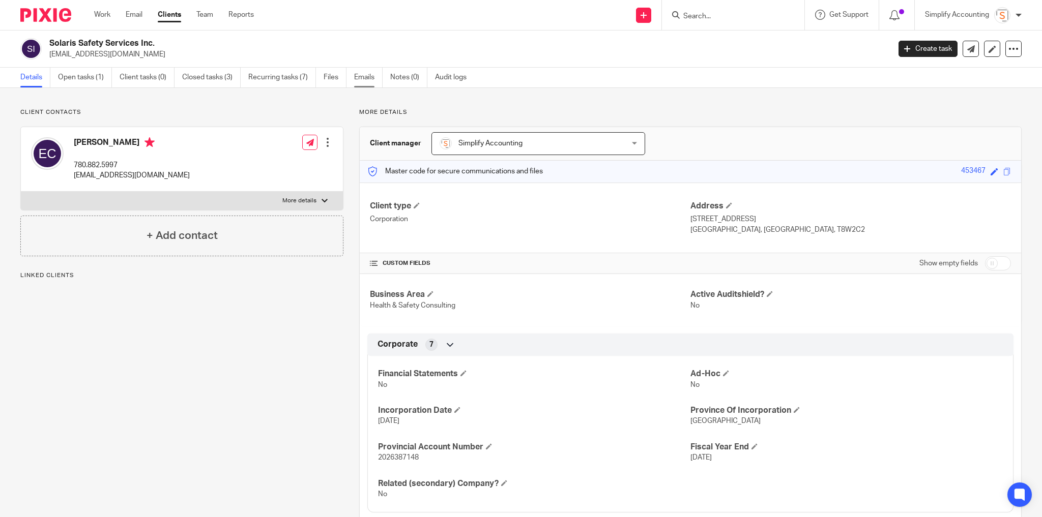
click at [364, 77] on link "Emails" at bounding box center [368, 78] width 28 height 20
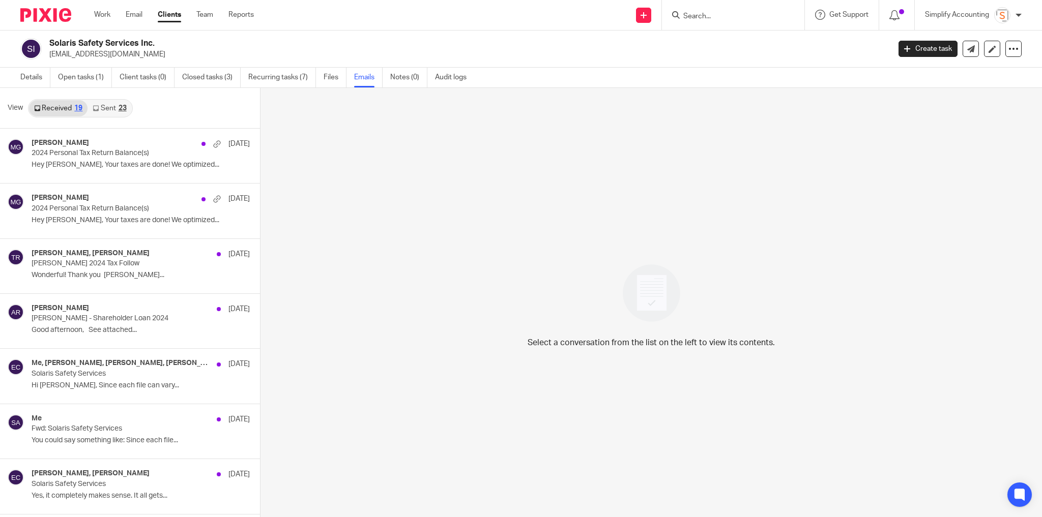
click at [122, 103] on link "Sent 23" at bounding box center [110, 108] width 44 height 16
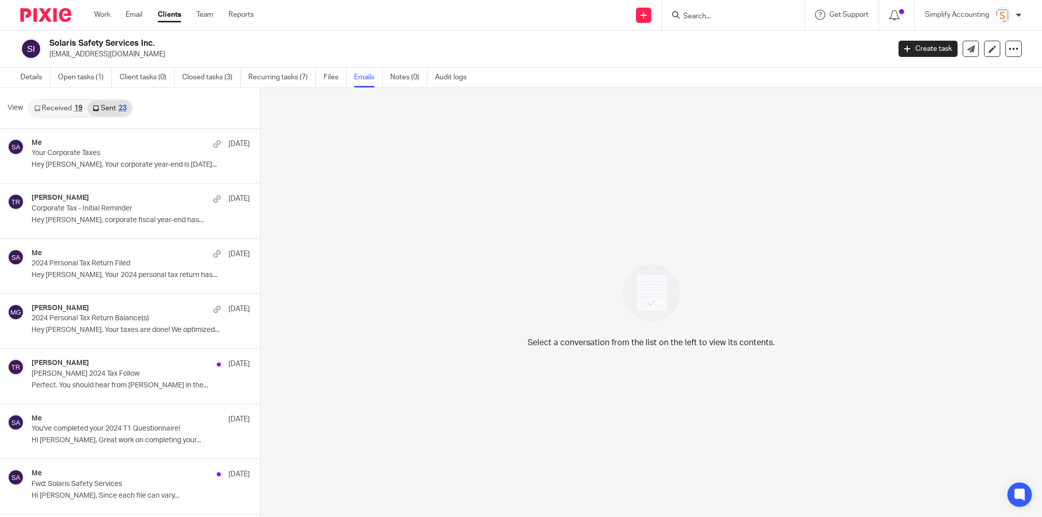
scroll to position [1, 0]
click at [111, 157] on div "Me [DATE] Your Corporate Taxes Hey [PERSON_NAME], Your corporate year-end is [D…" at bounding box center [126, 155] width 188 height 34
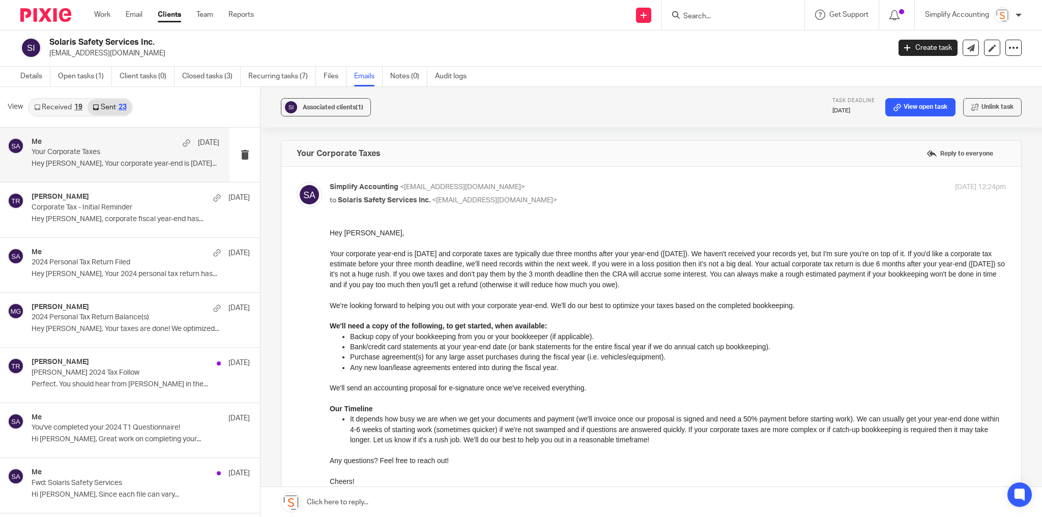
scroll to position [0, 0]
